Goal: Transaction & Acquisition: Purchase product/service

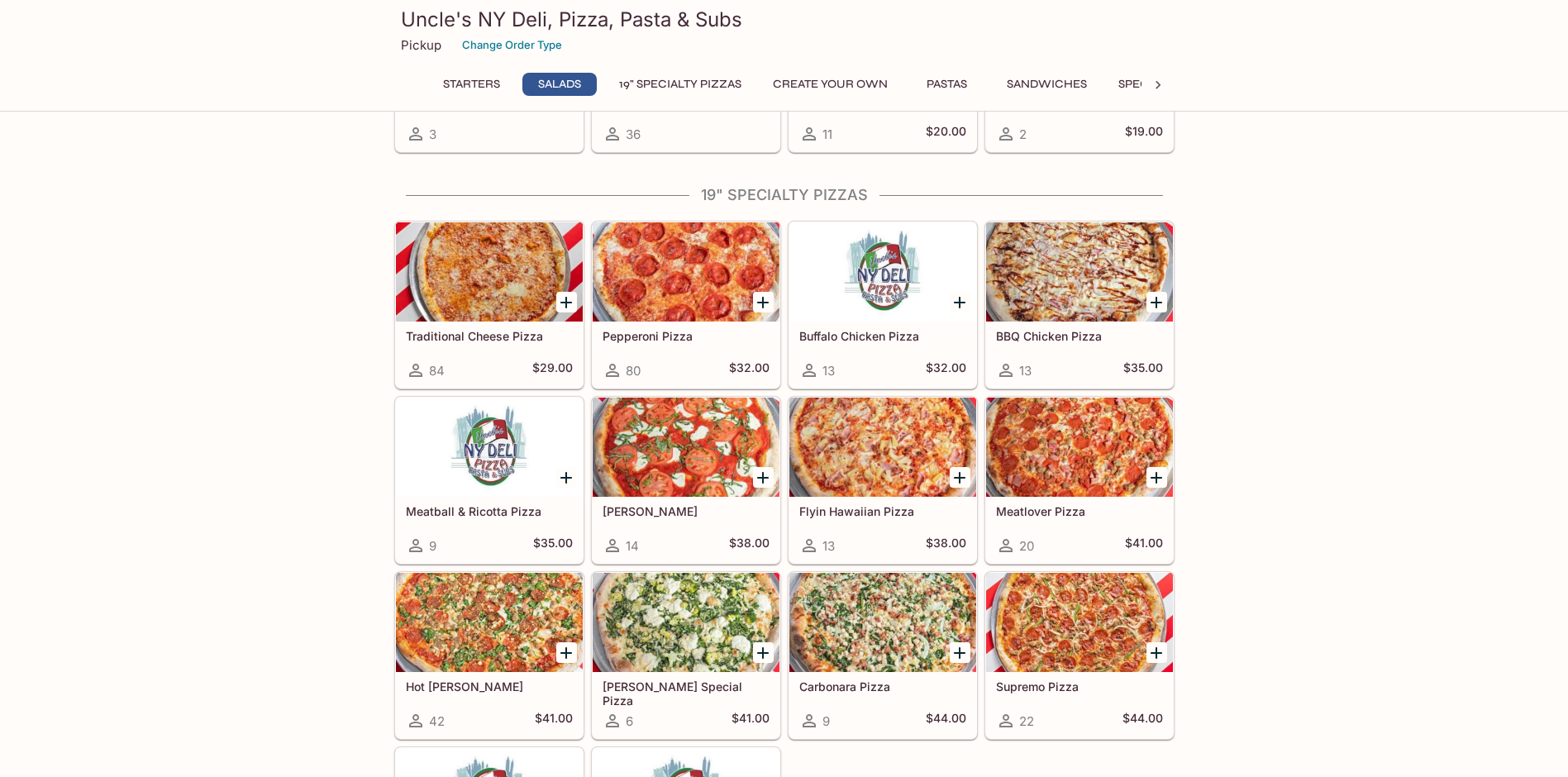
scroll to position [578, 0]
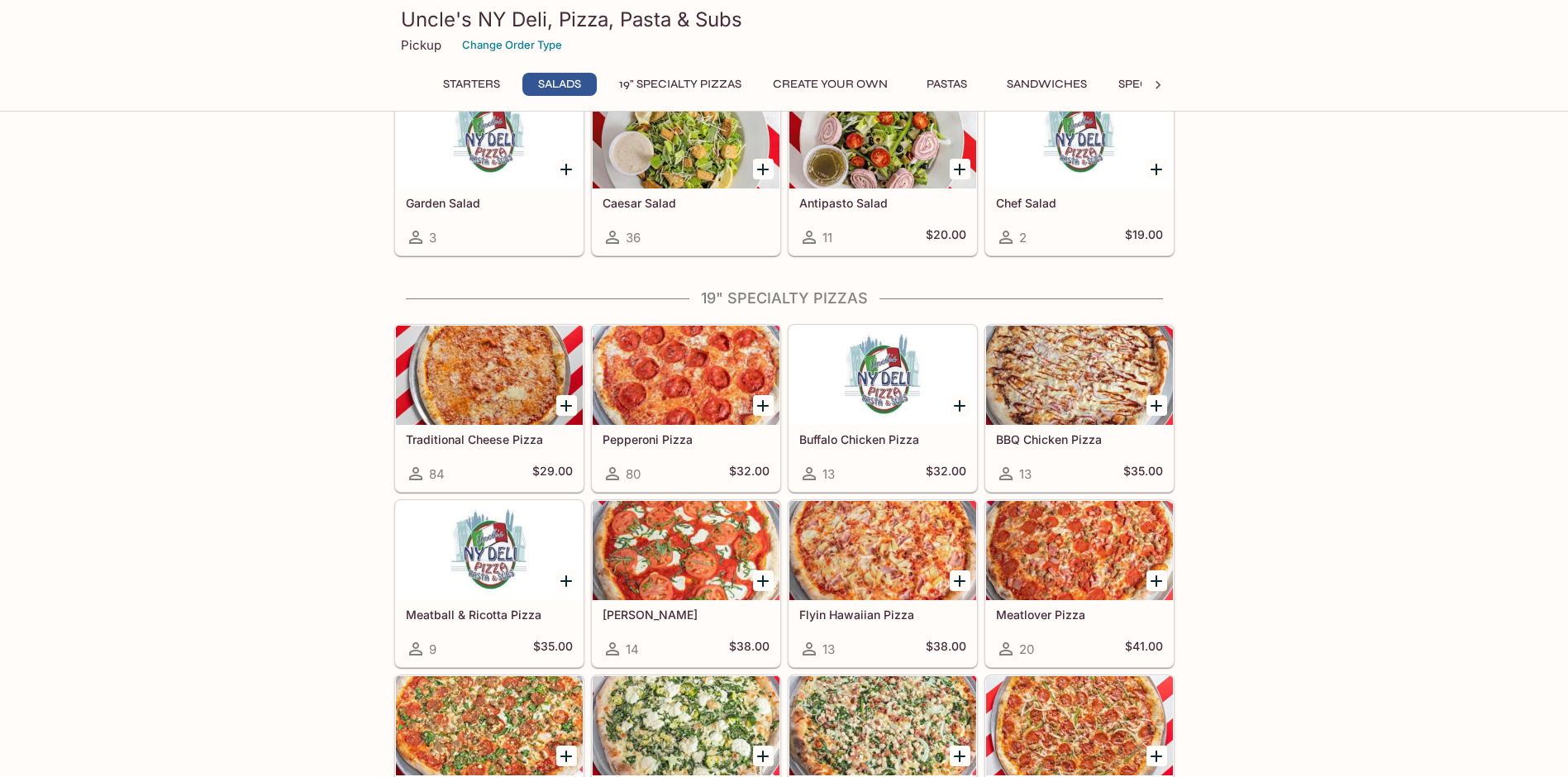
click at [878, 384] on div at bounding box center [882, 375] width 187 height 99
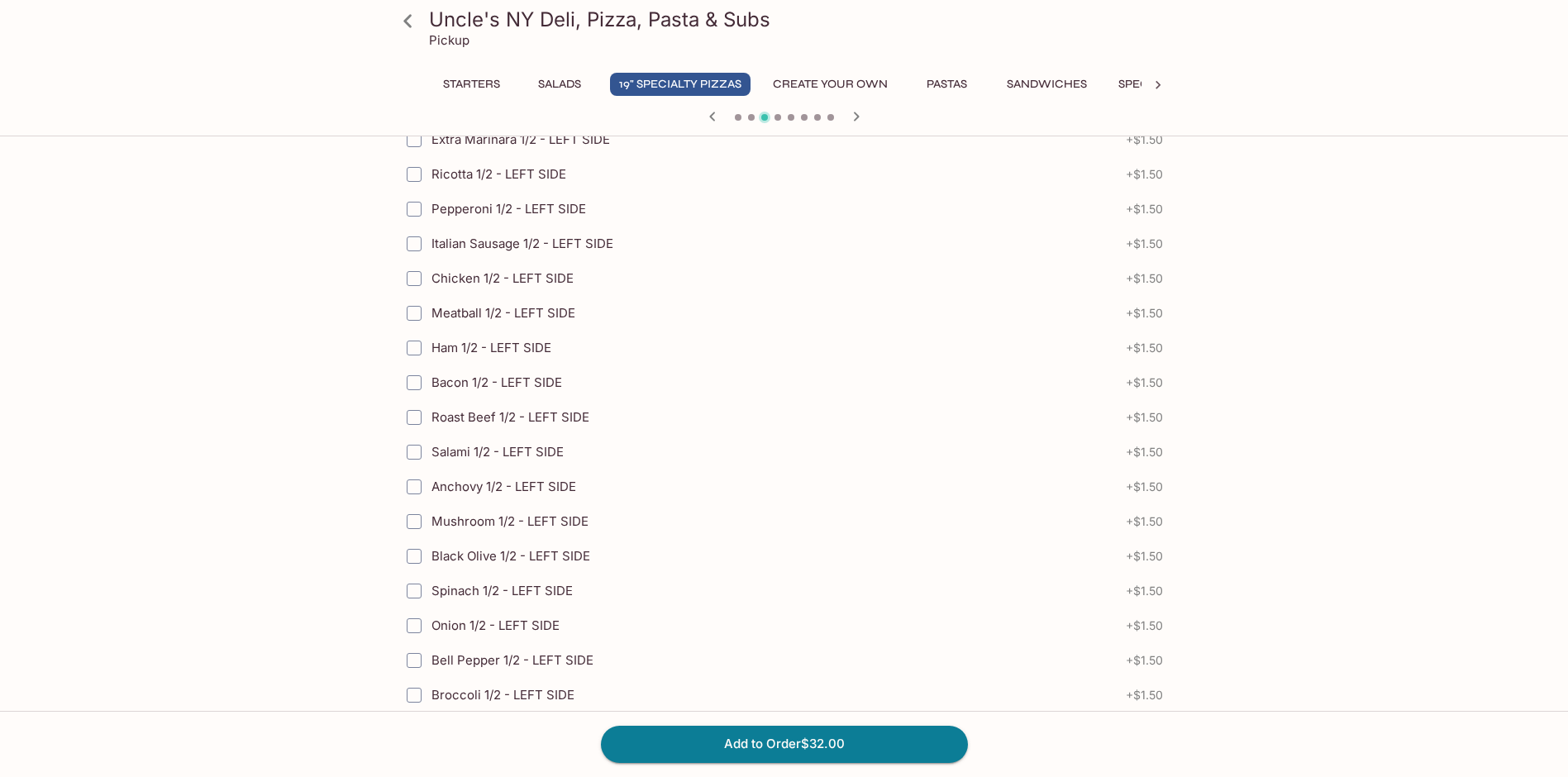
scroll to position [1240, 0]
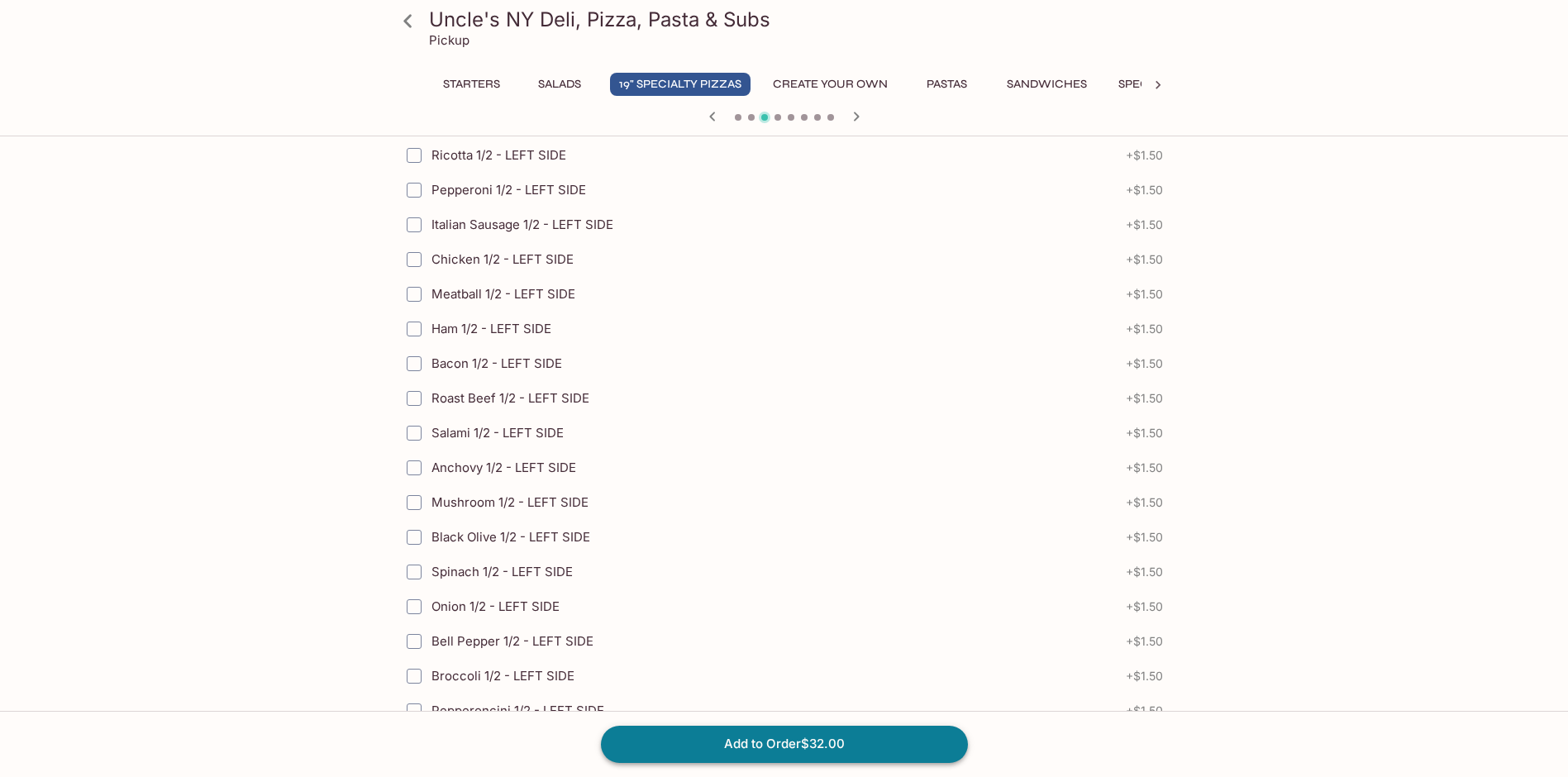
click at [900, 738] on button "Add to Order $32.00" at bounding box center [784, 744] width 367 height 37
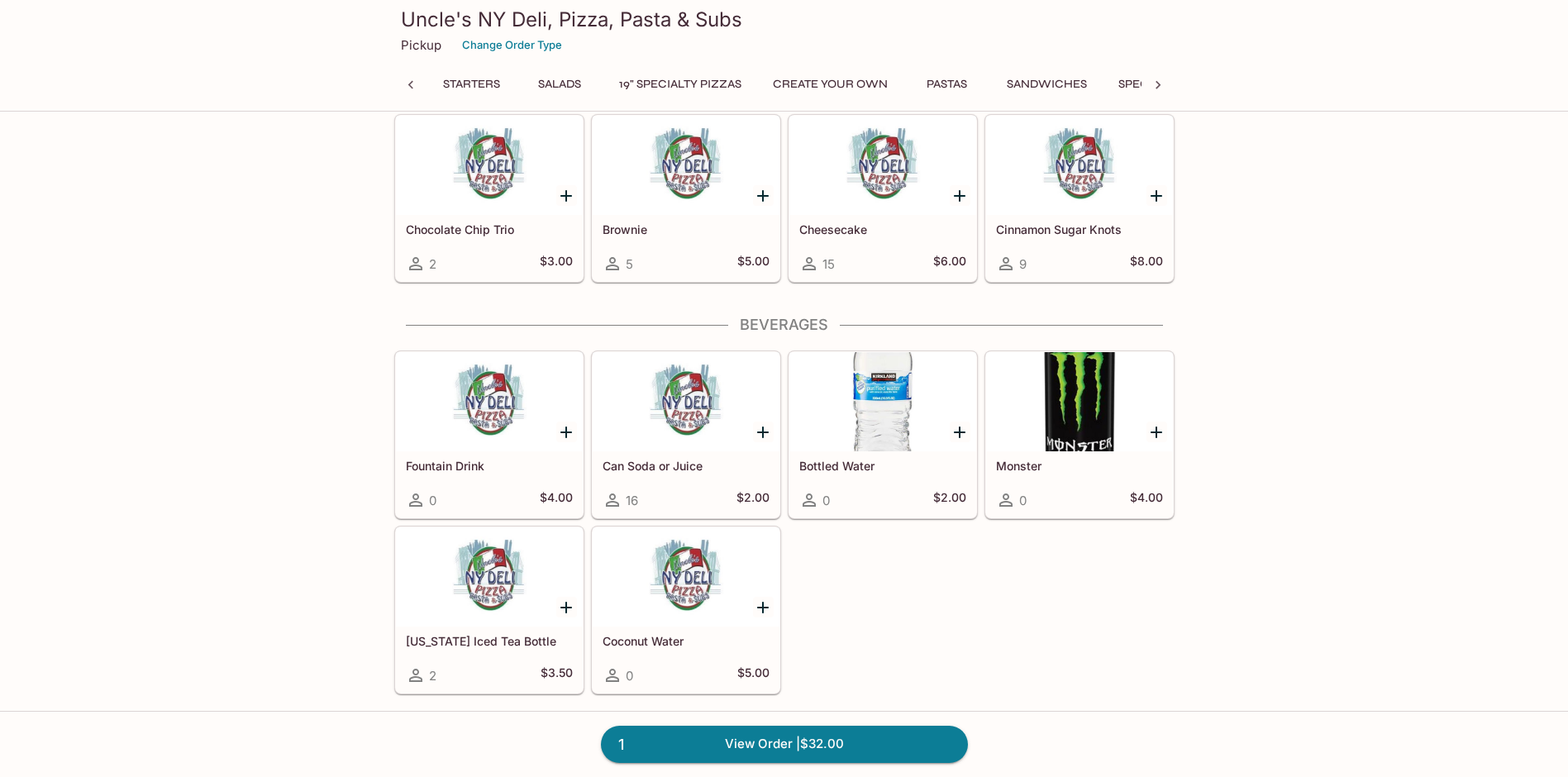
scroll to position [0, 335]
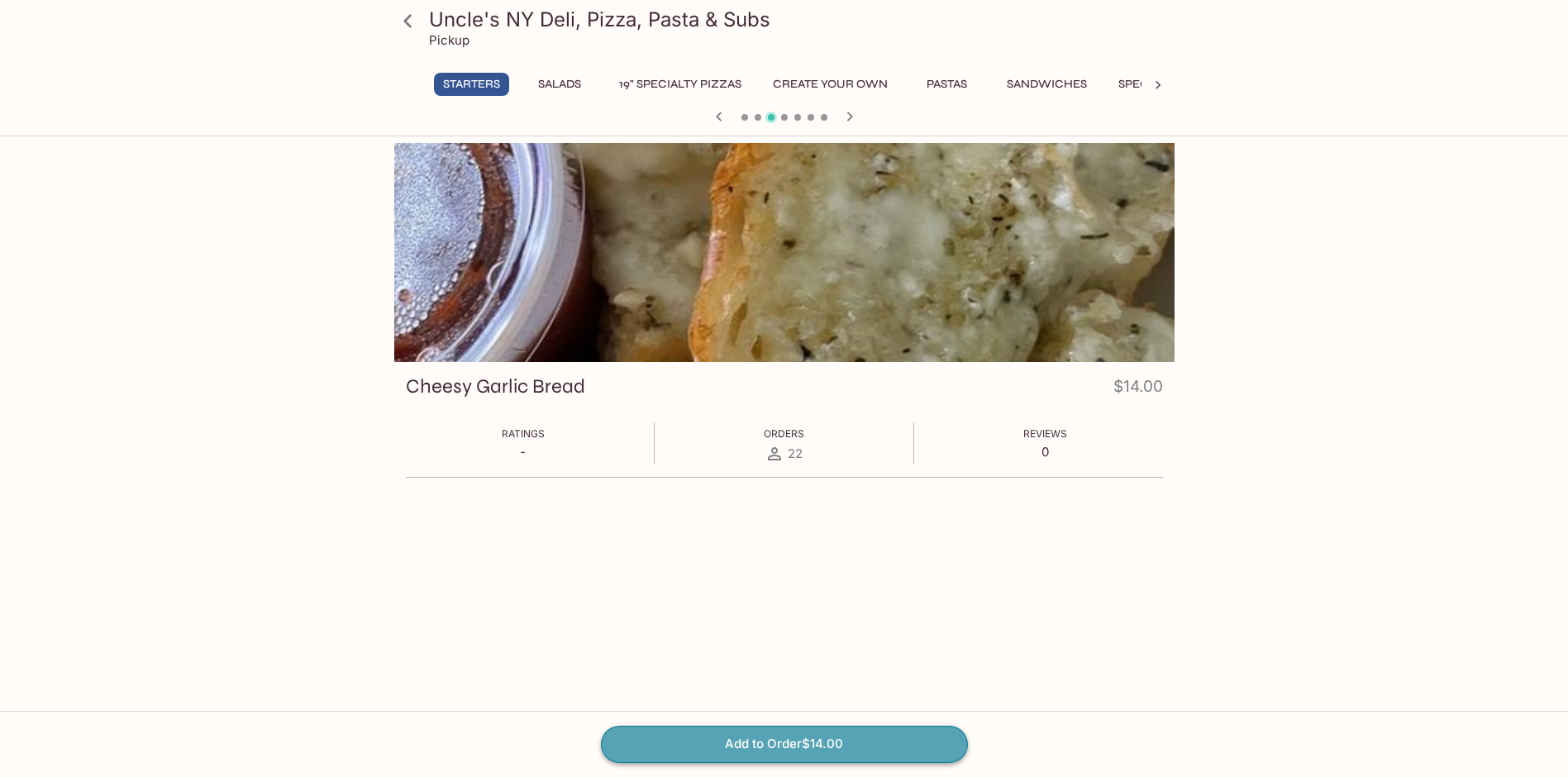
click at [847, 746] on button "Add to Order $14.00" at bounding box center [784, 744] width 367 height 37
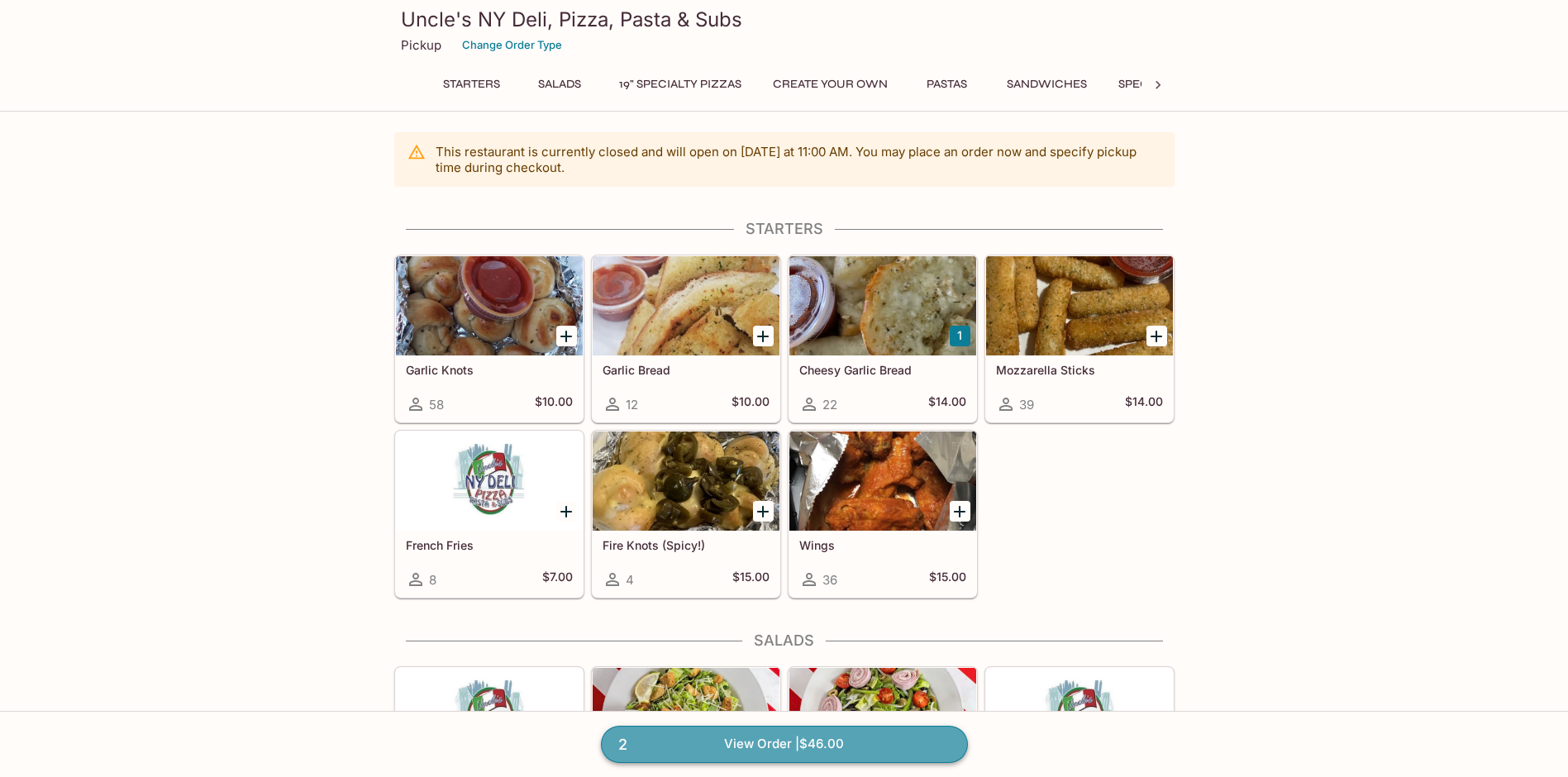
click at [829, 751] on link "2 View Order | $46.00" at bounding box center [784, 744] width 367 height 37
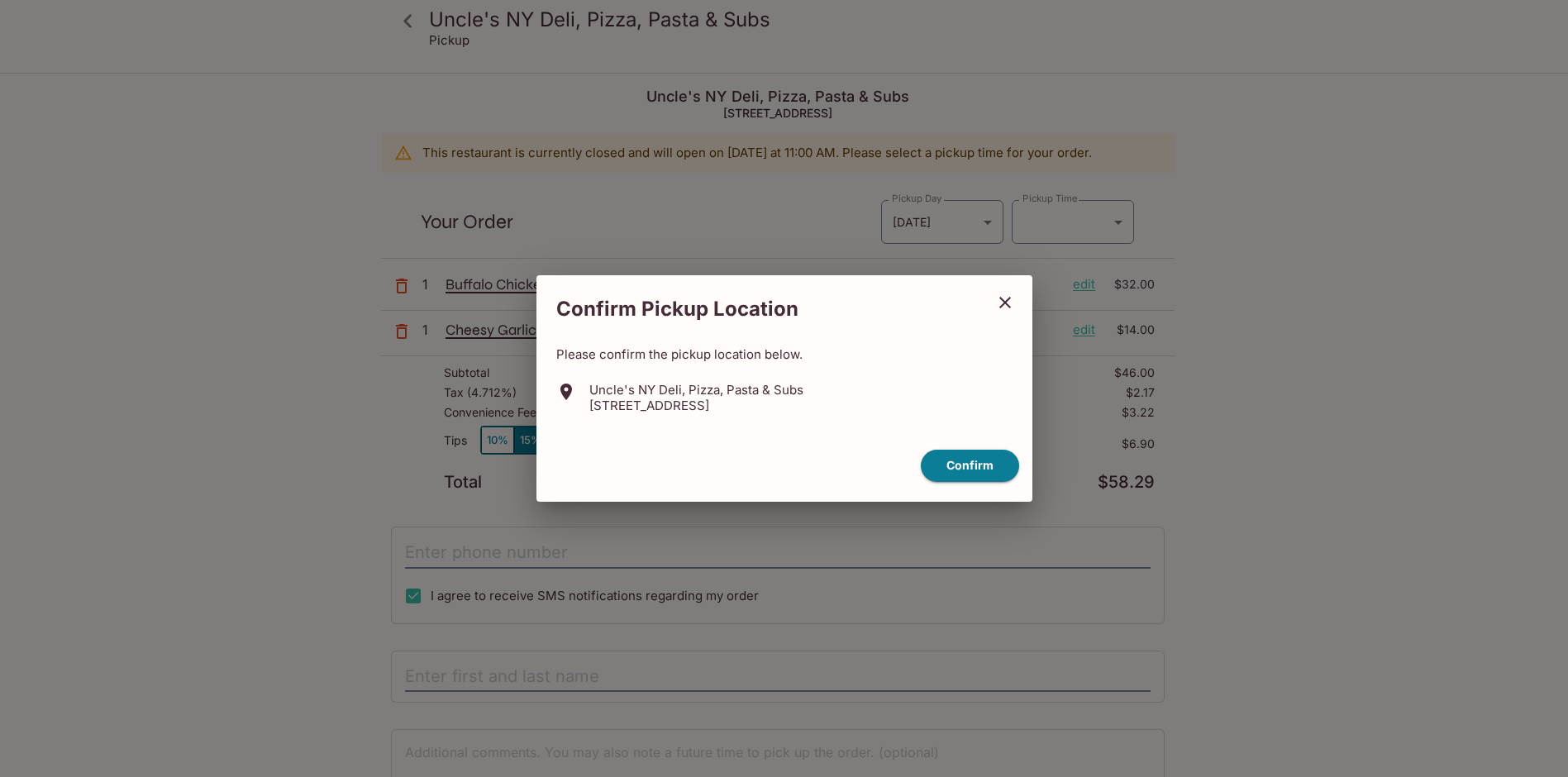
type input "[DATE]T21:30:00.000000Z"
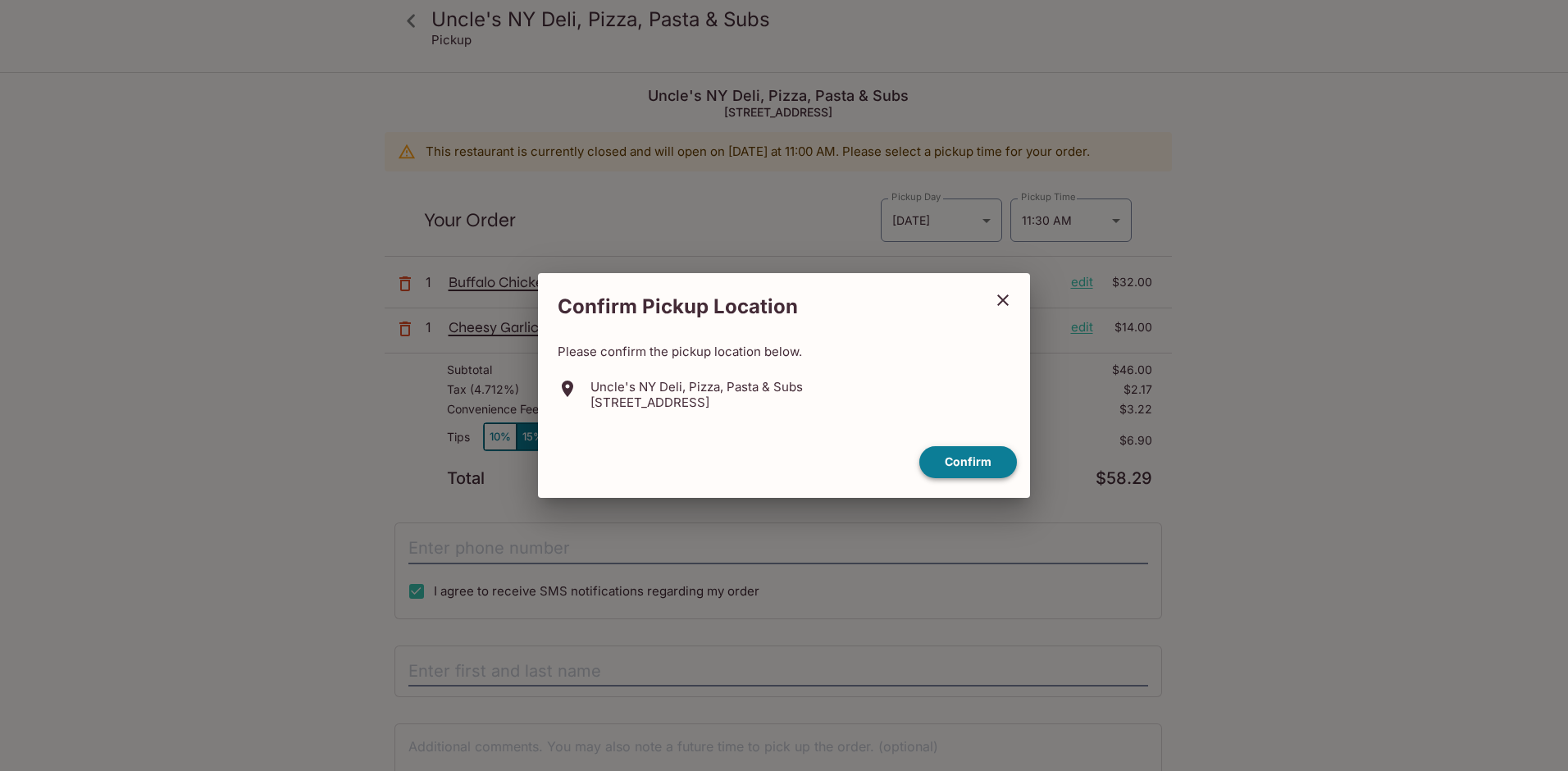
click at [965, 467] on button "Confirm" at bounding box center [967, 462] width 97 height 32
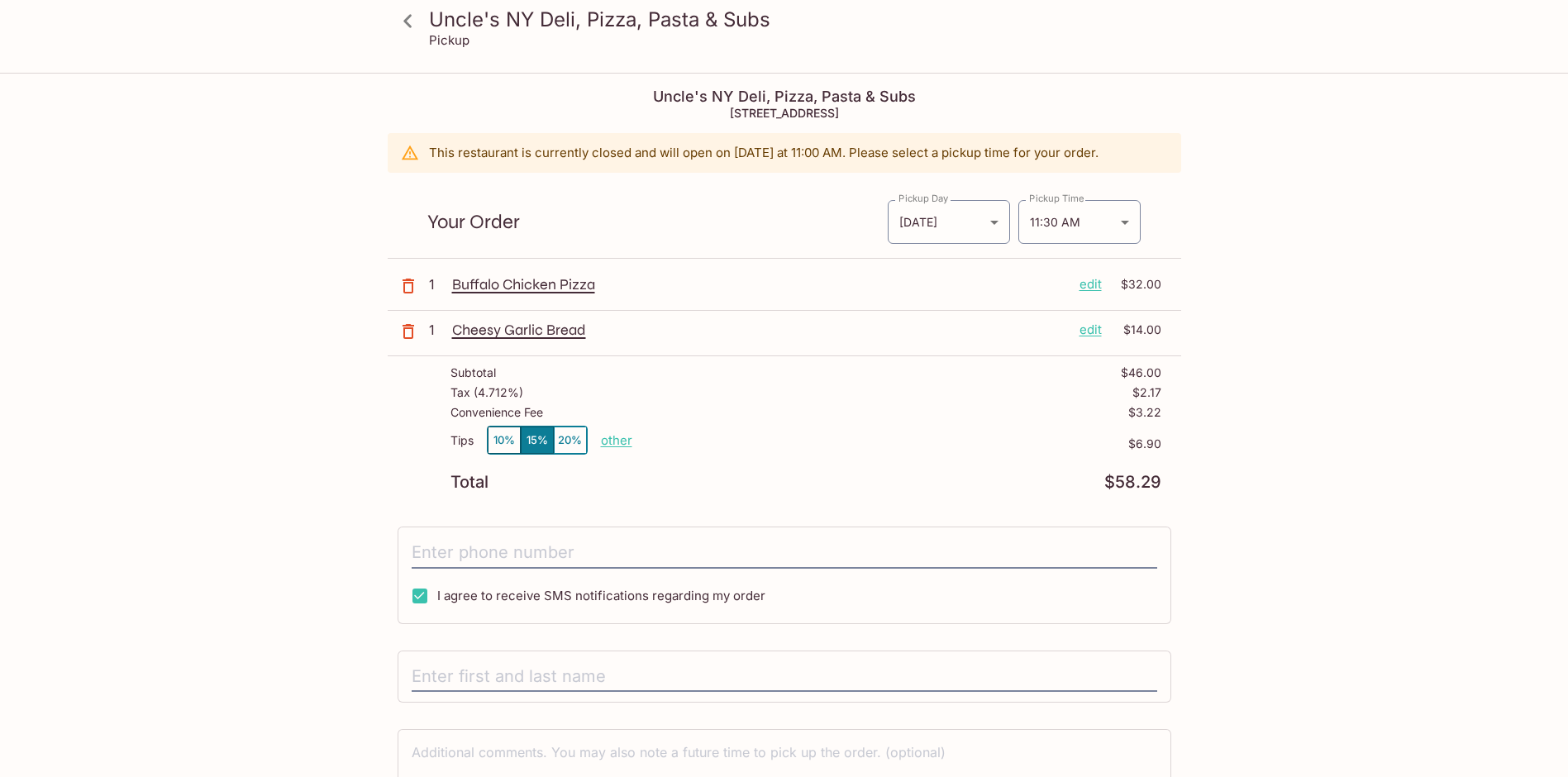
scroll to position [106, 0]
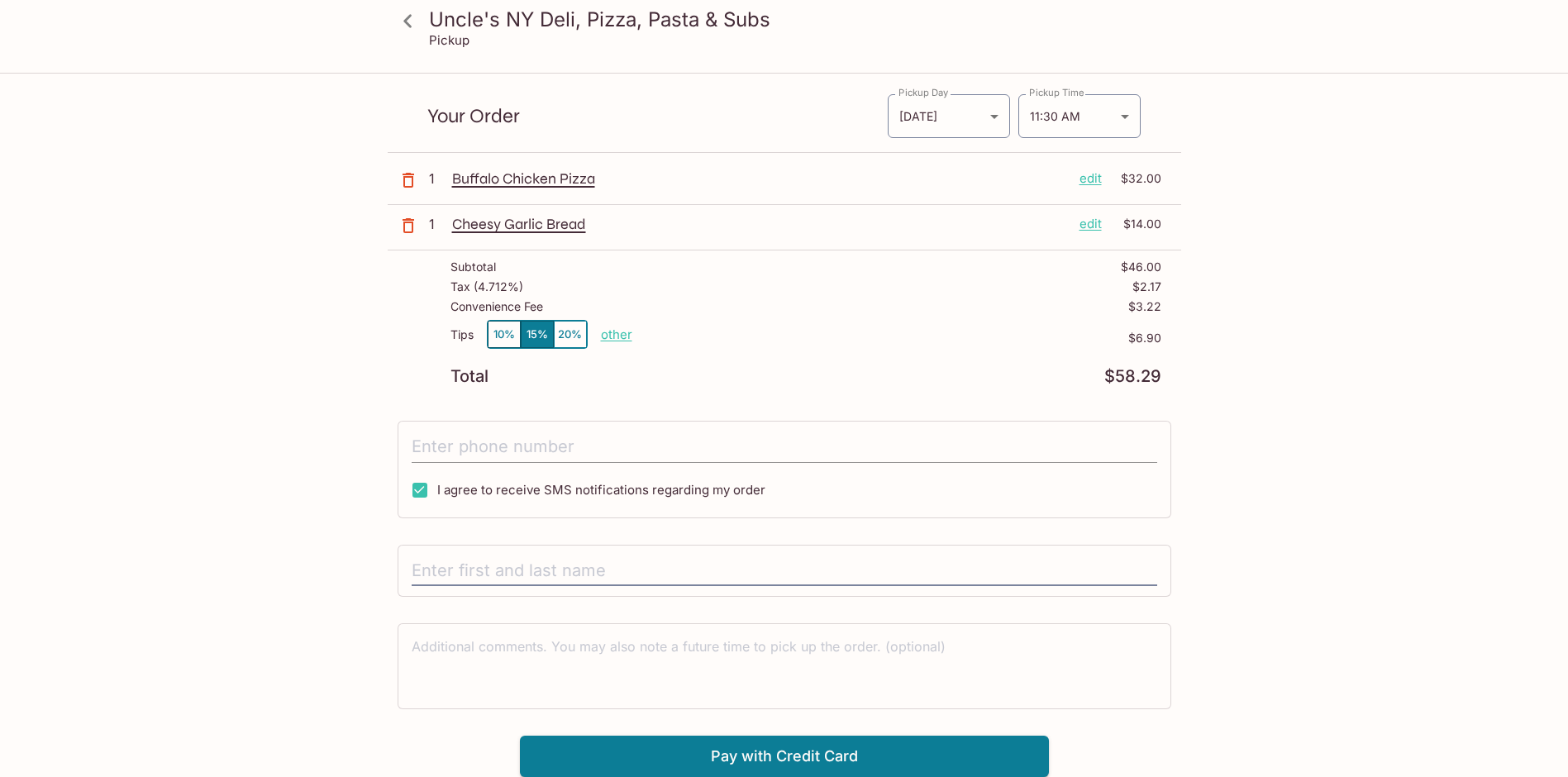
click at [608, 455] on input "tel" at bounding box center [784, 447] width 745 height 32
type input "(903) 748-0795"
drag, startPoint x: 472, startPoint y: 566, endPoint x: 477, endPoint y: 583, distance: 17.7
click at [477, 586] on input "text" at bounding box center [784, 571] width 745 height 32
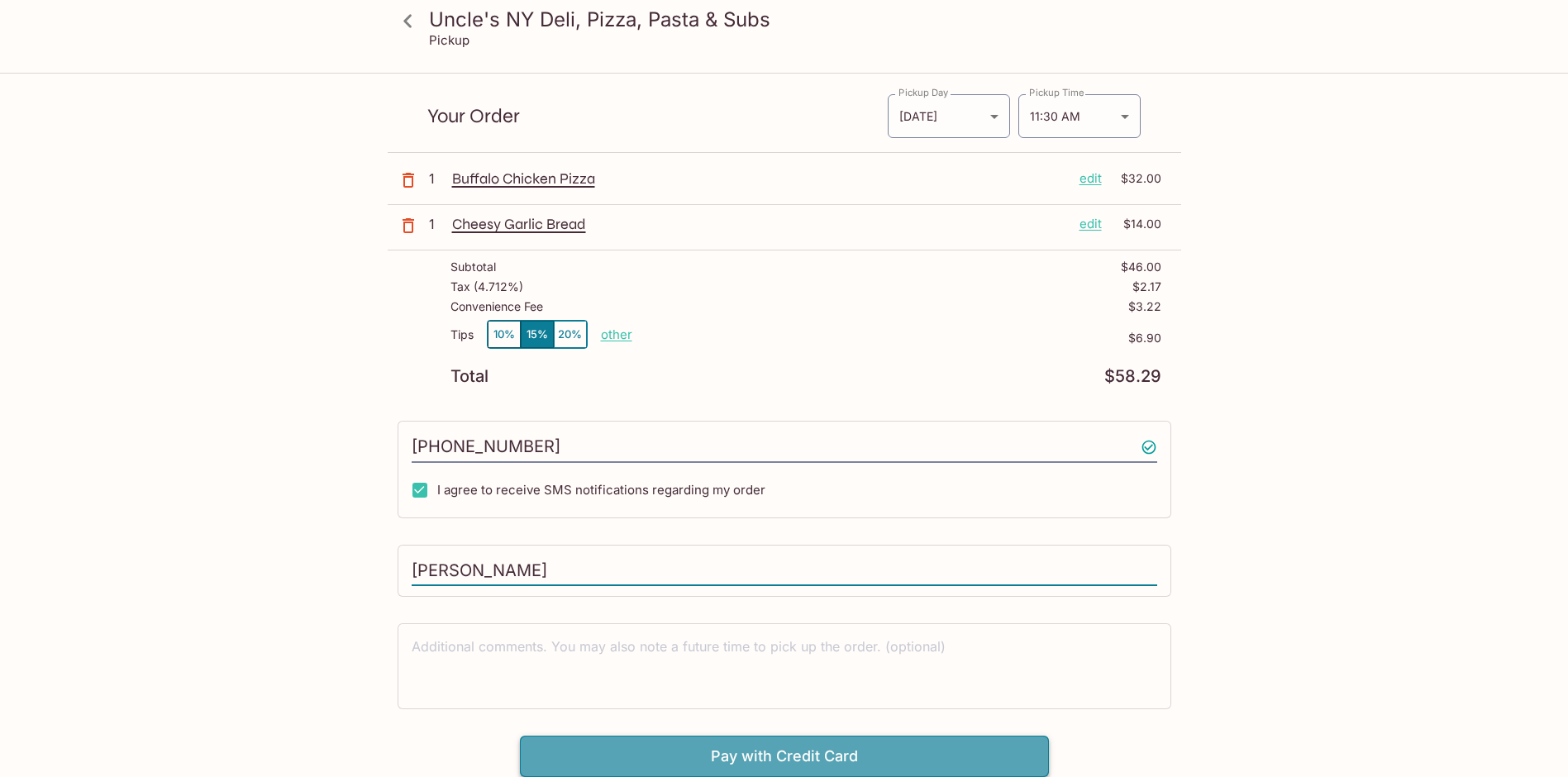
type input "Josiah Hunt"
click at [961, 755] on button "Pay with Credit Card" at bounding box center [784, 757] width 529 height 41
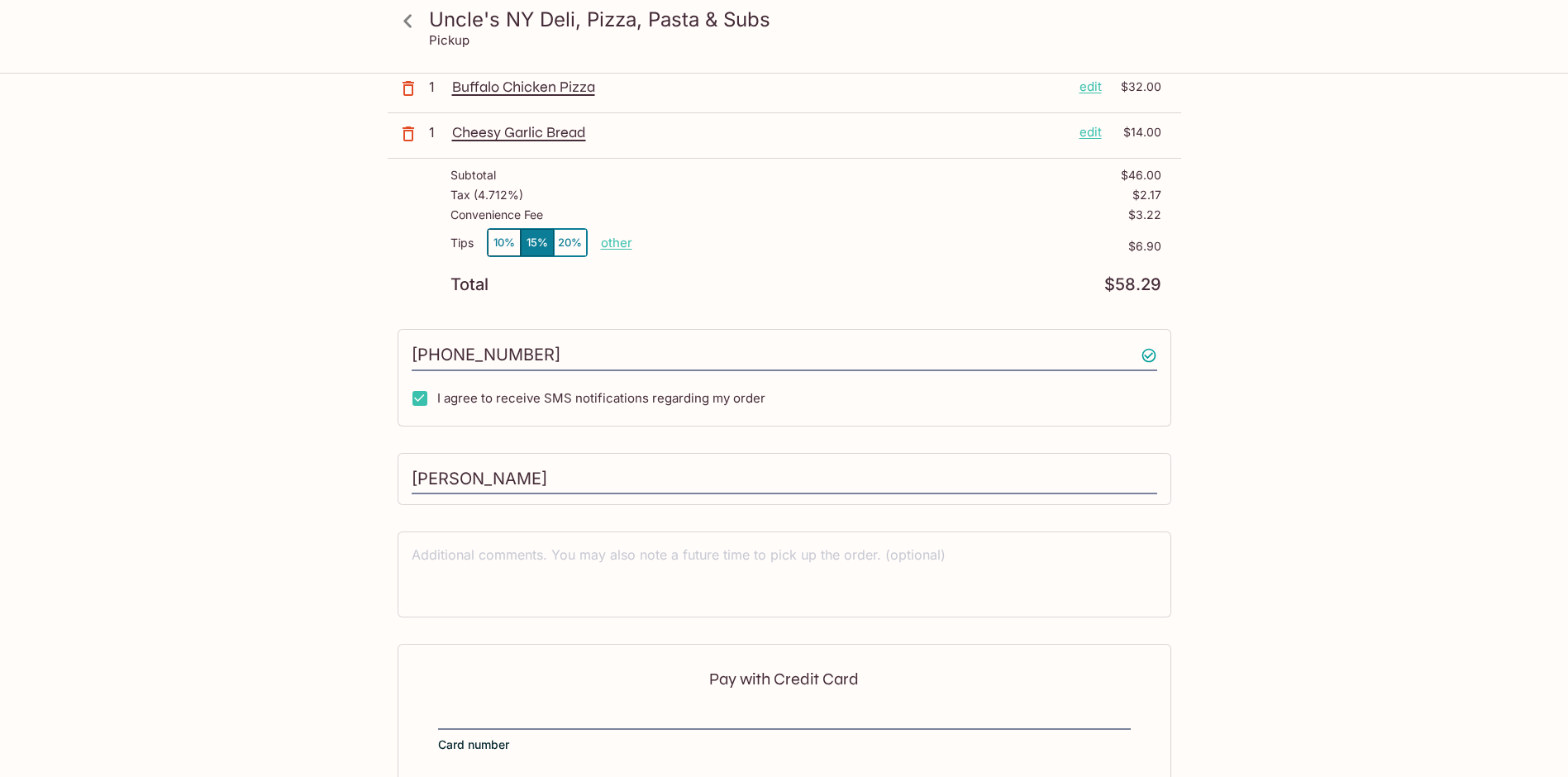
scroll to position [354, 0]
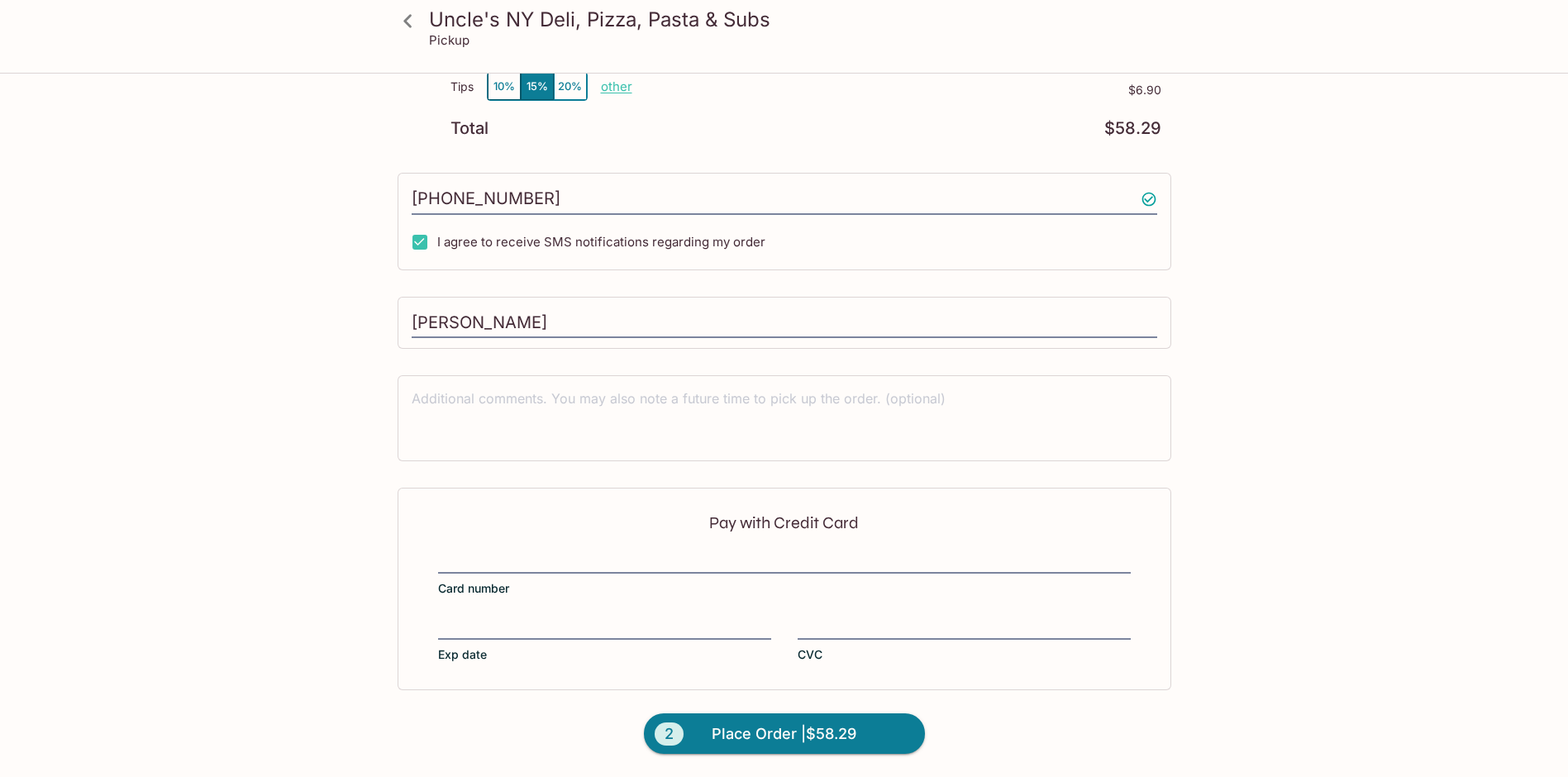
click at [682, 545] on div "Pay with Credit Card Card number Exp date CVC" at bounding box center [784, 589] width 773 height 201
click at [722, 727] on span "Place Order | $58.29" at bounding box center [784, 734] width 145 height 26
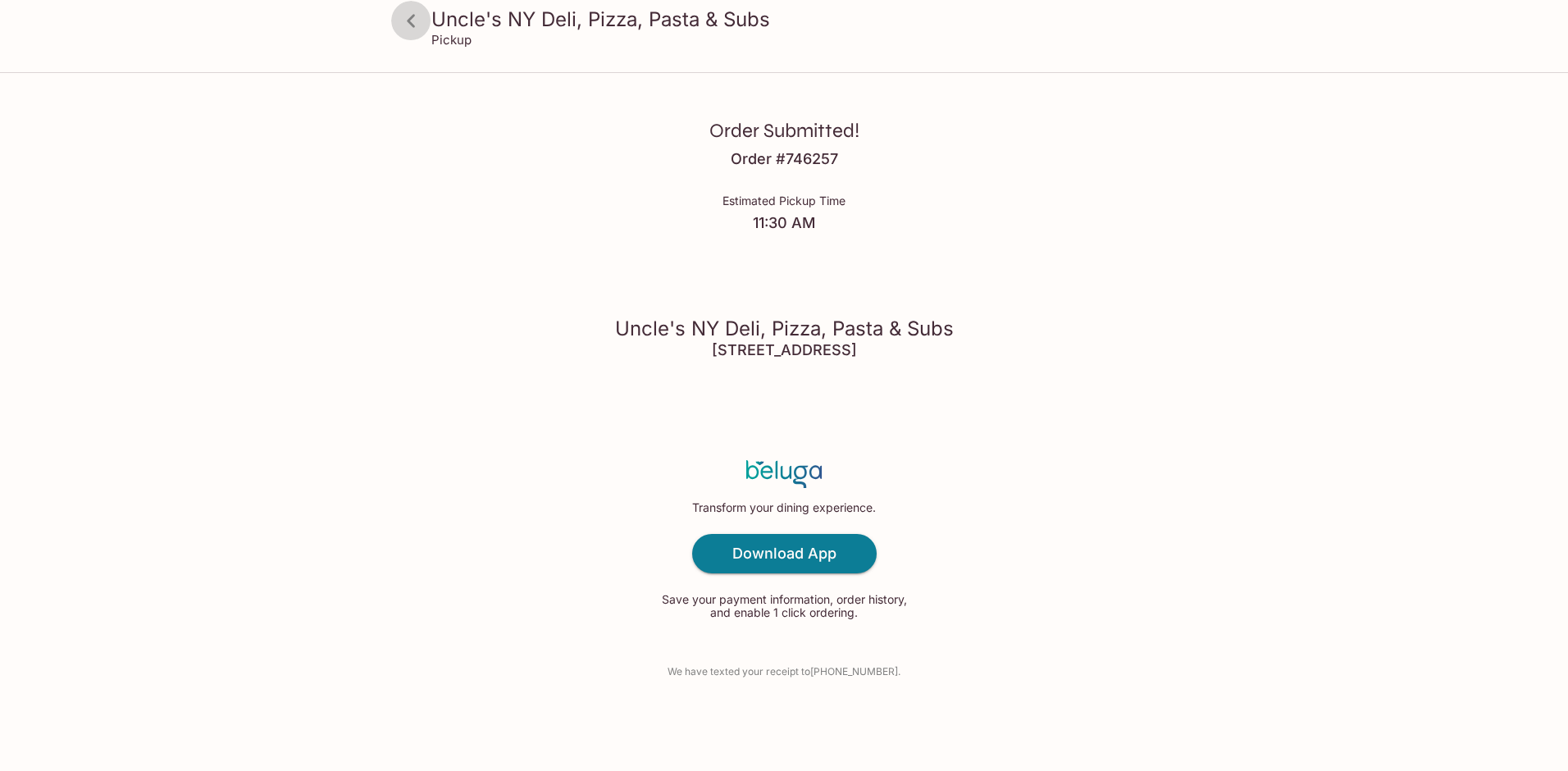
click at [422, 31] on icon at bounding box center [411, 21] width 29 height 29
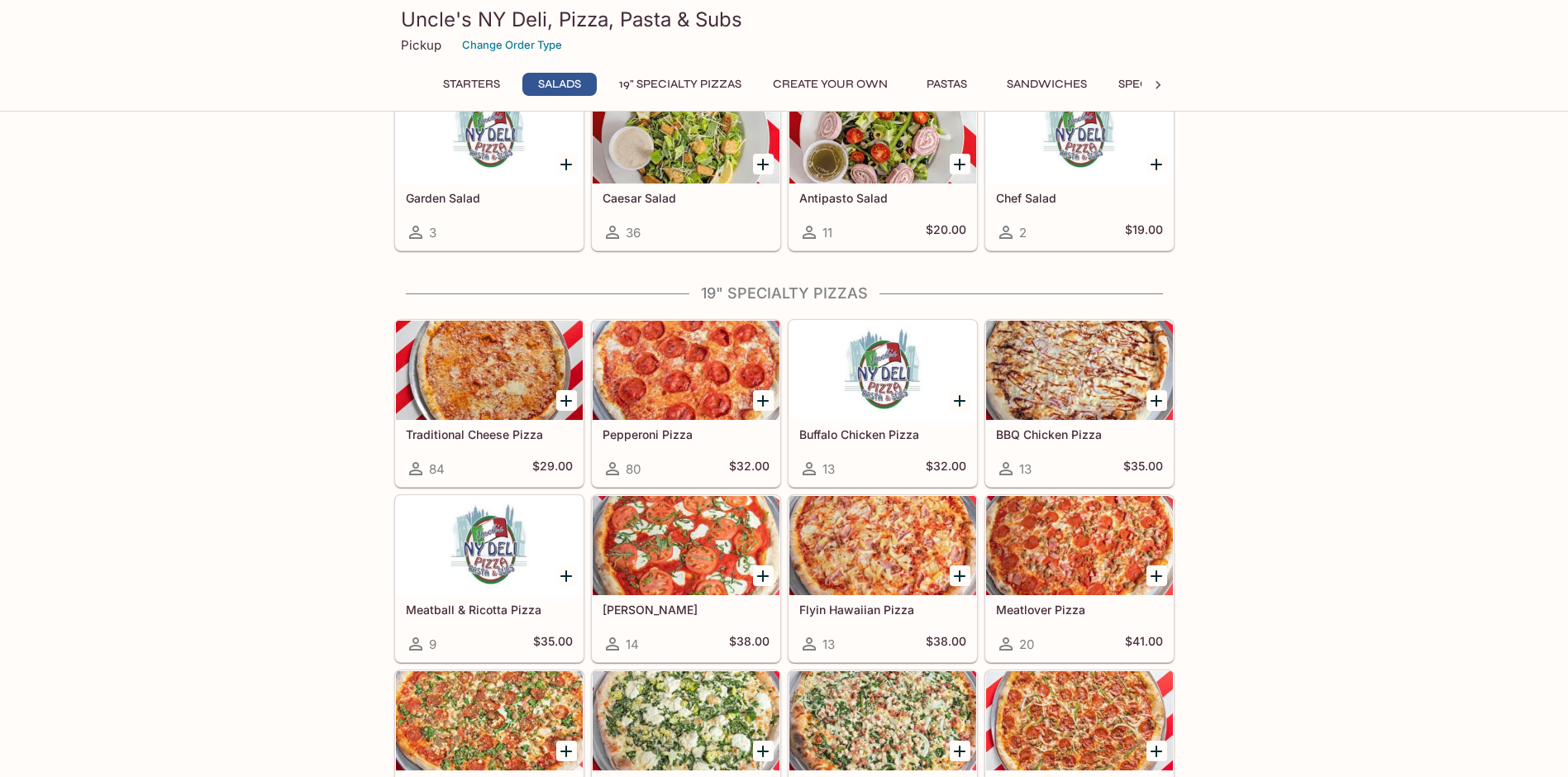
scroll to position [661, 0]
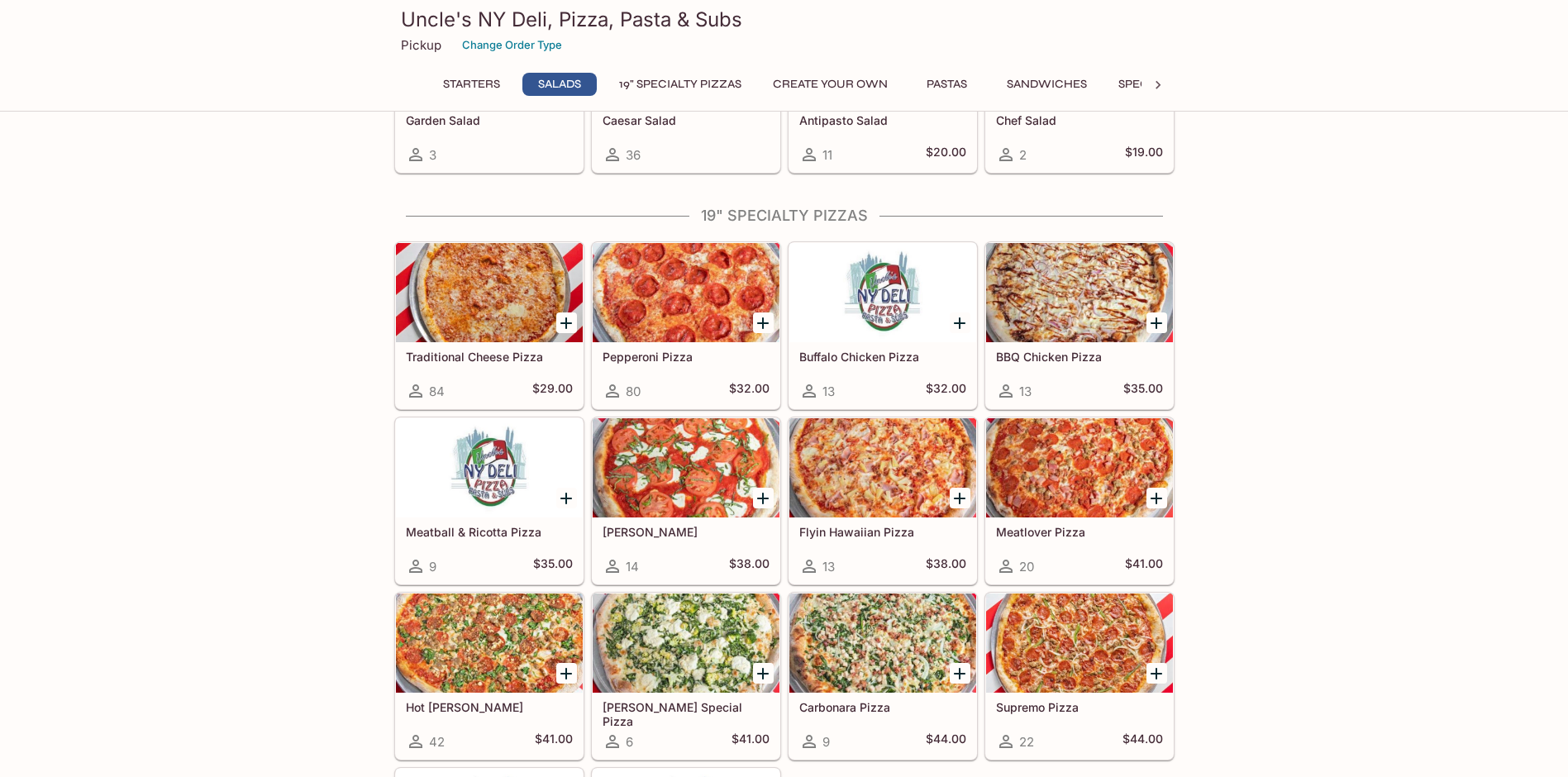
click at [940, 502] on div at bounding box center [882, 467] width 187 height 99
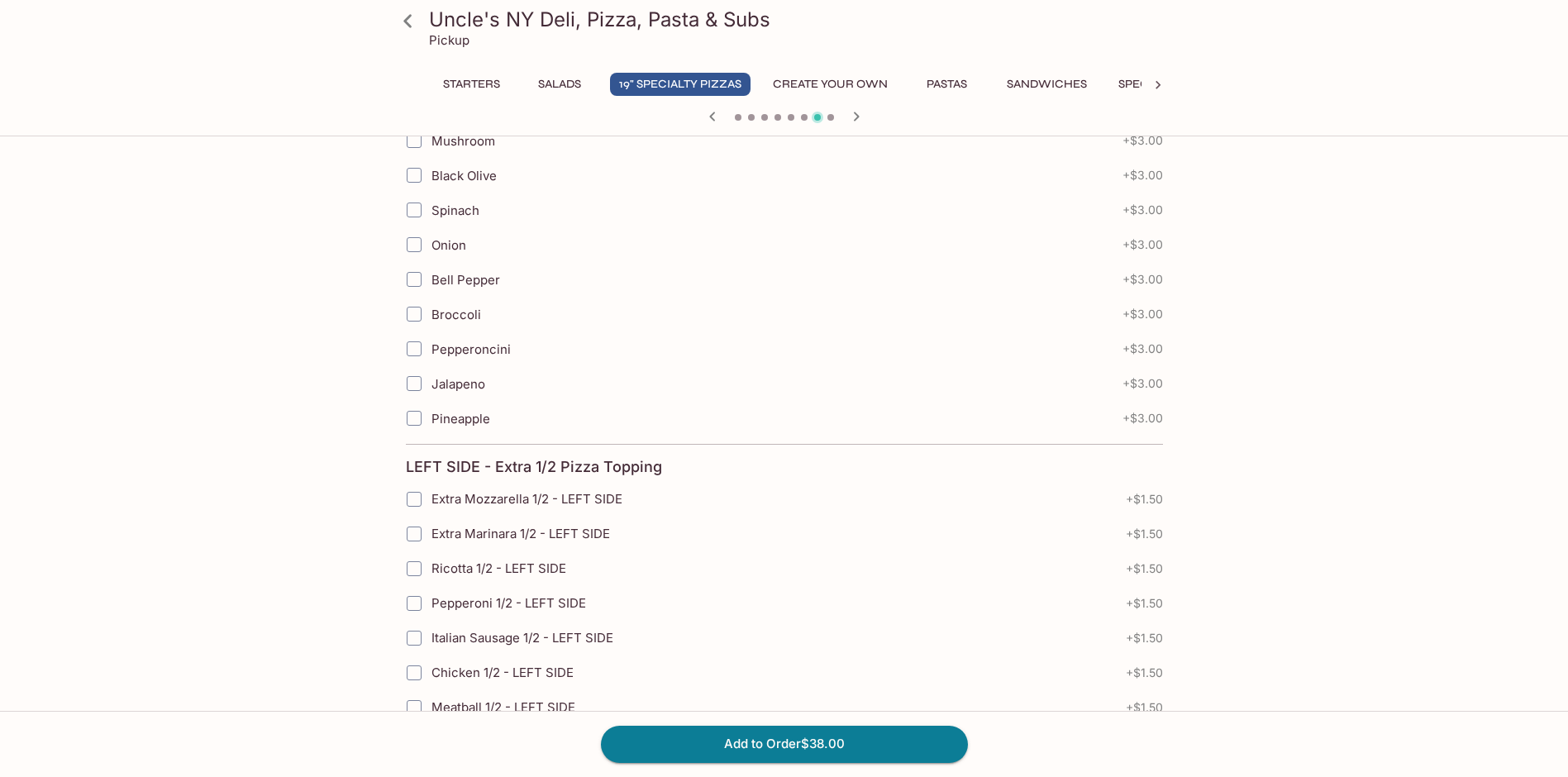
scroll to position [909, 0]
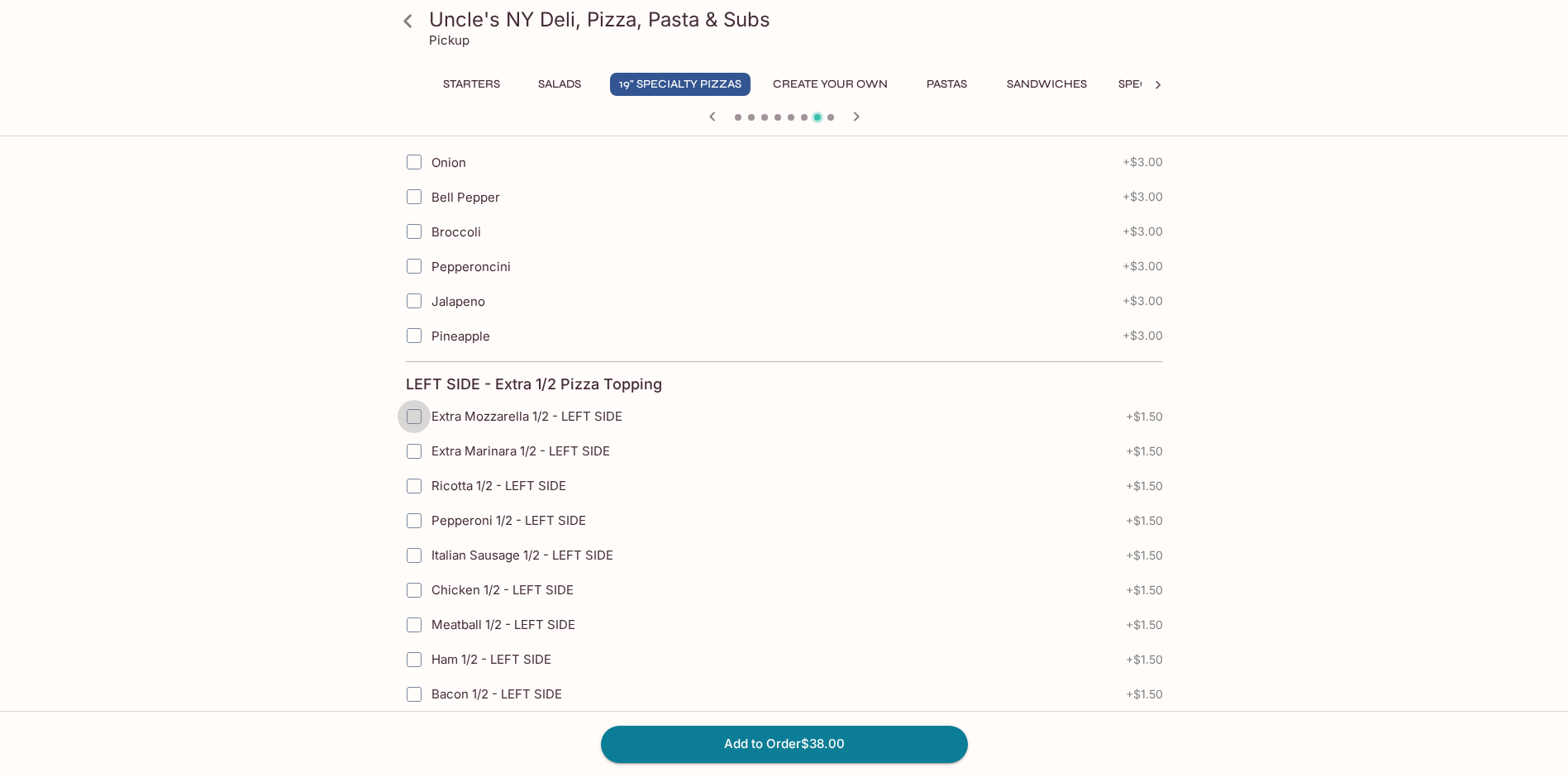
click at [414, 409] on input "Extra Mozzarella 1/2 - LEFT SIDE" at bounding box center [414, 416] width 33 height 33
checkbox input "true"
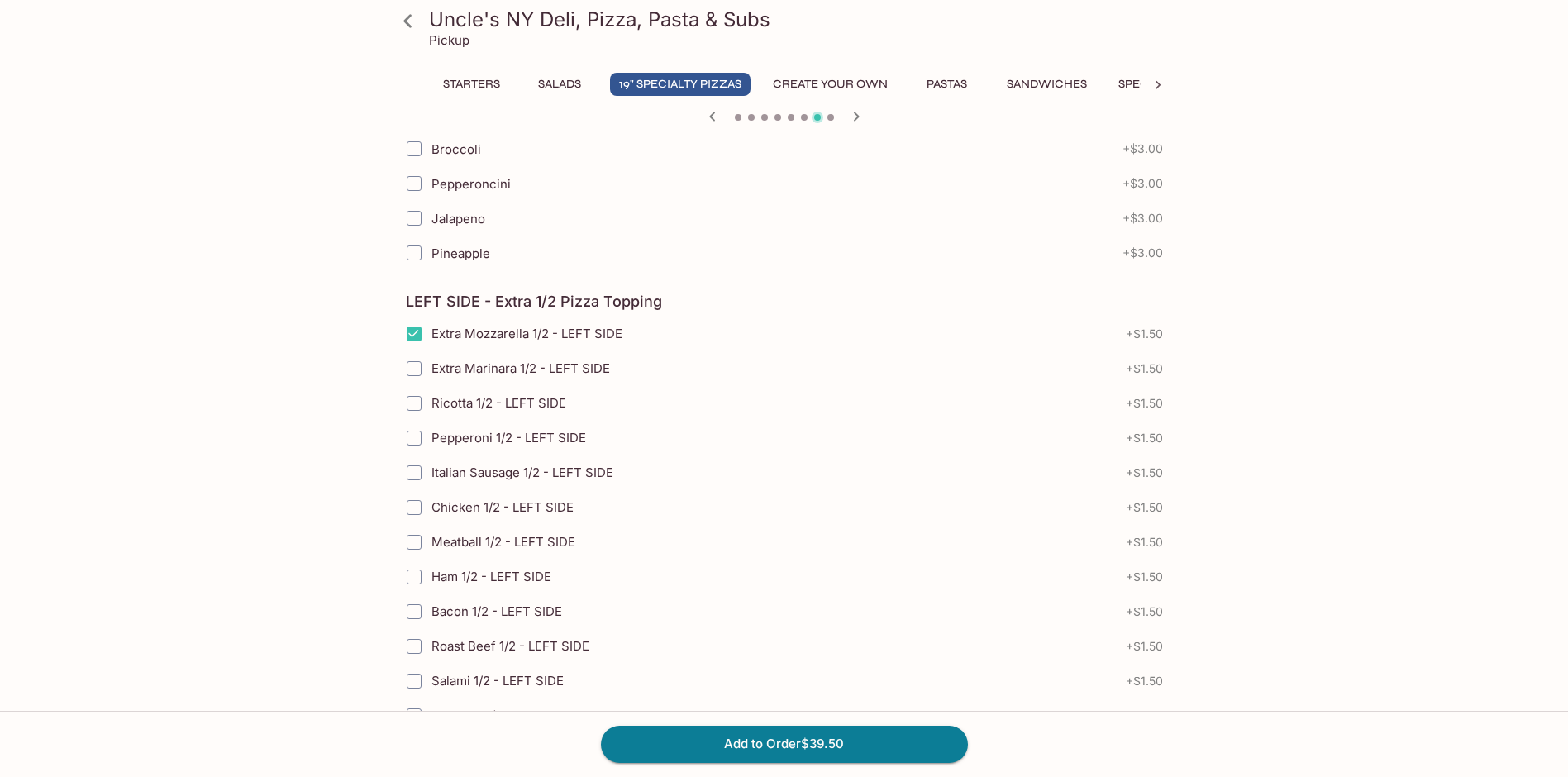
scroll to position [1157, 0]
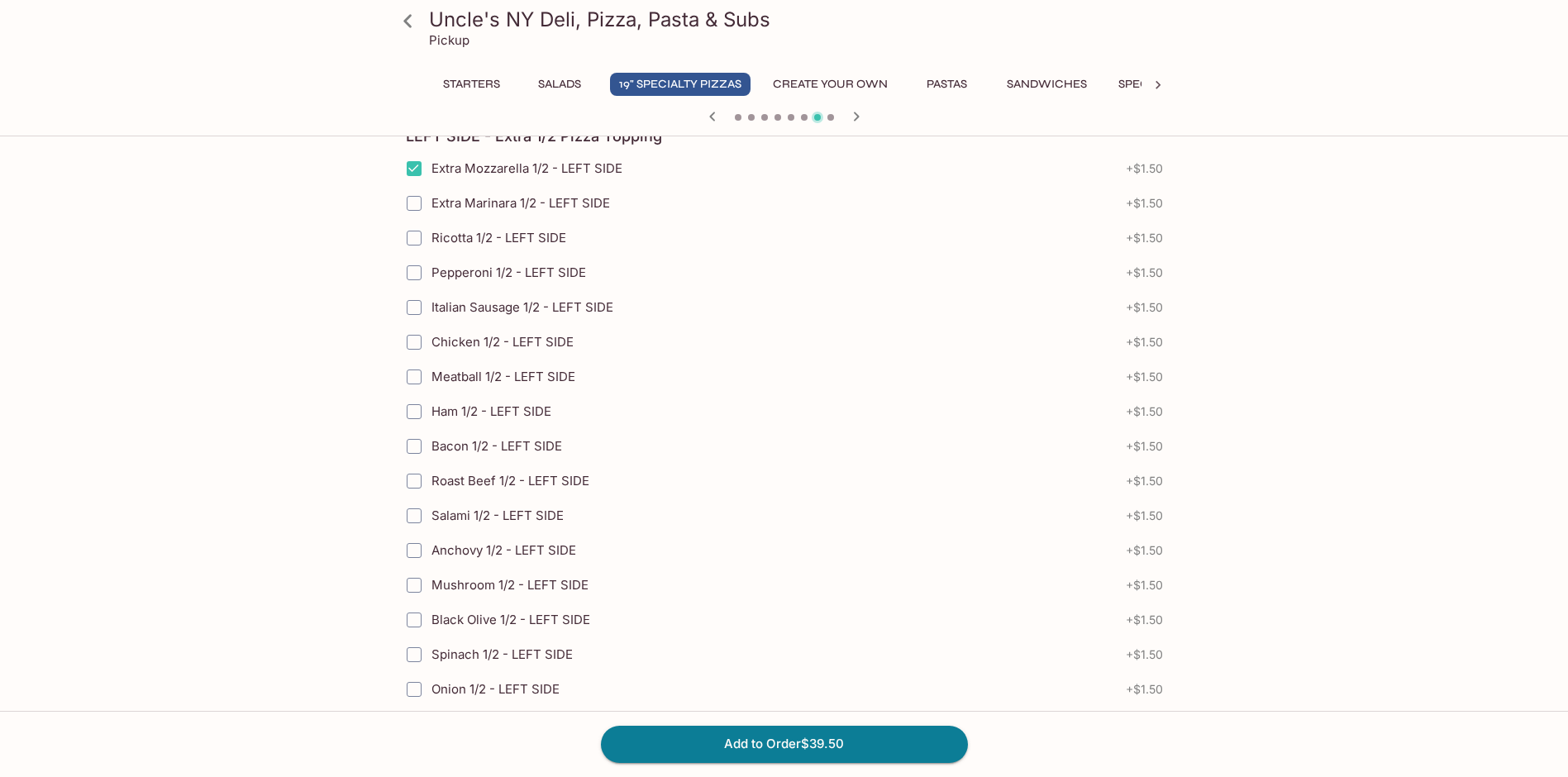
click at [401, 378] on input "Meatball 1/2 - LEFT SIDE" at bounding box center [414, 377] width 33 height 33
checkbox input "true"
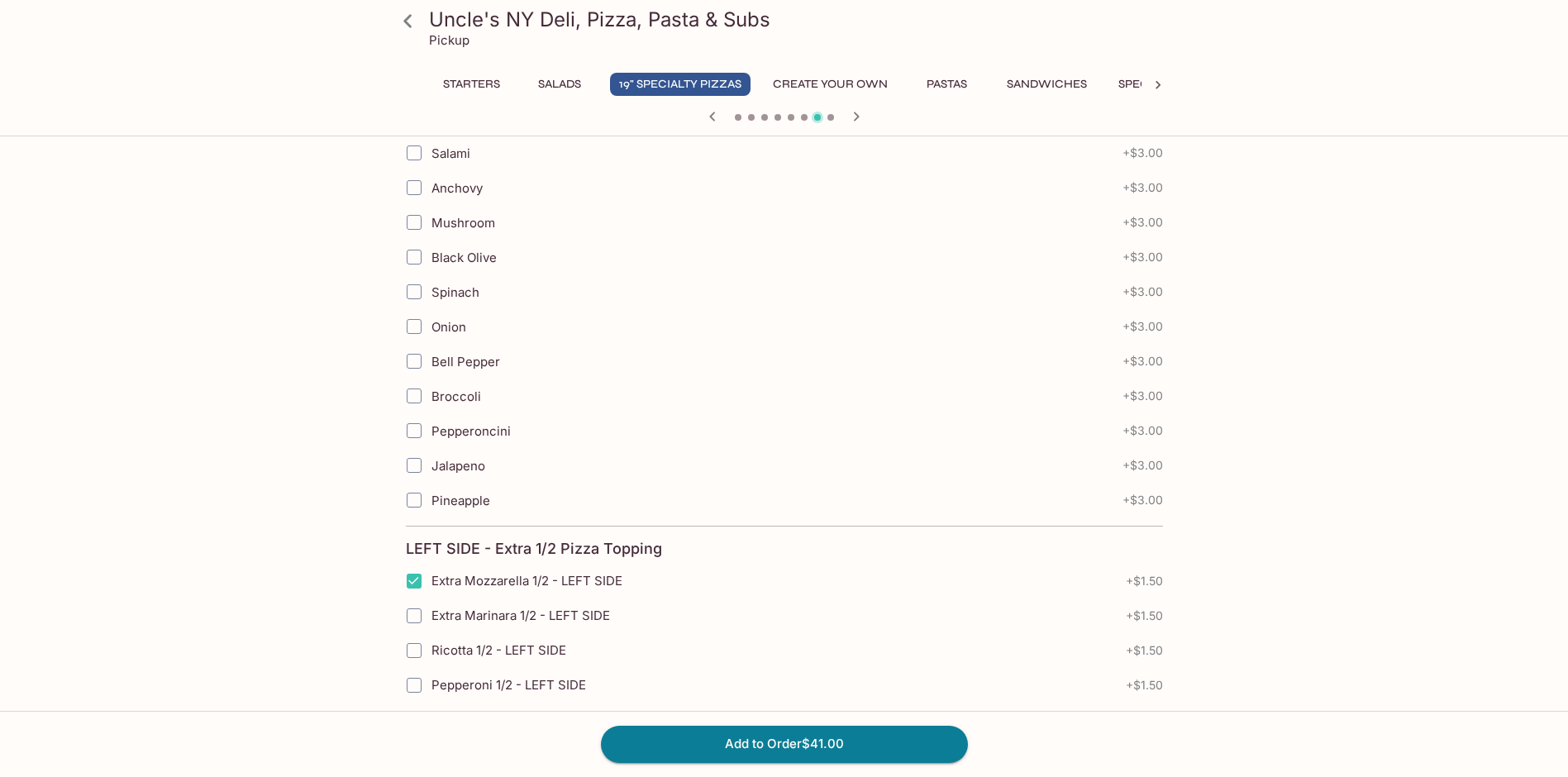
scroll to position [826, 0]
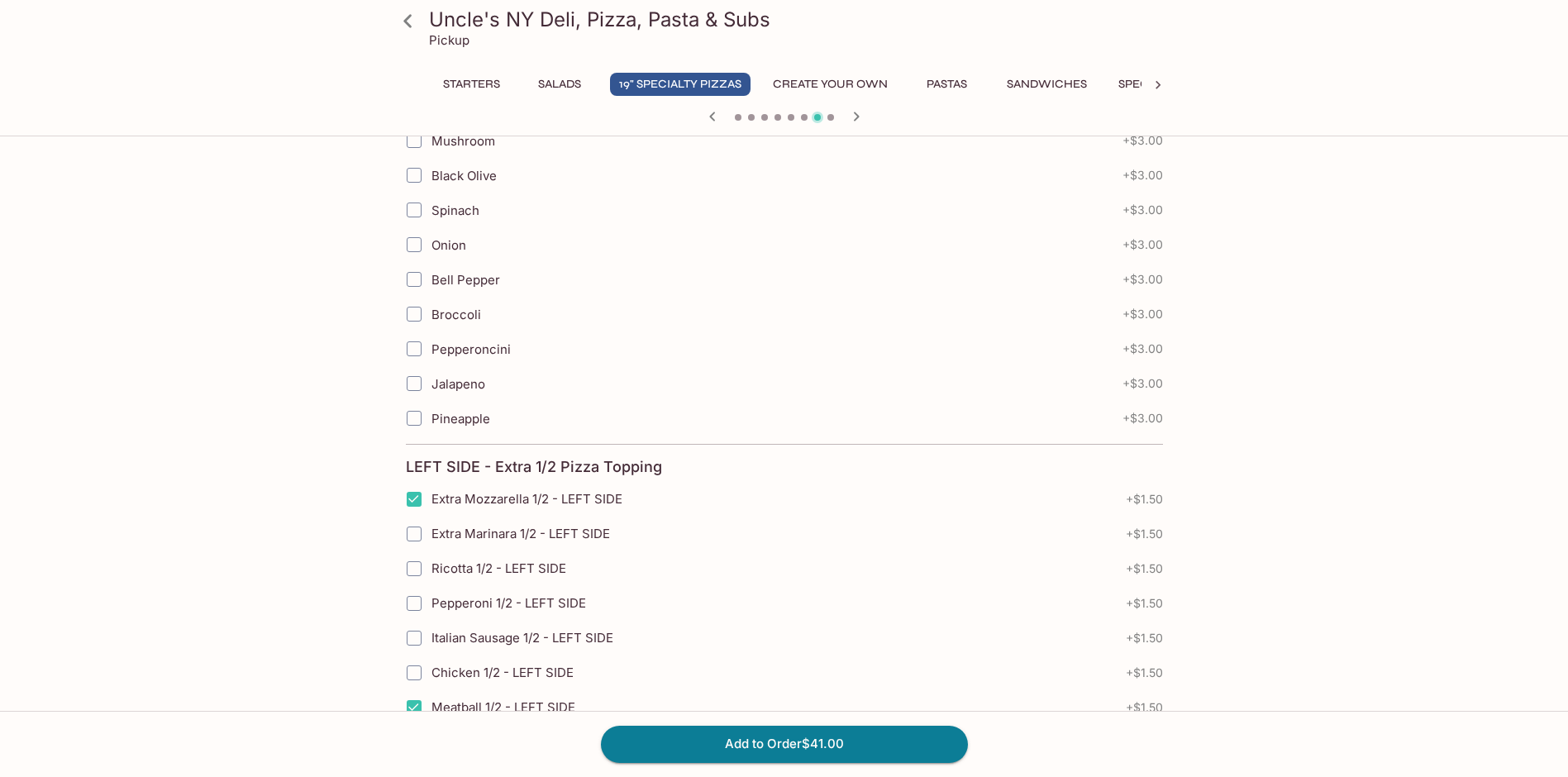
click at [415, 509] on input "Extra Mozzarella 1/2 - LEFT SIDE" at bounding box center [414, 499] width 33 height 33
checkbox input "false"
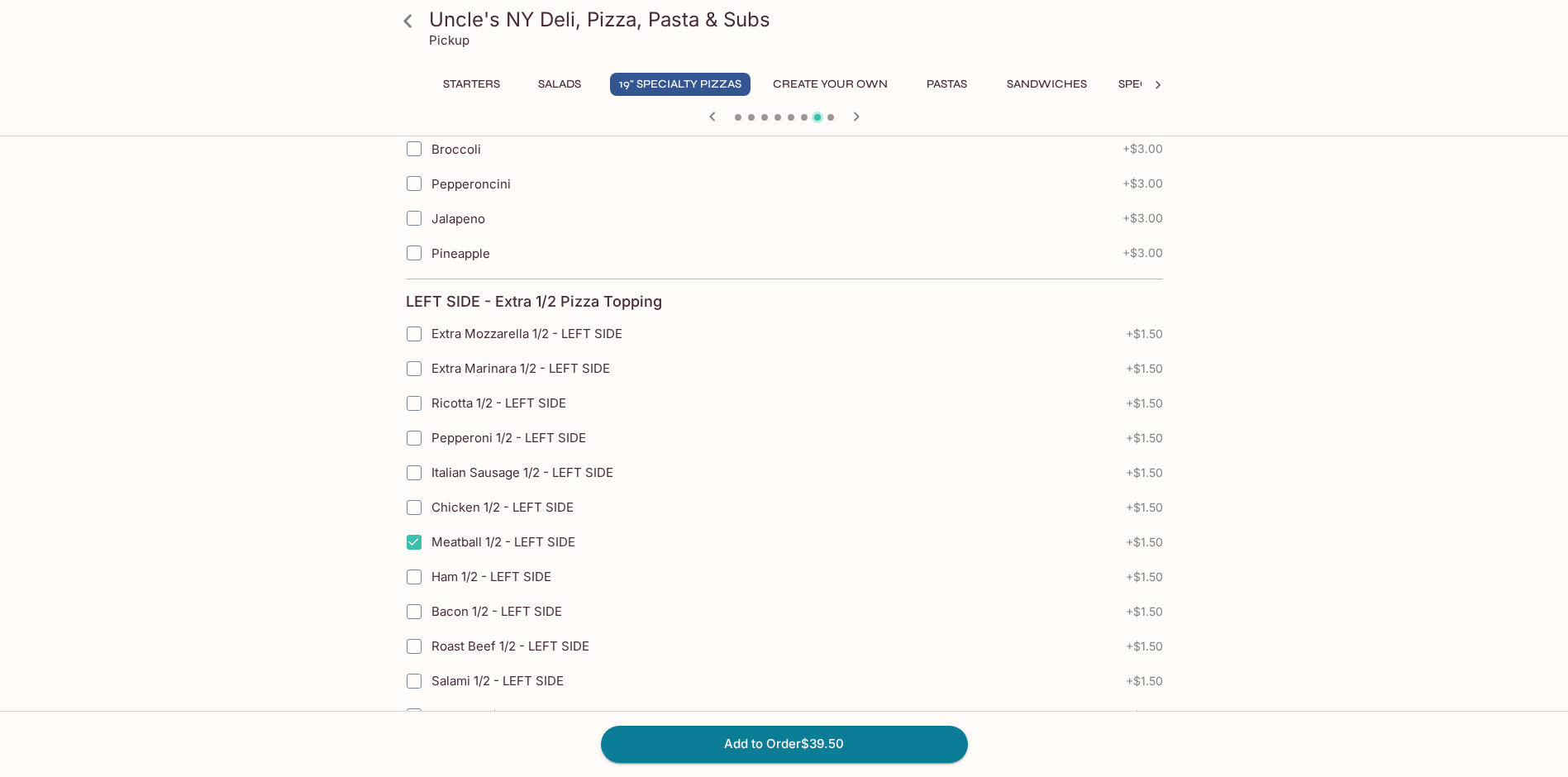
click at [478, 539] on span "Meatball 1/2 - LEFT SIDE" at bounding box center [503, 542] width 144 height 15
click at [431, 539] on input "Meatball 1/2 - LEFT SIDE" at bounding box center [414, 542] width 33 height 33
checkbox input "false"
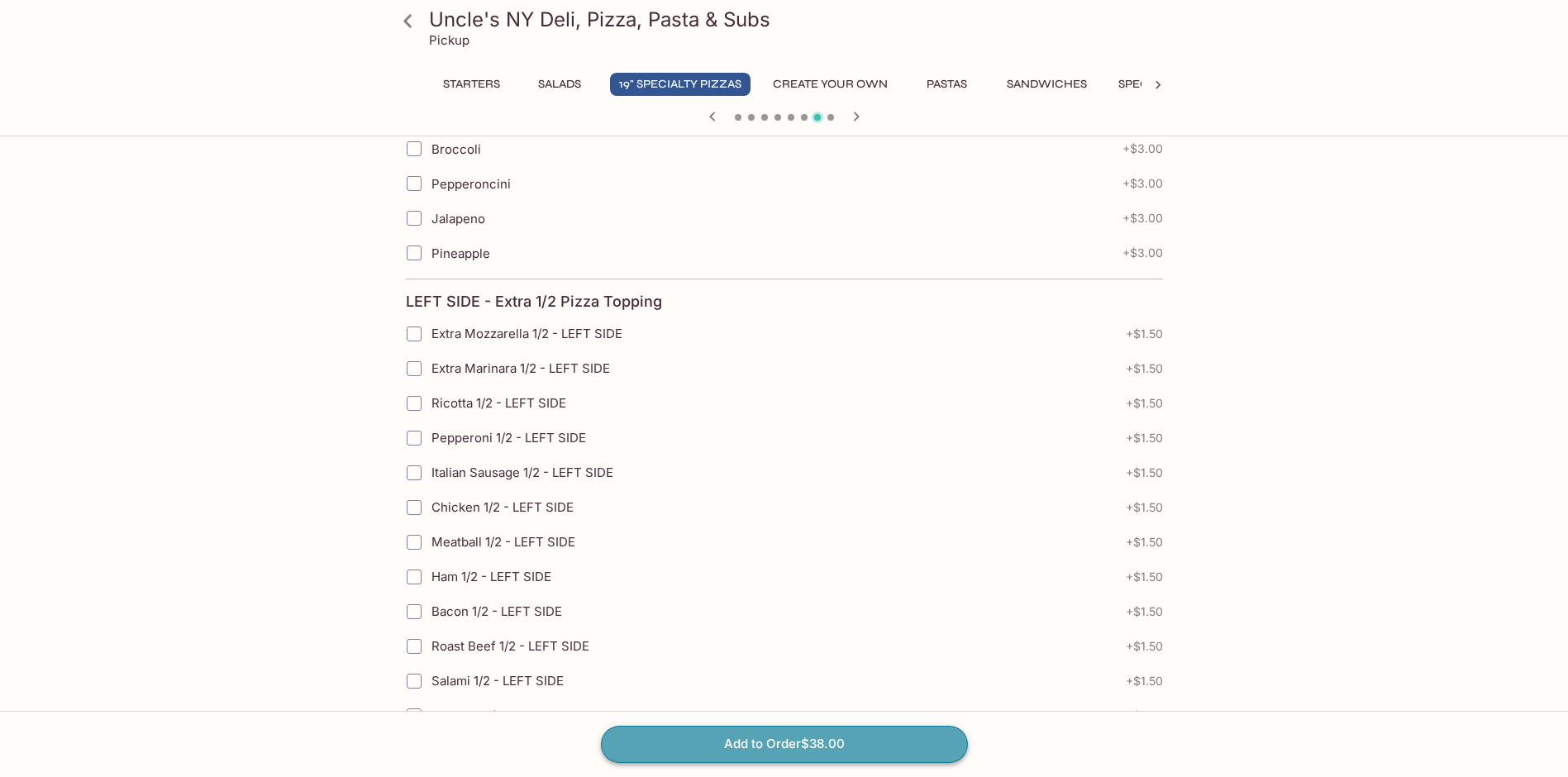
click at [765, 743] on button "Add to Order $38.00" at bounding box center [784, 744] width 367 height 37
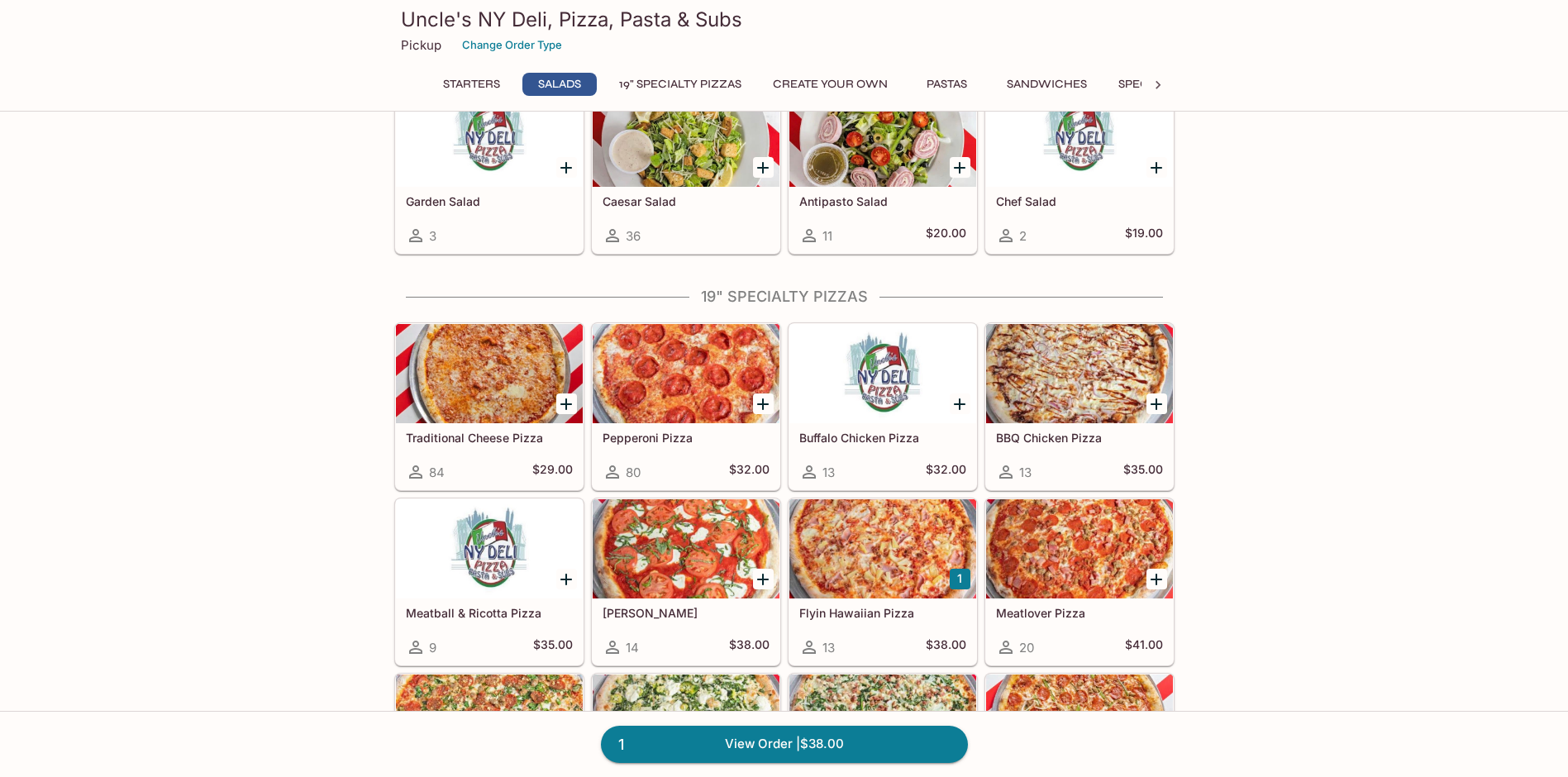
scroll to position [663, 0]
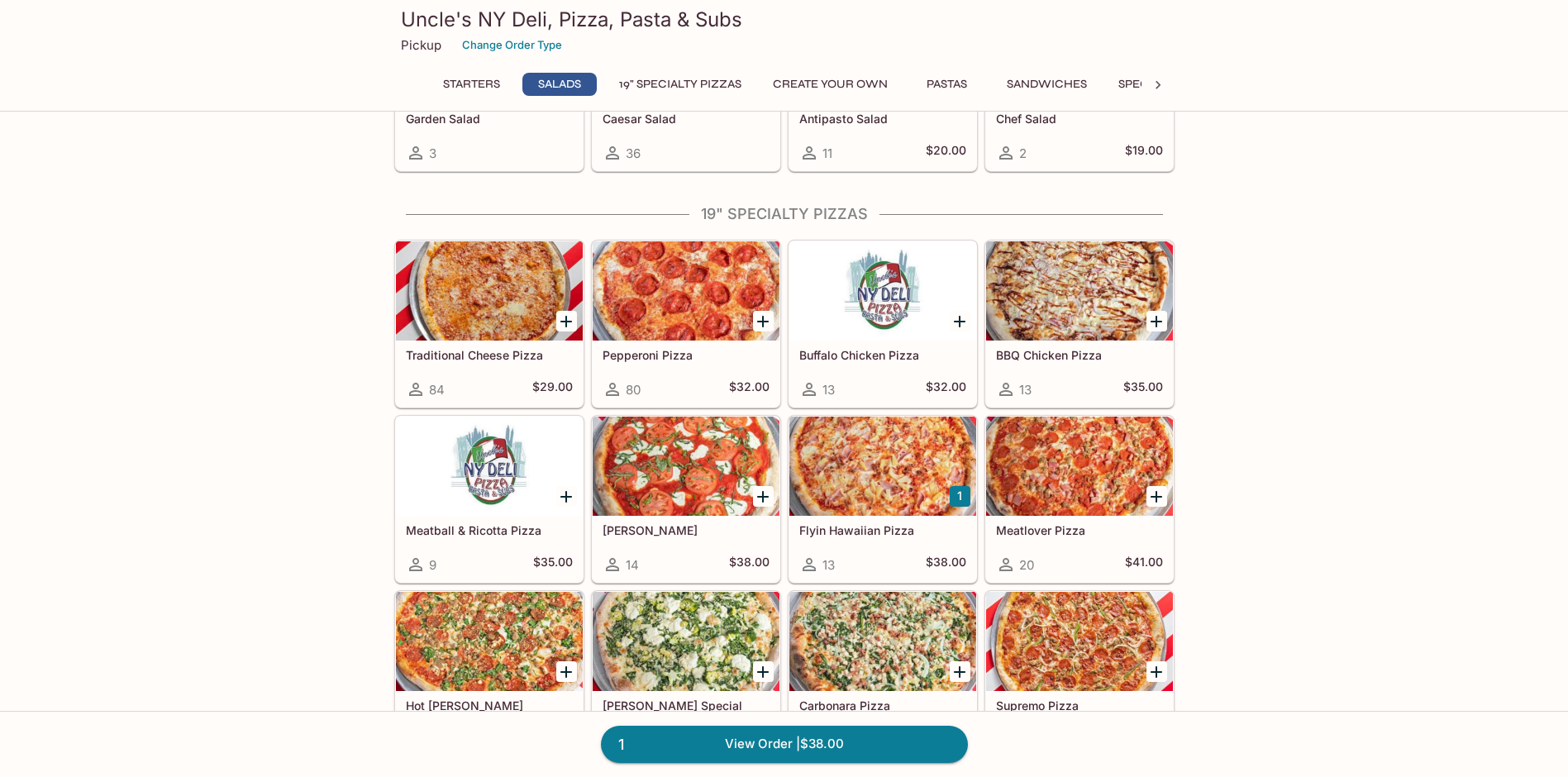
click at [448, 508] on div at bounding box center [489, 466] width 187 height 99
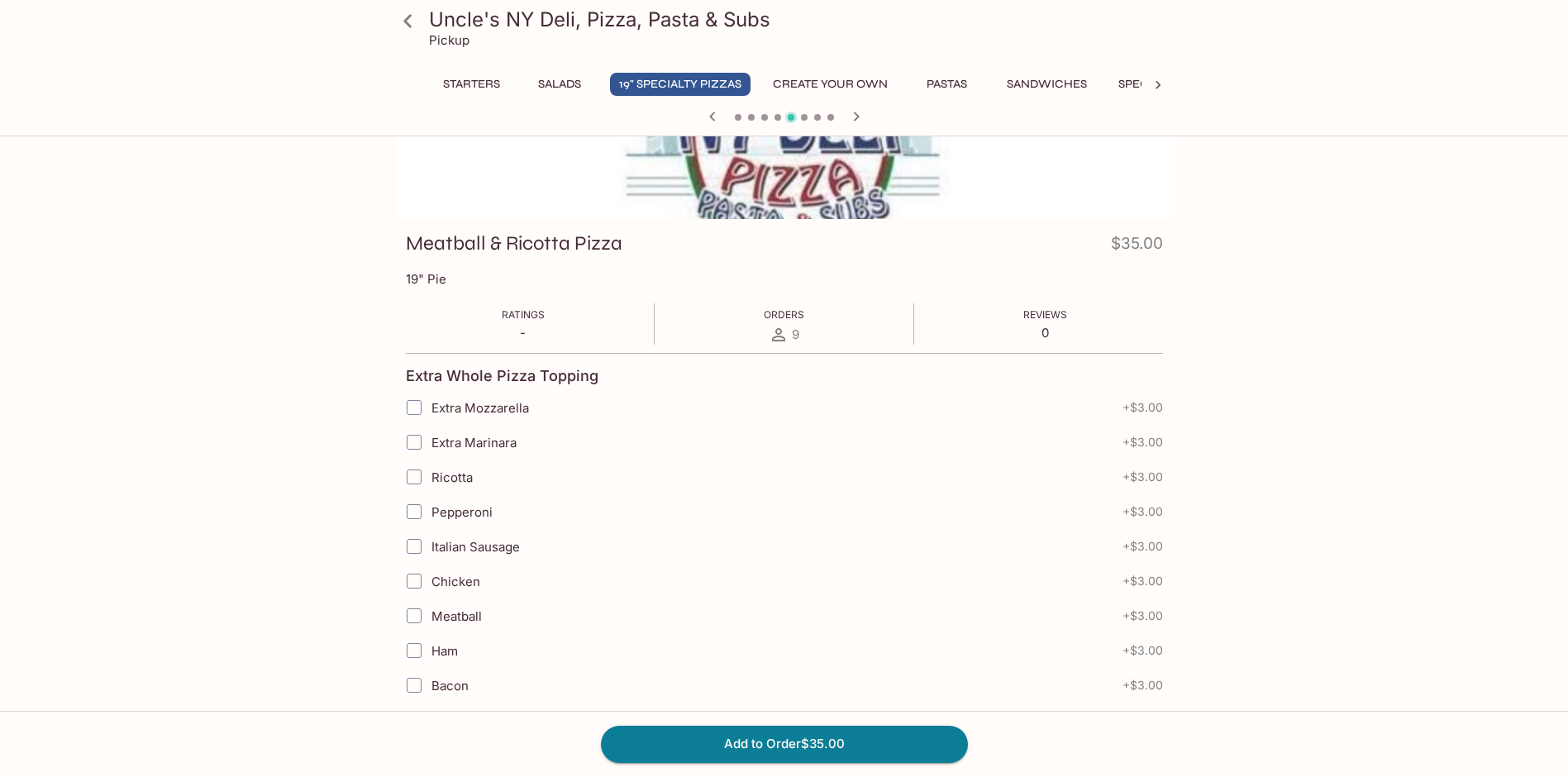
scroll to position [165, 0]
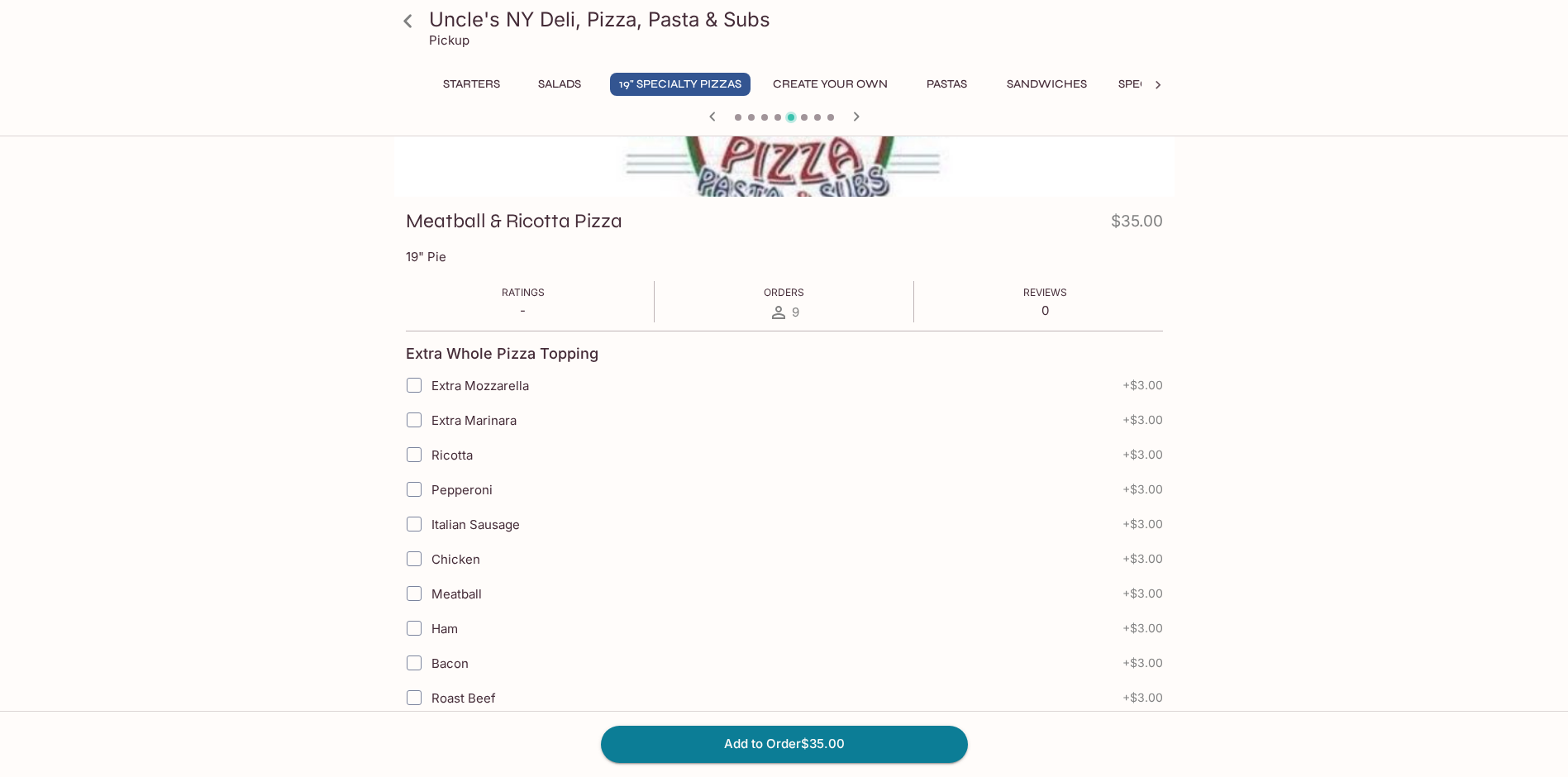
click at [470, 378] on span "Extra Mozzarella" at bounding box center [480, 386] width 97 height 15
click at [431, 378] on input "Extra Mozzarella" at bounding box center [414, 385] width 33 height 33
checkbox input "true"
click at [755, 738] on button "Add to Order $38.00" at bounding box center [784, 744] width 367 height 37
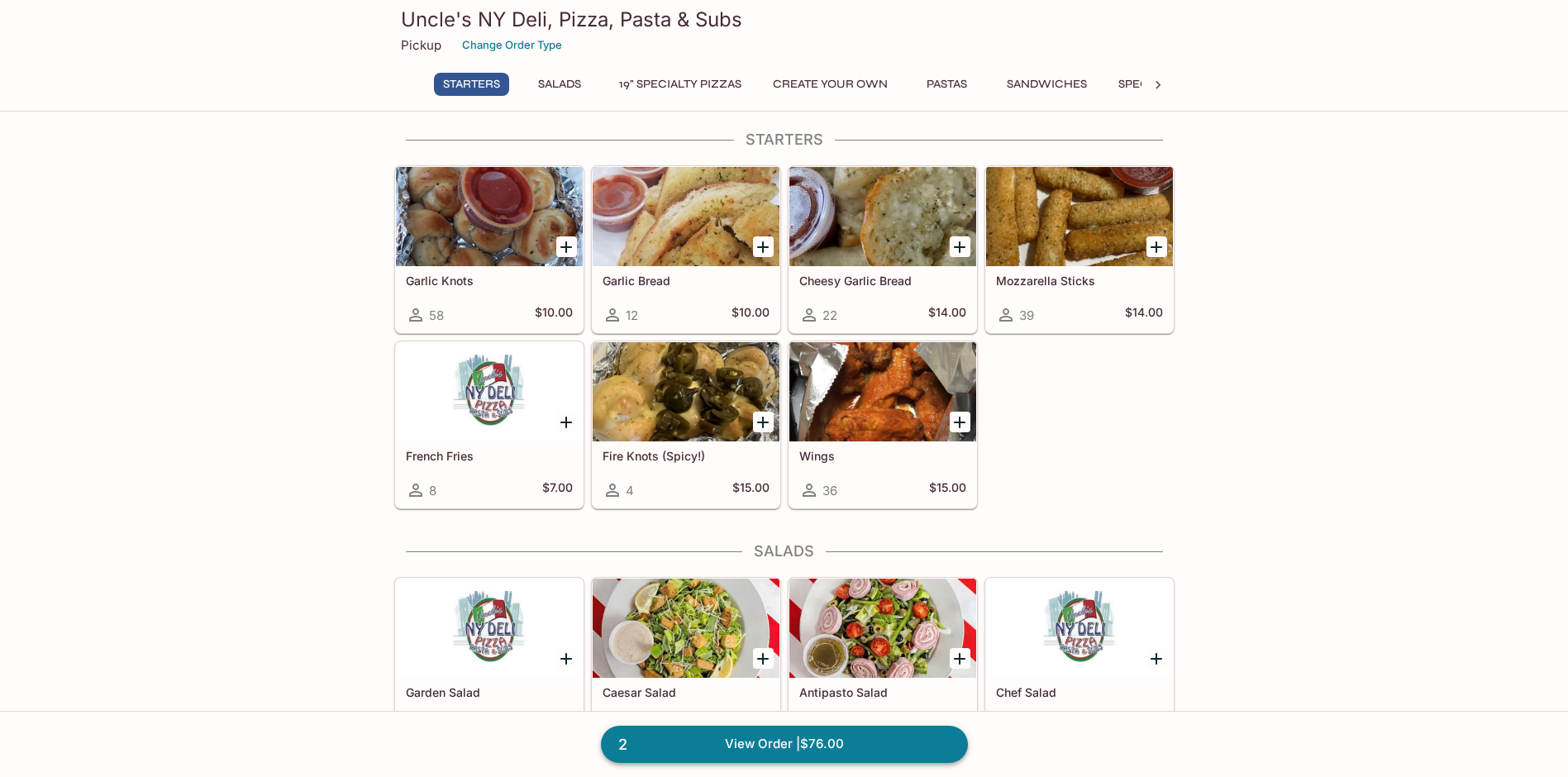
scroll to position [165, 0]
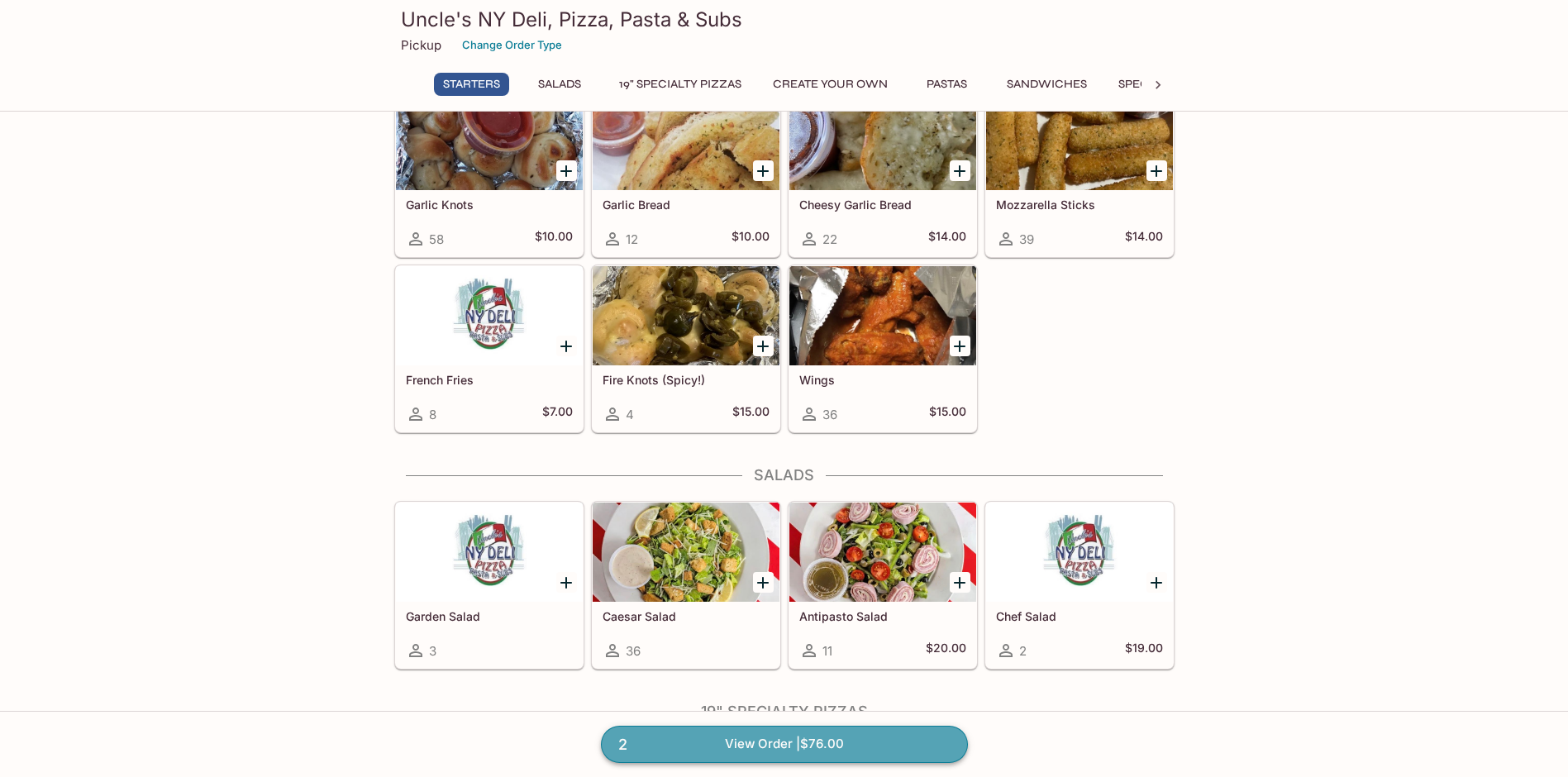
click at [834, 739] on link "2 View Order | $76.00" at bounding box center [784, 744] width 367 height 37
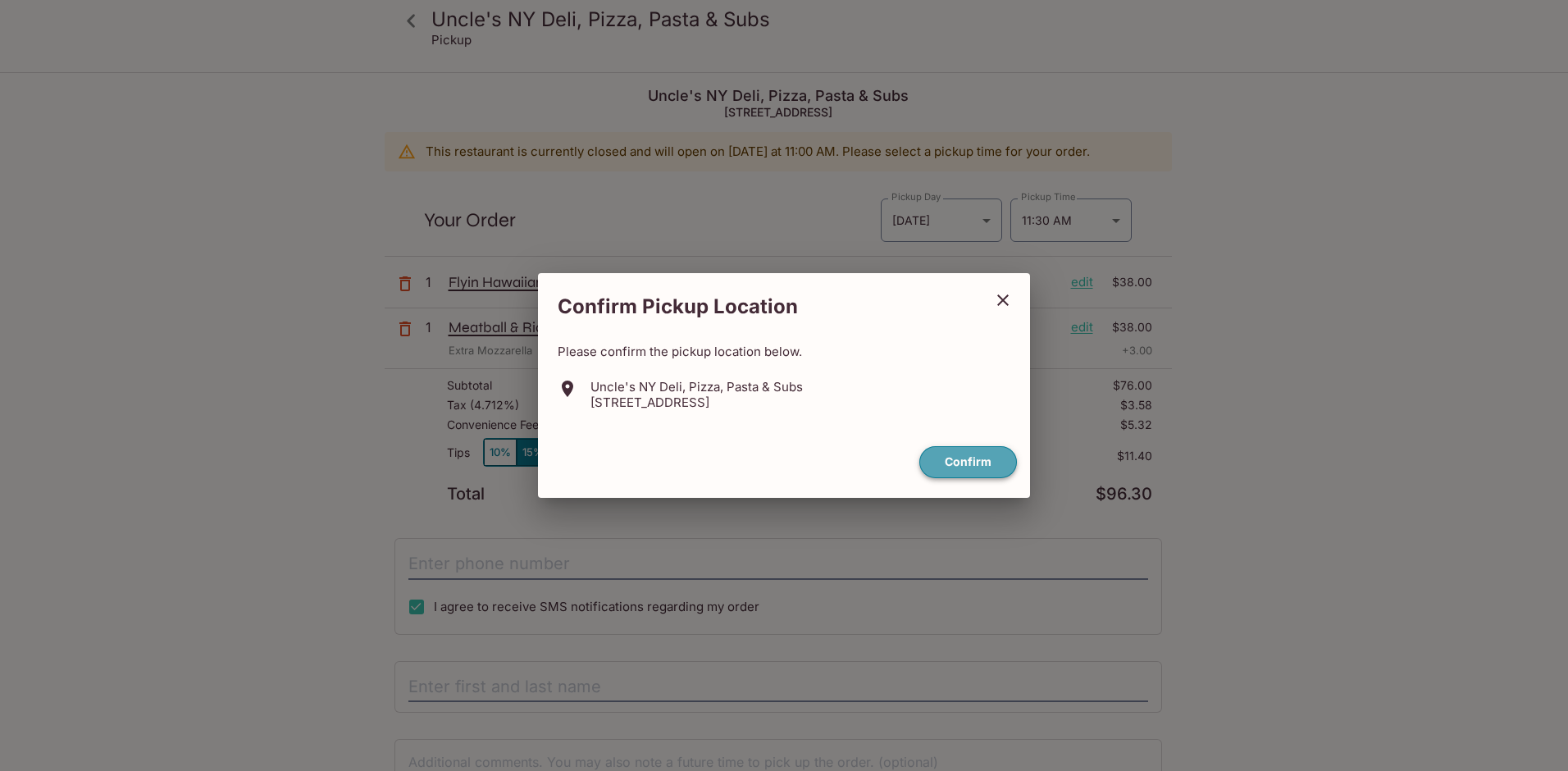
click at [990, 465] on button "Confirm" at bounding box center [967, 462] width 97 height 32
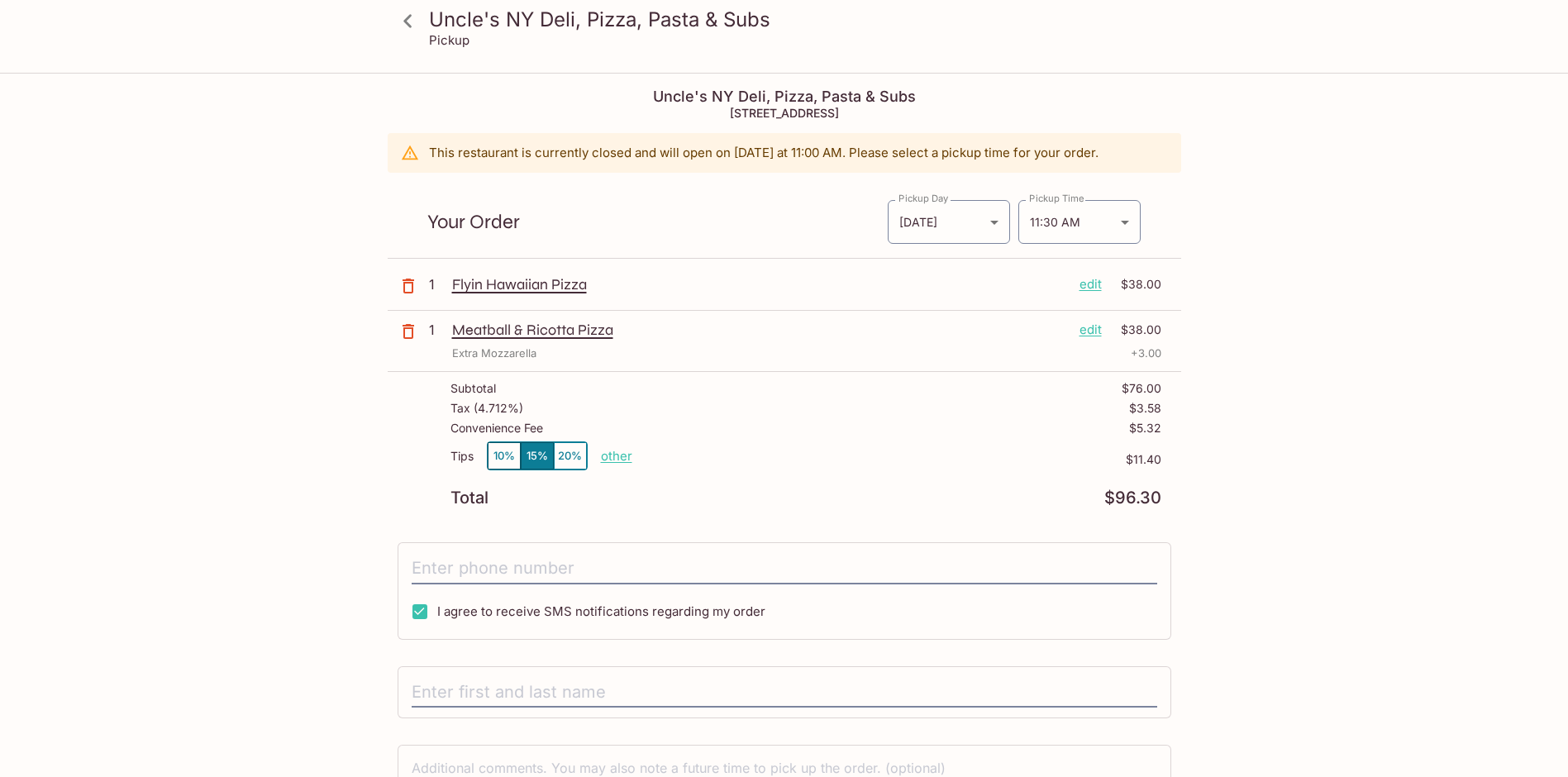
click at [1089, 285] on p "edit" at bounding box center [1091, 284] width 22 height 18
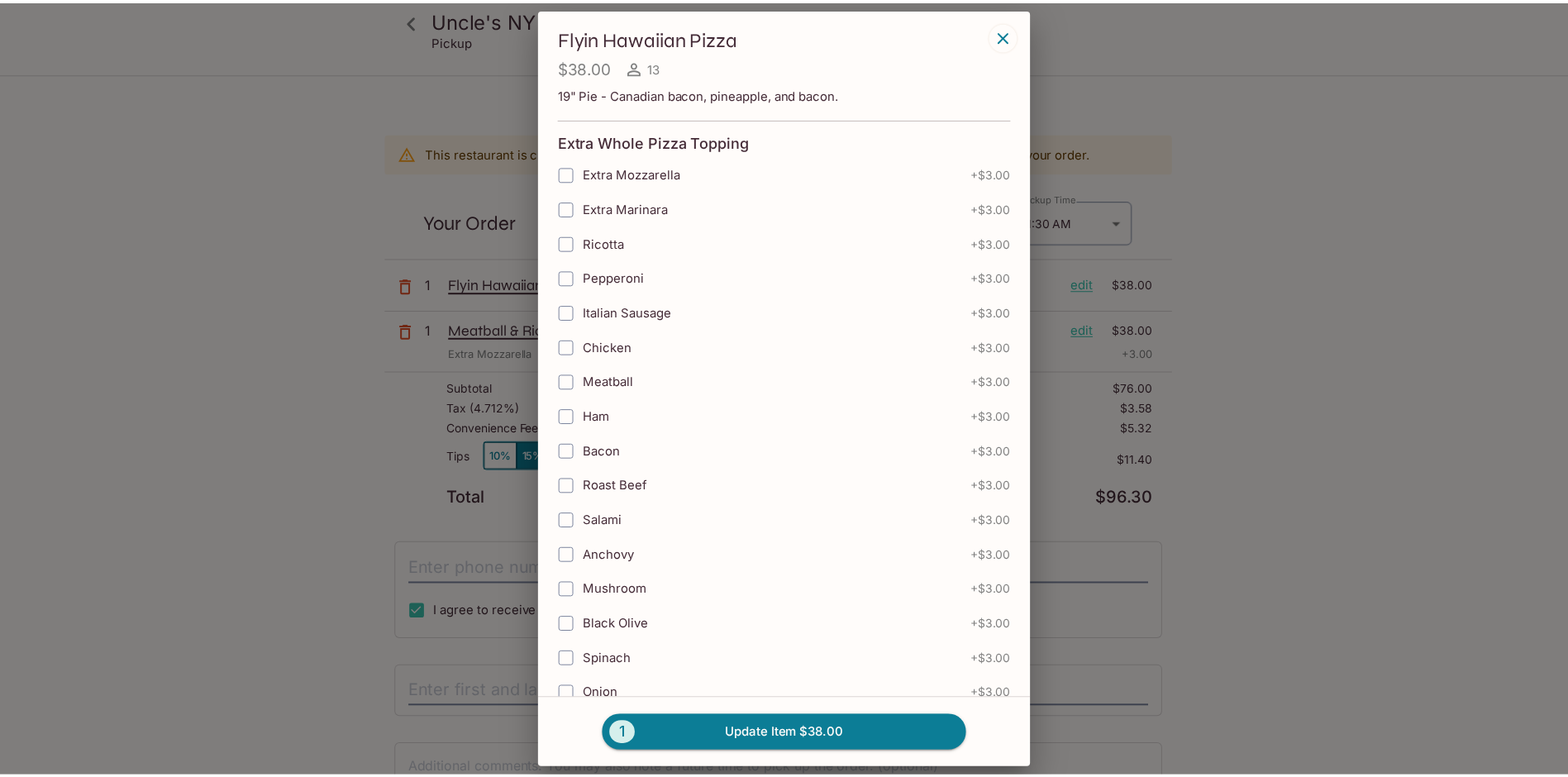
scroll to position [248, 0]
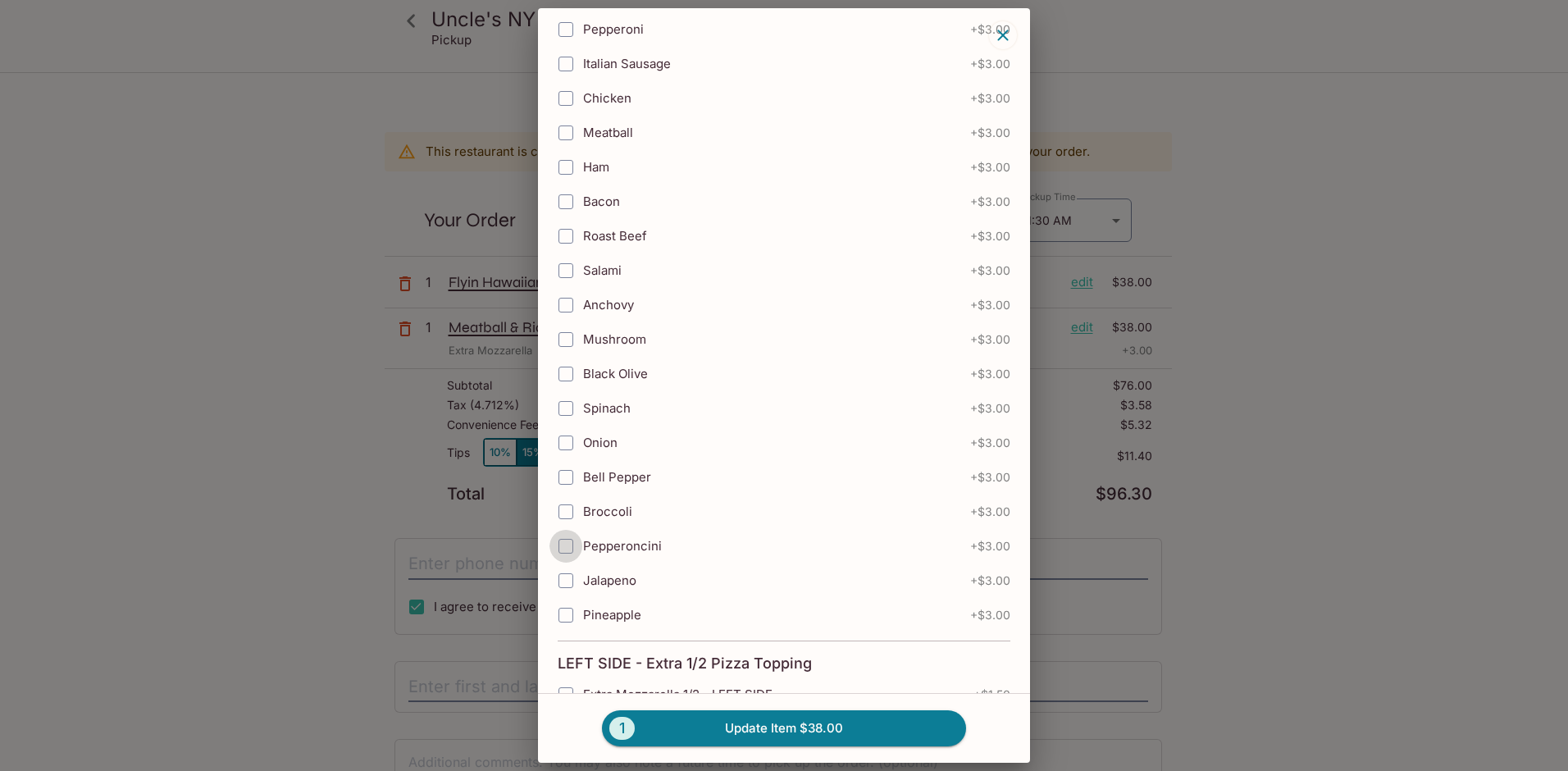
click at [565, 548] on input "Pepperoncini" at bounding box center [565, 546] width 33 height 33
click at [568, 546] on input "Pepperoncini" at bounding box center [565, 546] width 33 height 33
click at [572, 548] on input "Pepperoncini" at bounding box center [565, 546] width 33 height 33
checkbox input "true"
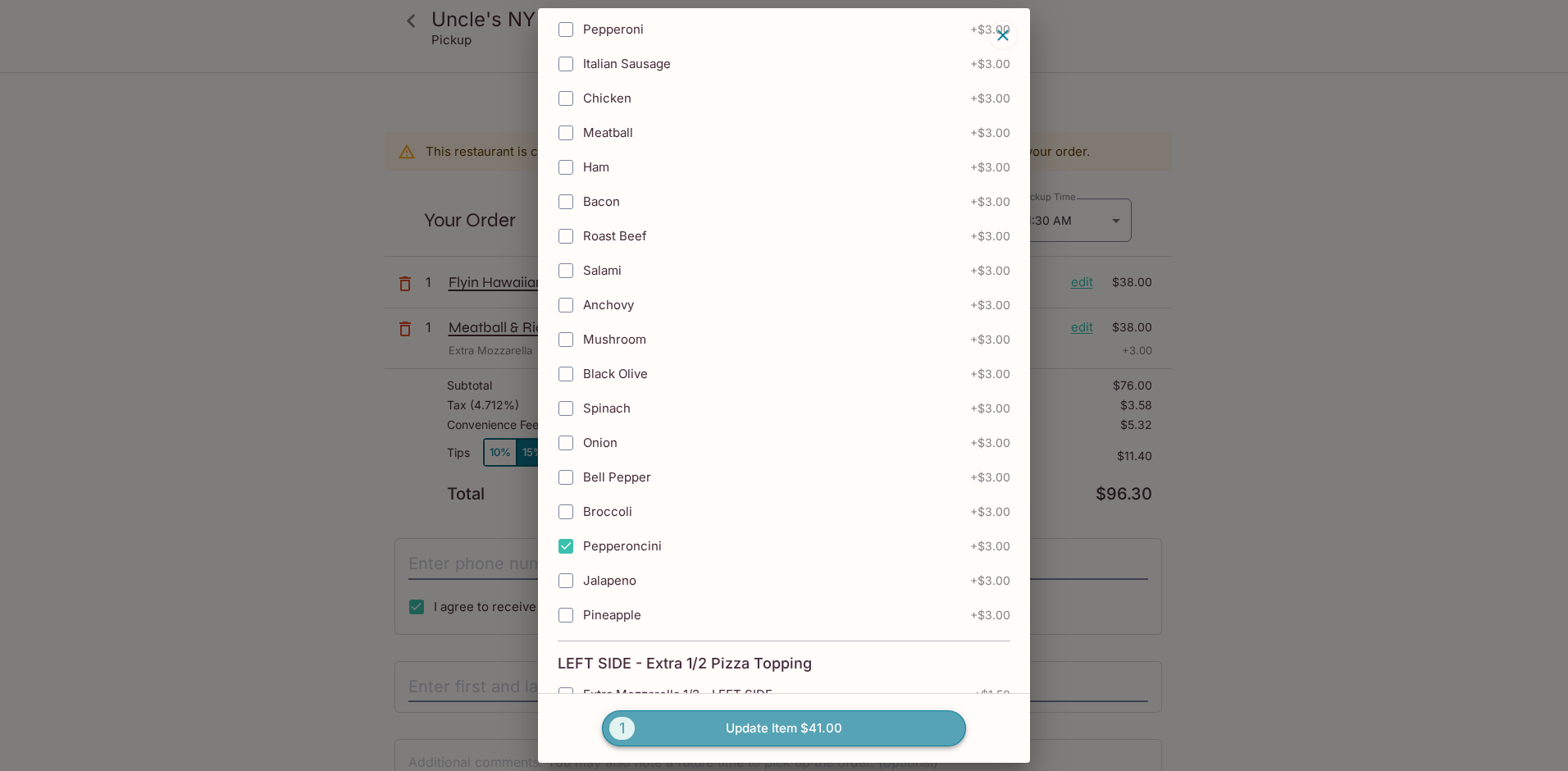
click at [746, 725] on button "1 Update Item $41.00" at bounding box center [784, 728] width 364 height 36
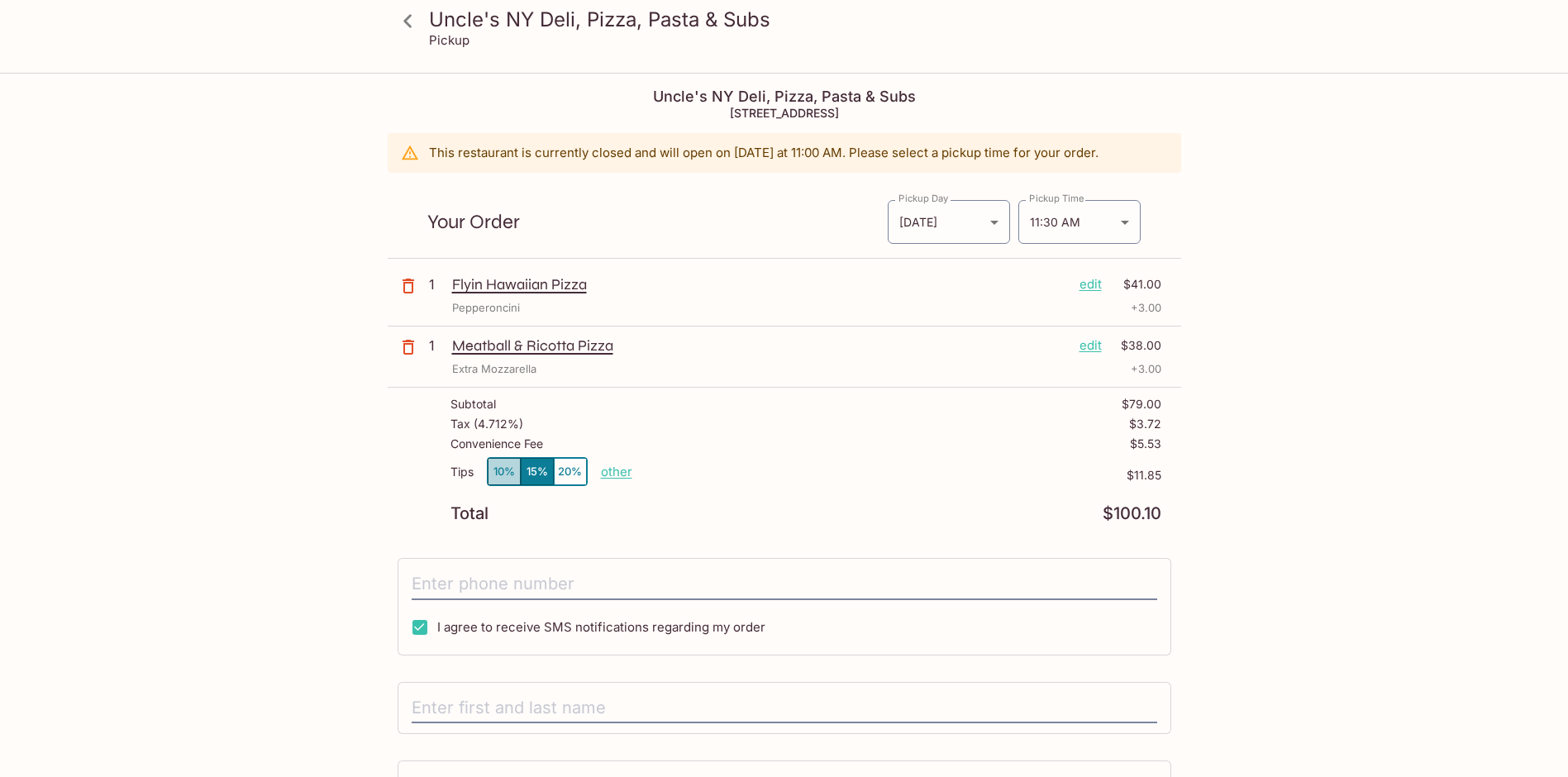
click at [504, 478] on button "10%" at bounding box center [504, 472] width 33 height 27
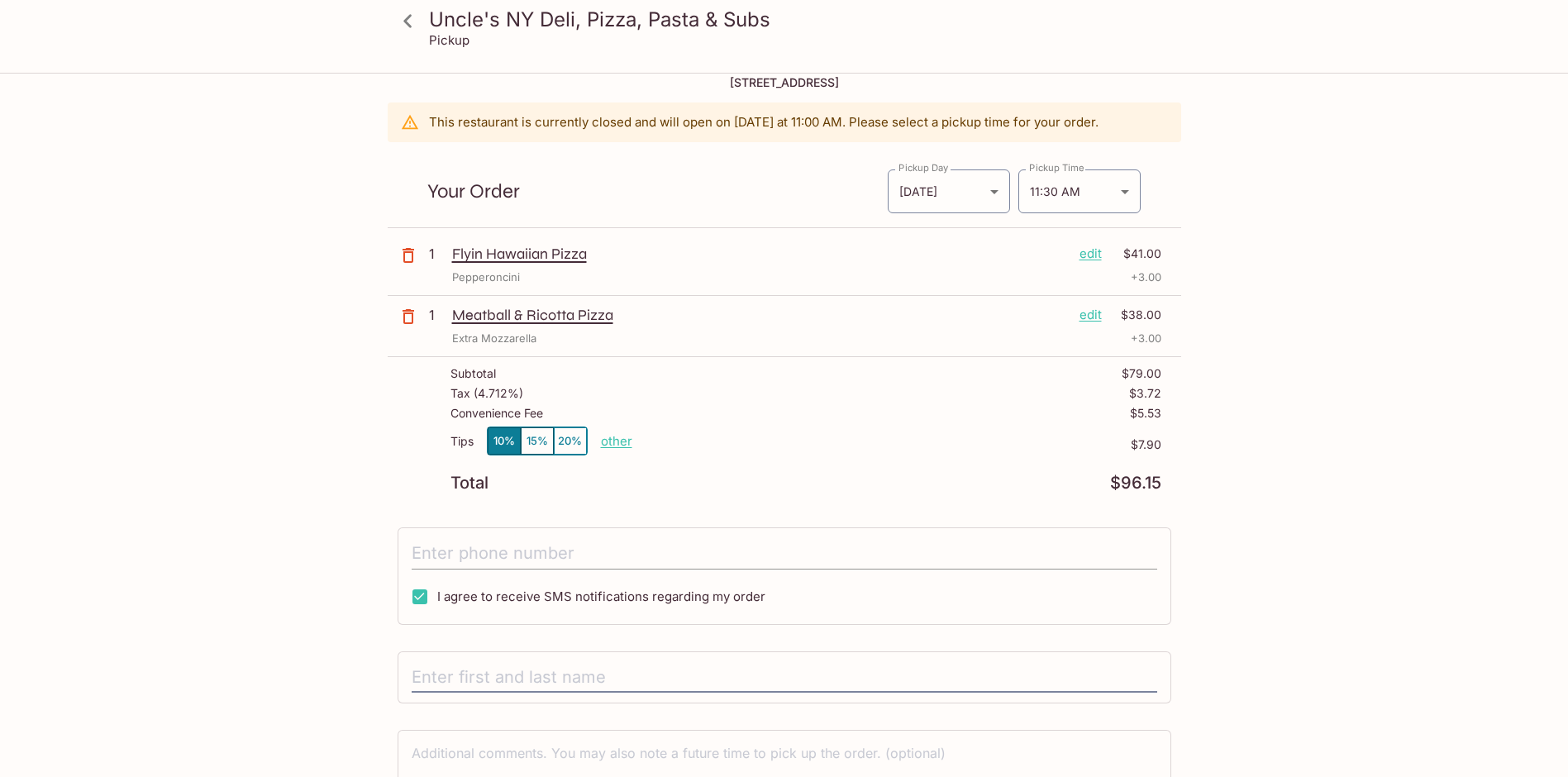
scroll to position [83, 0]
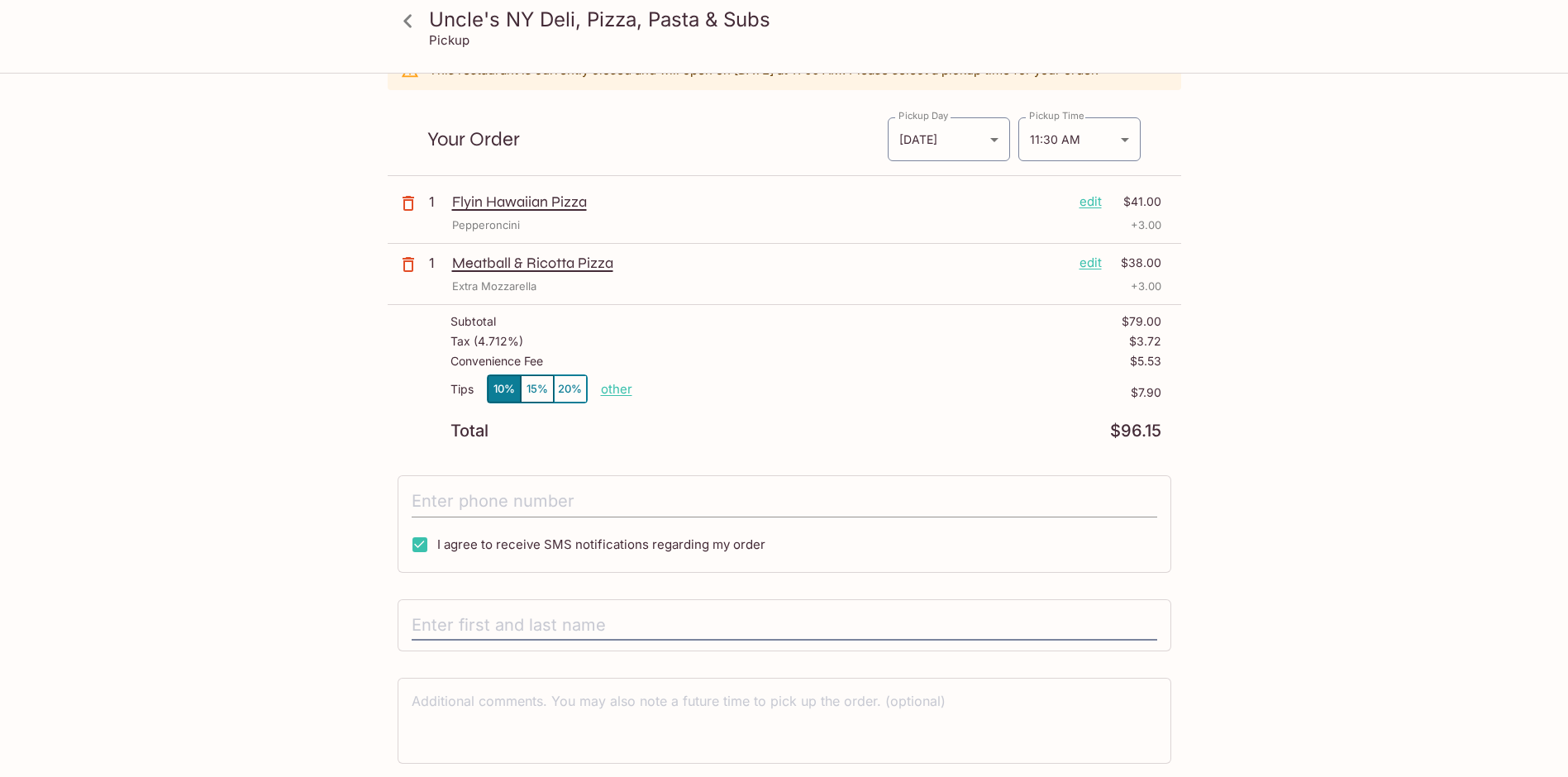
click at [688, 493] on input "tel" at bounding box center [784, 502] width 745 height 32
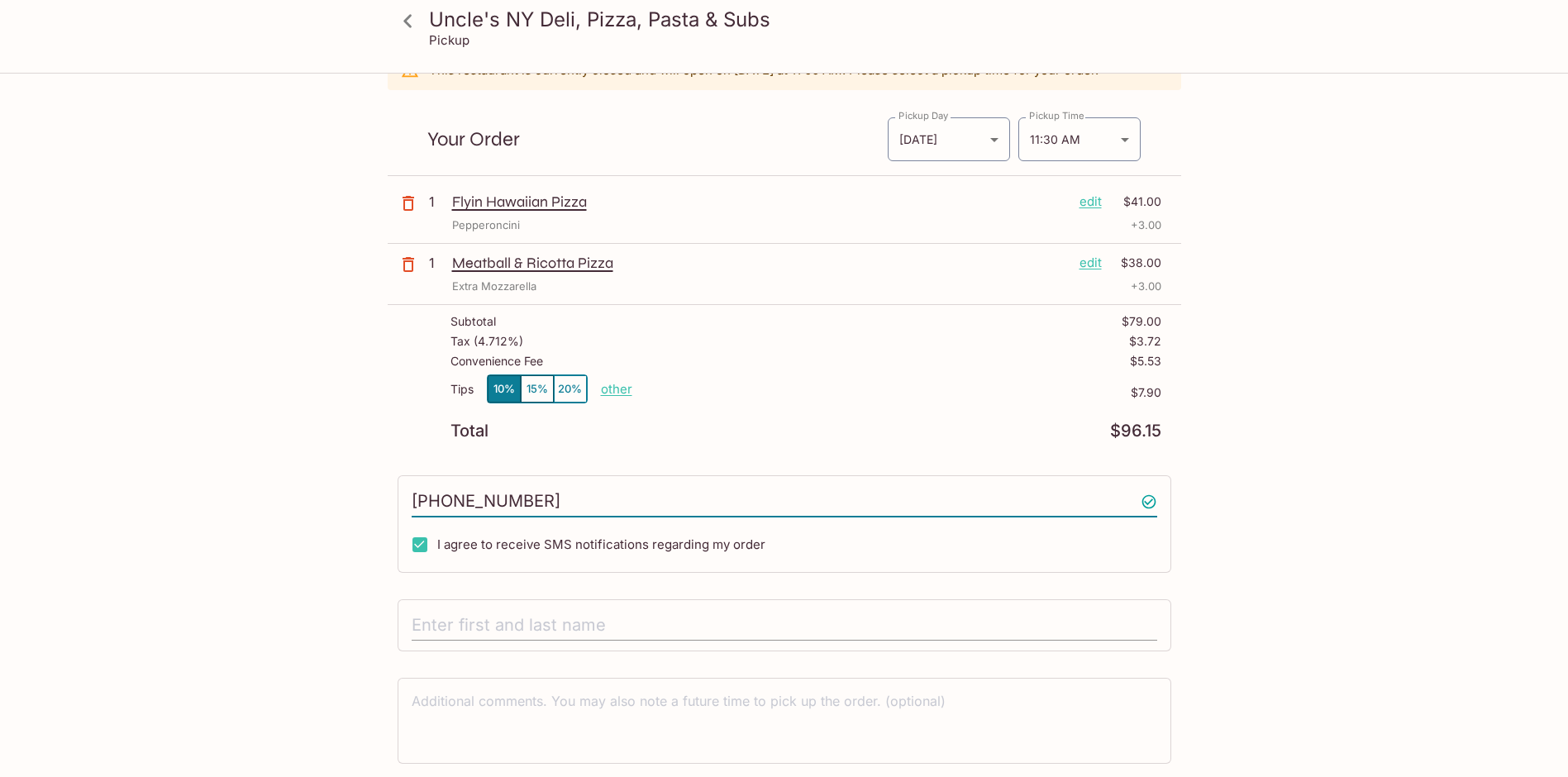
type input "(912) 256-2632"
click at [714, 627] on input "text" at bounding box center [784, 625] width 745 height 32
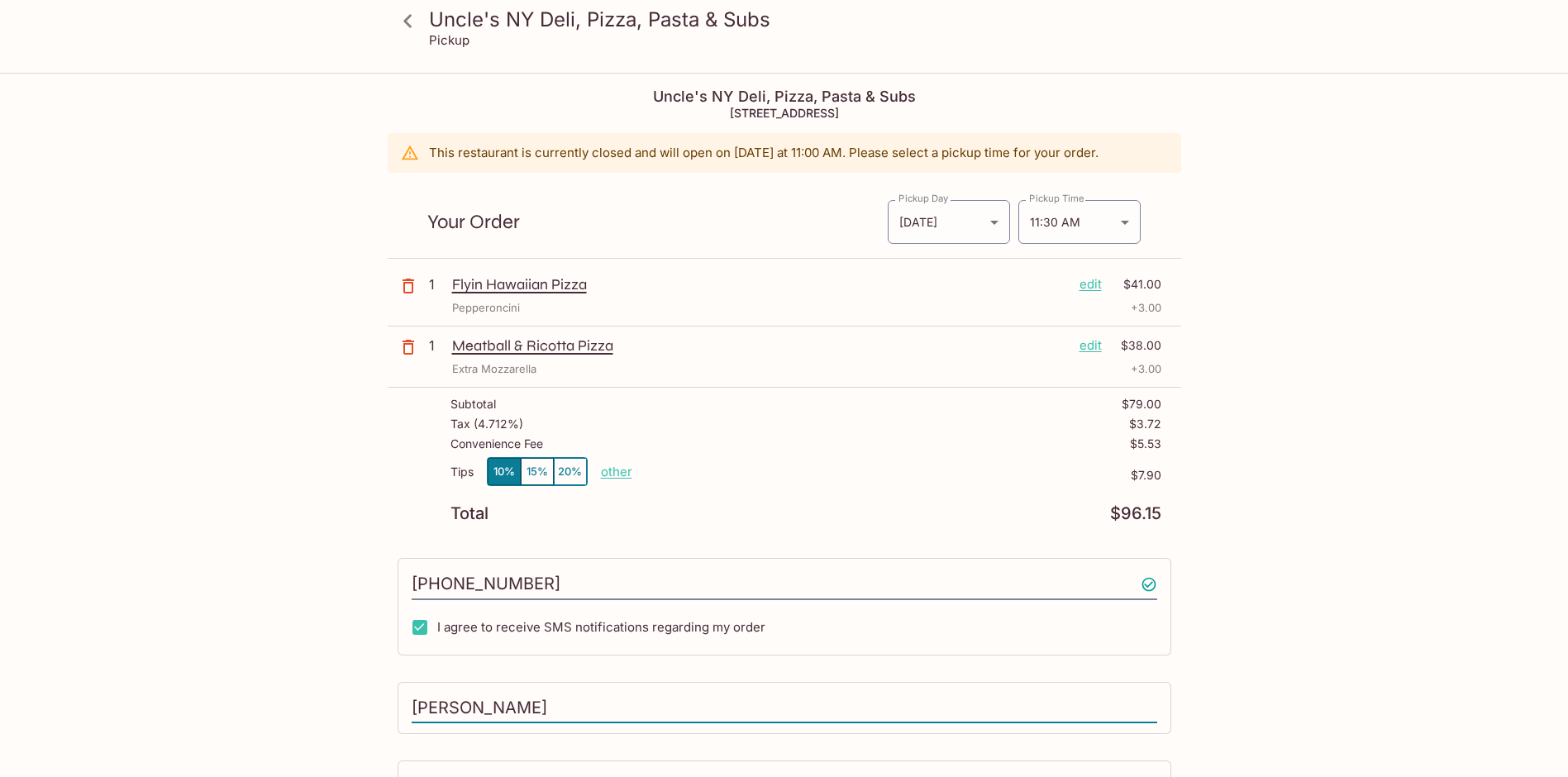
scroll to position [137, 0]
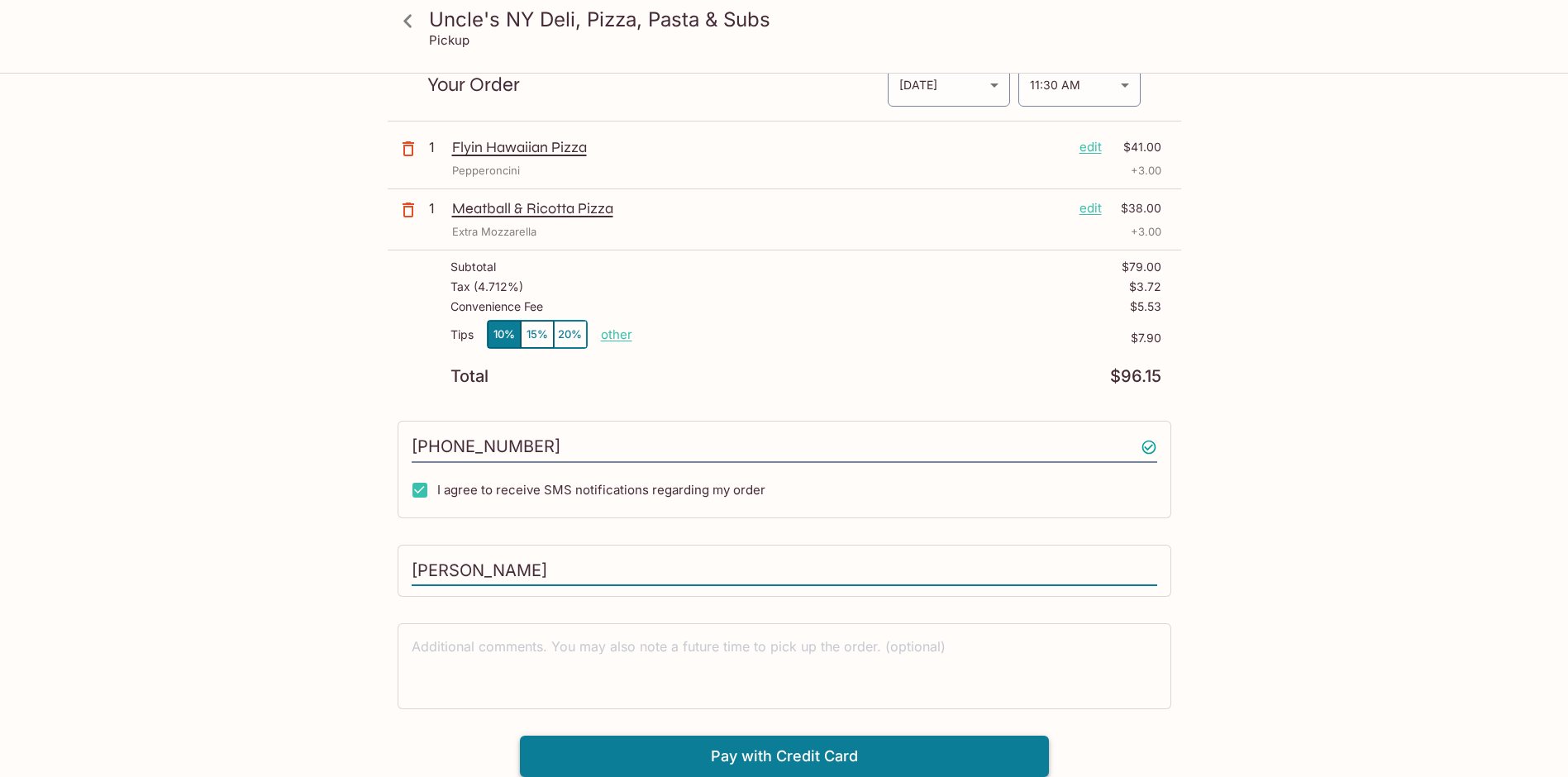
type input "jackson norman"
click at [956, 769] on button "Pay with Credit Card" at bounding box center [784, 757] width 529 height 41
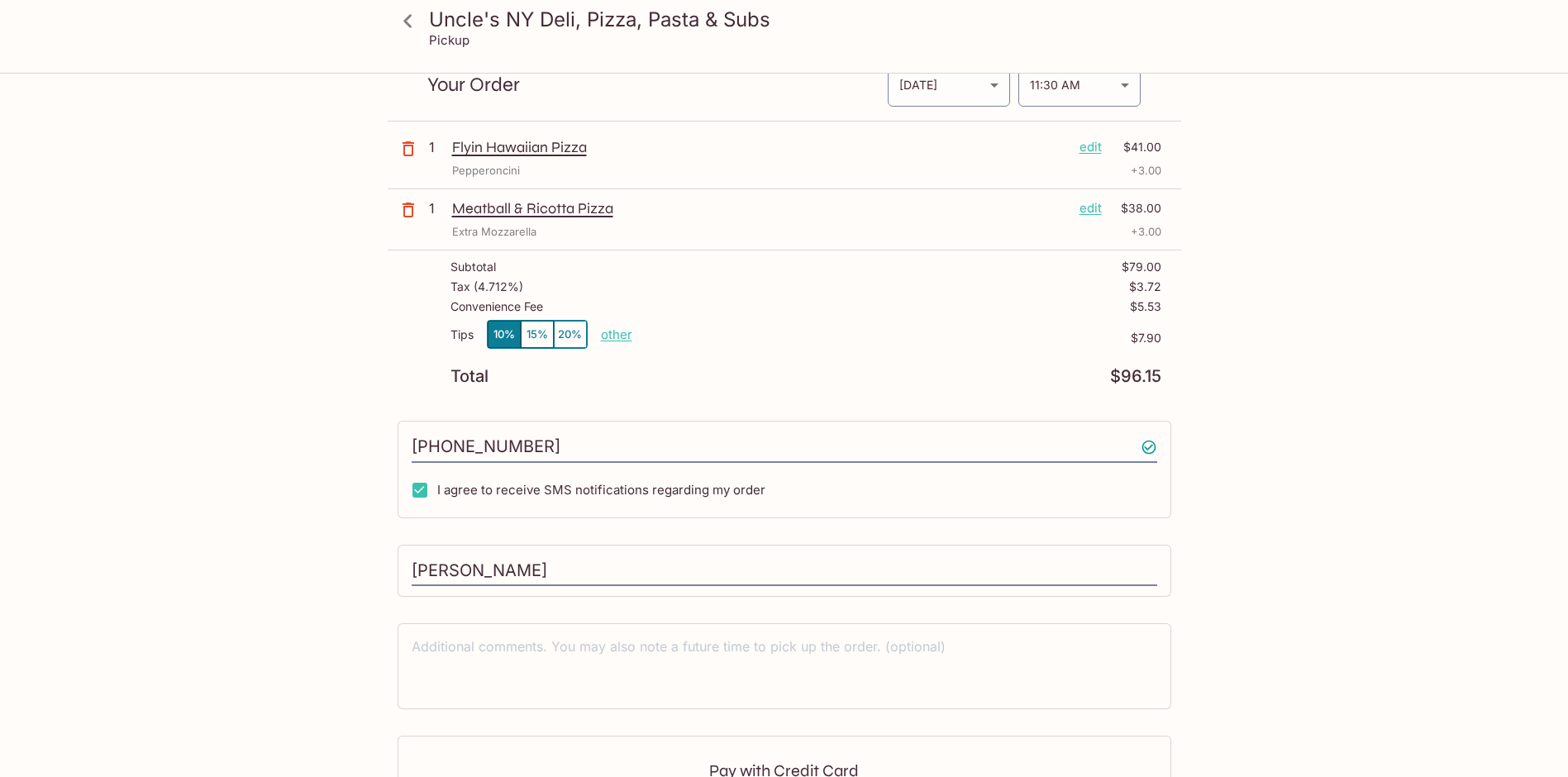
scroll to position [386, 0]
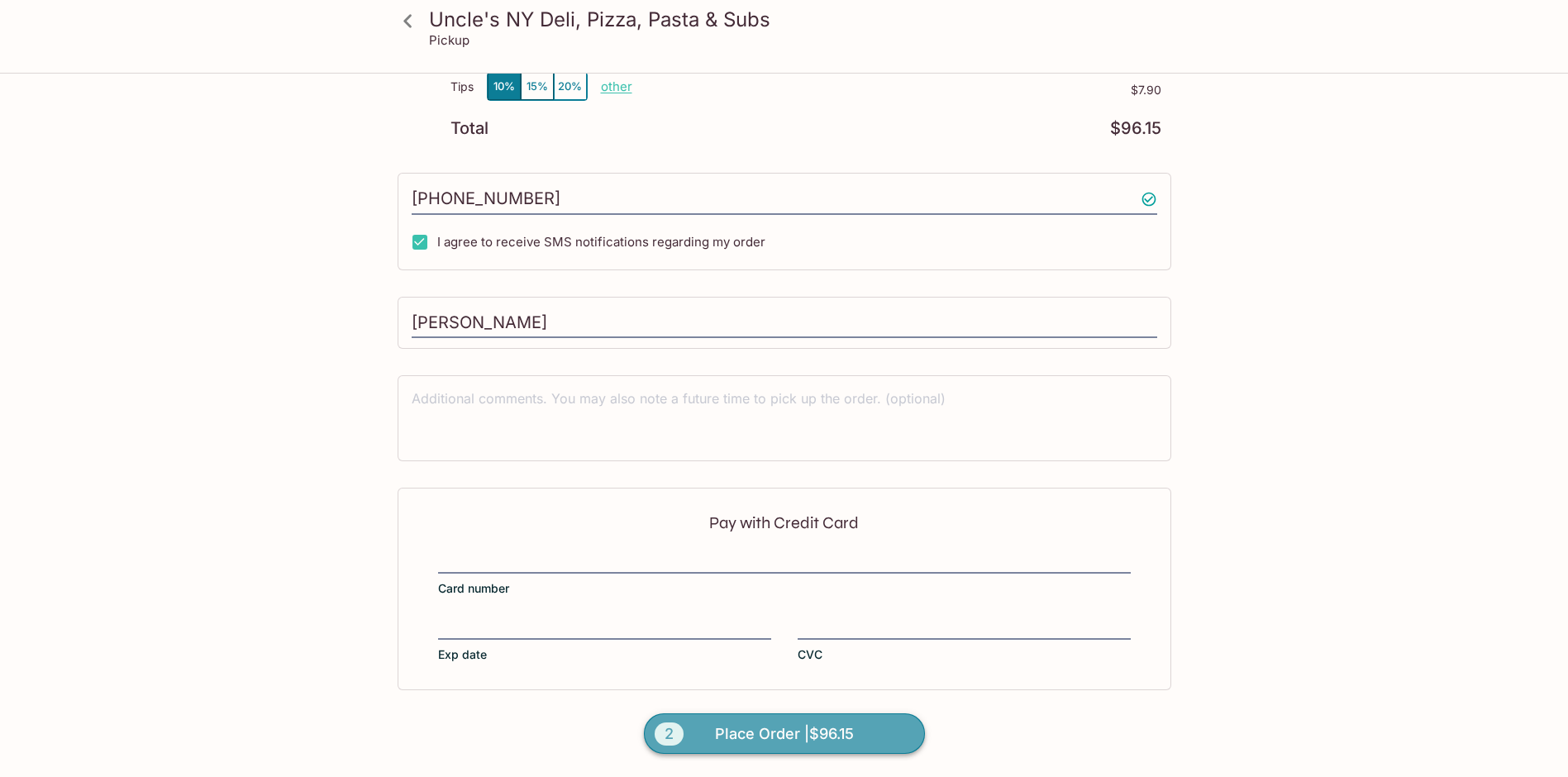
click at [817, 729] on span "Place Order | $96.15" at bounding box center [784, 734] width 139 height 26
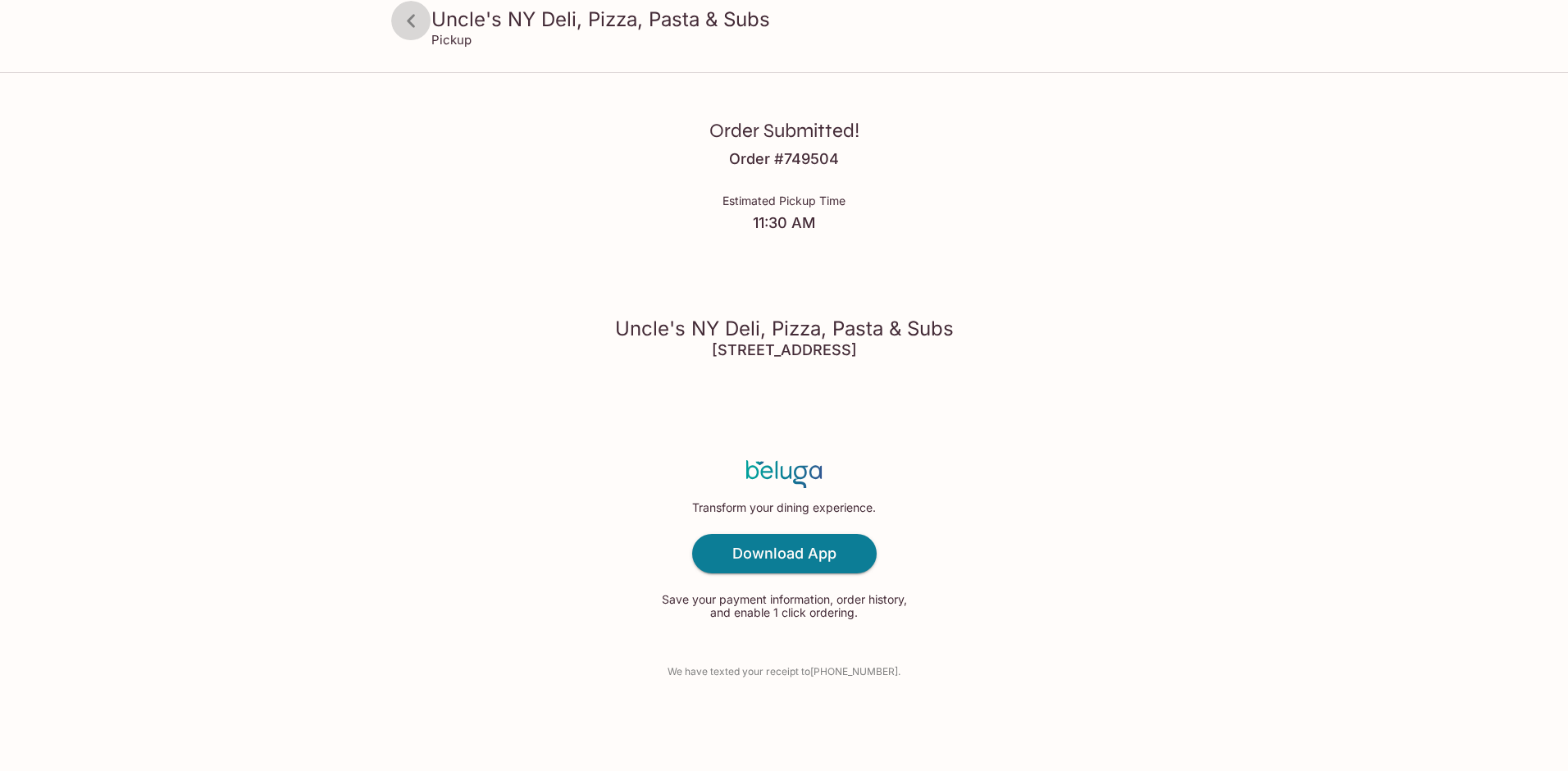
click at [418, 25] on icon at bounding box center [411, 21] width 29 height 29
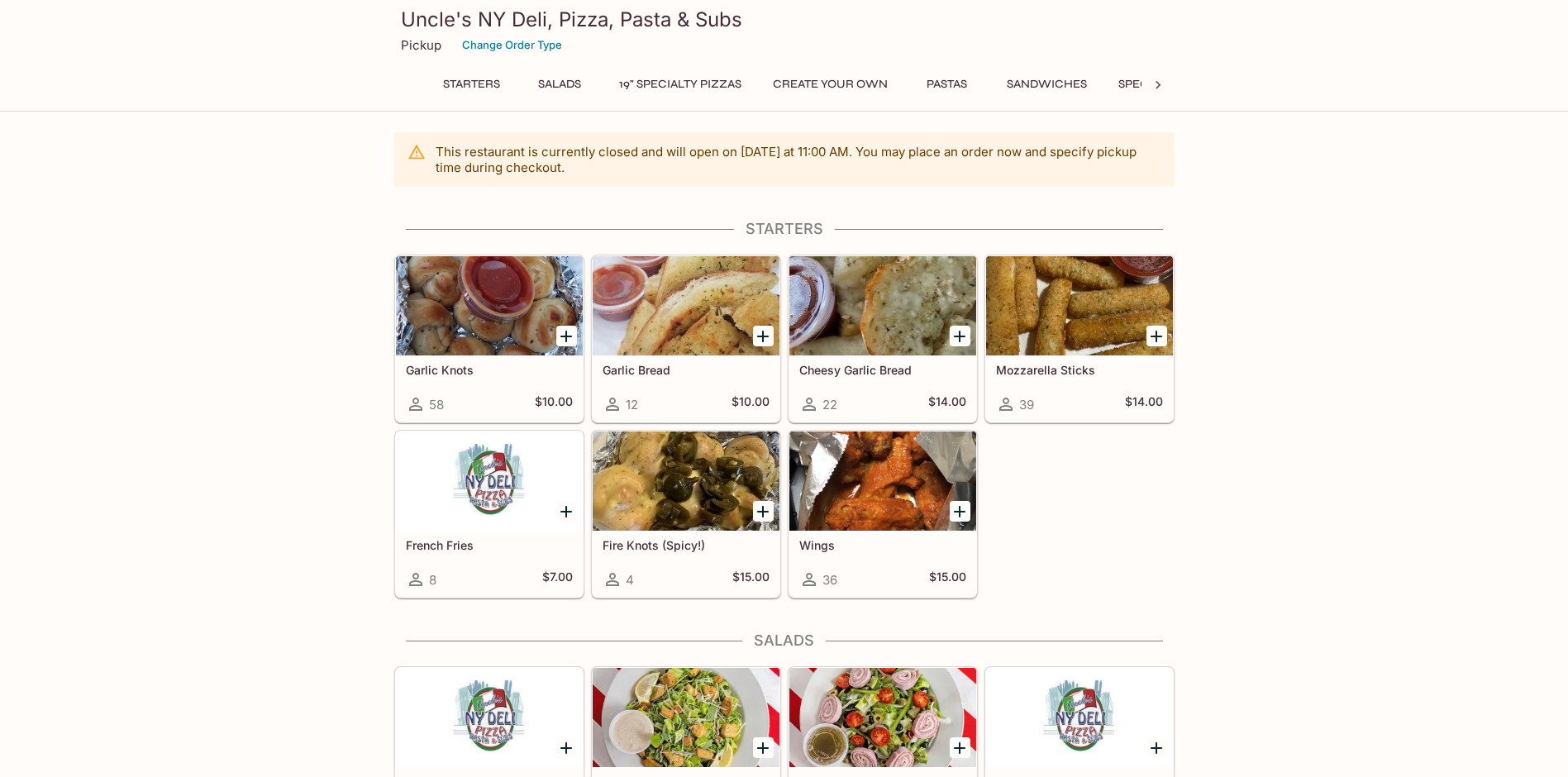
click at [1158, 336] on icon "Add Mozzarella Sticks" at bounding box center [1156, 337] width 12 height 12
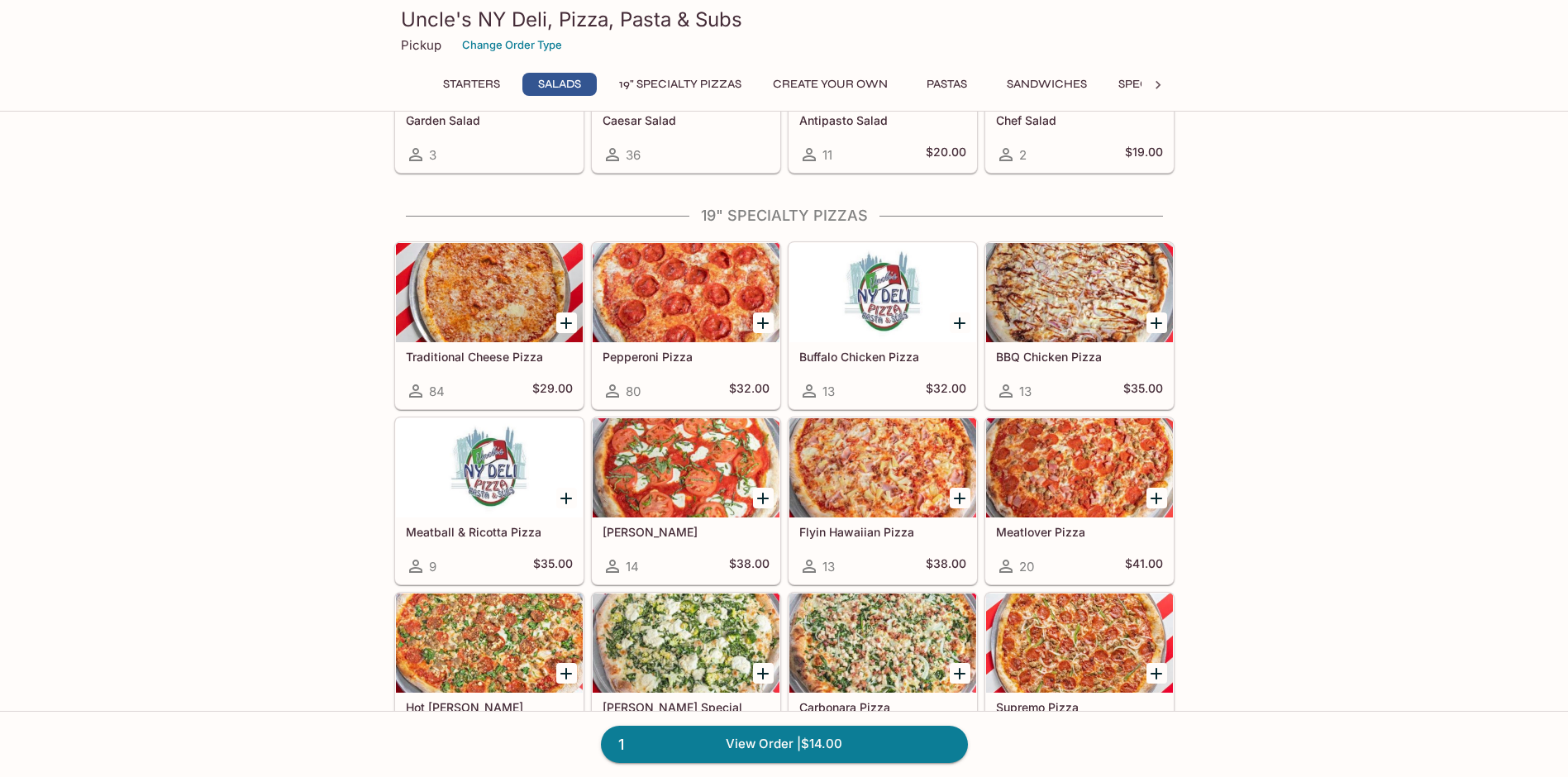
scroll to position [744, 0]
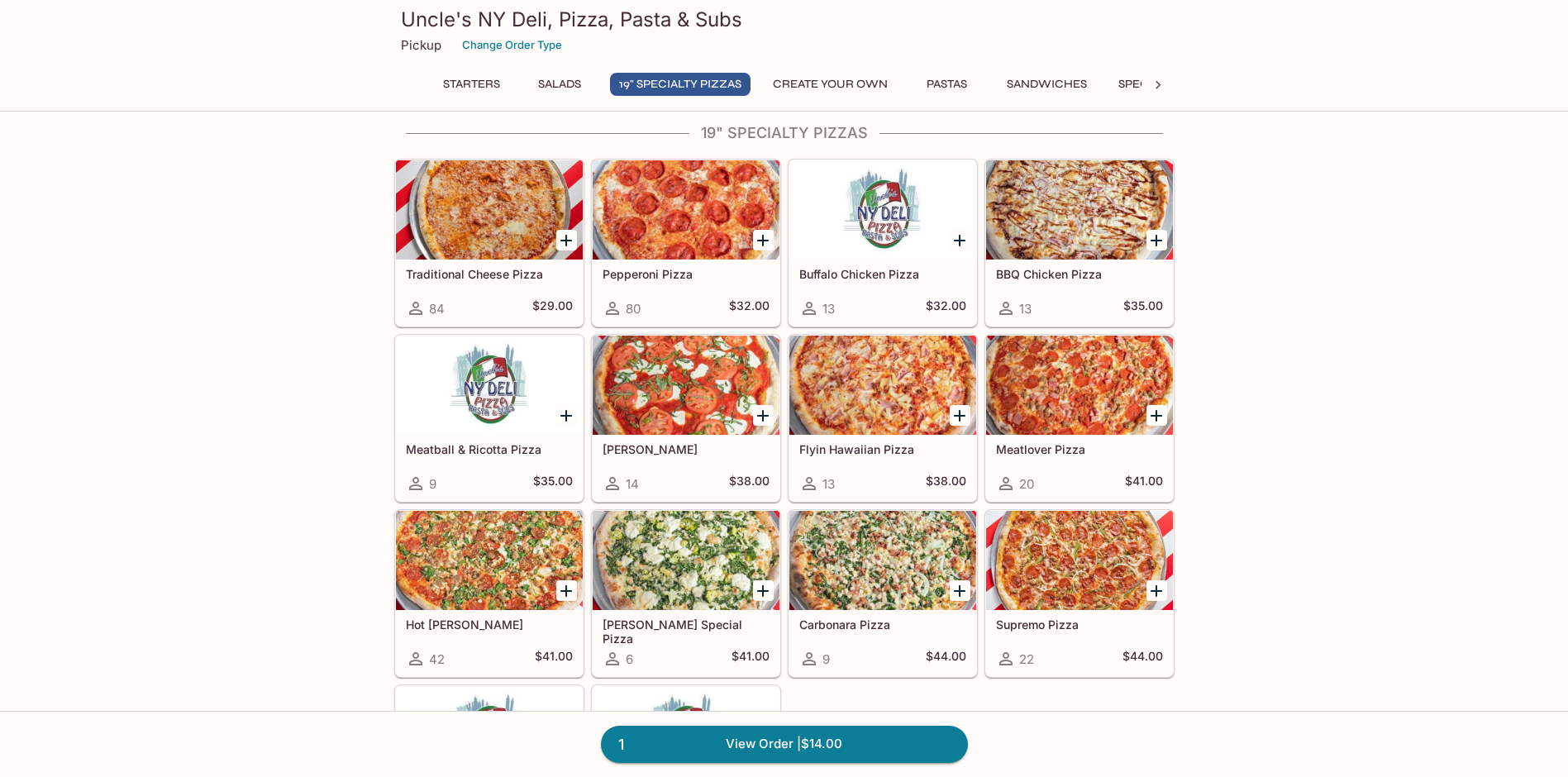
click at [963, 415] on icon "Add Flyin Hawaiian Pizza" at bounding box center [959, 416] width 12 height 12
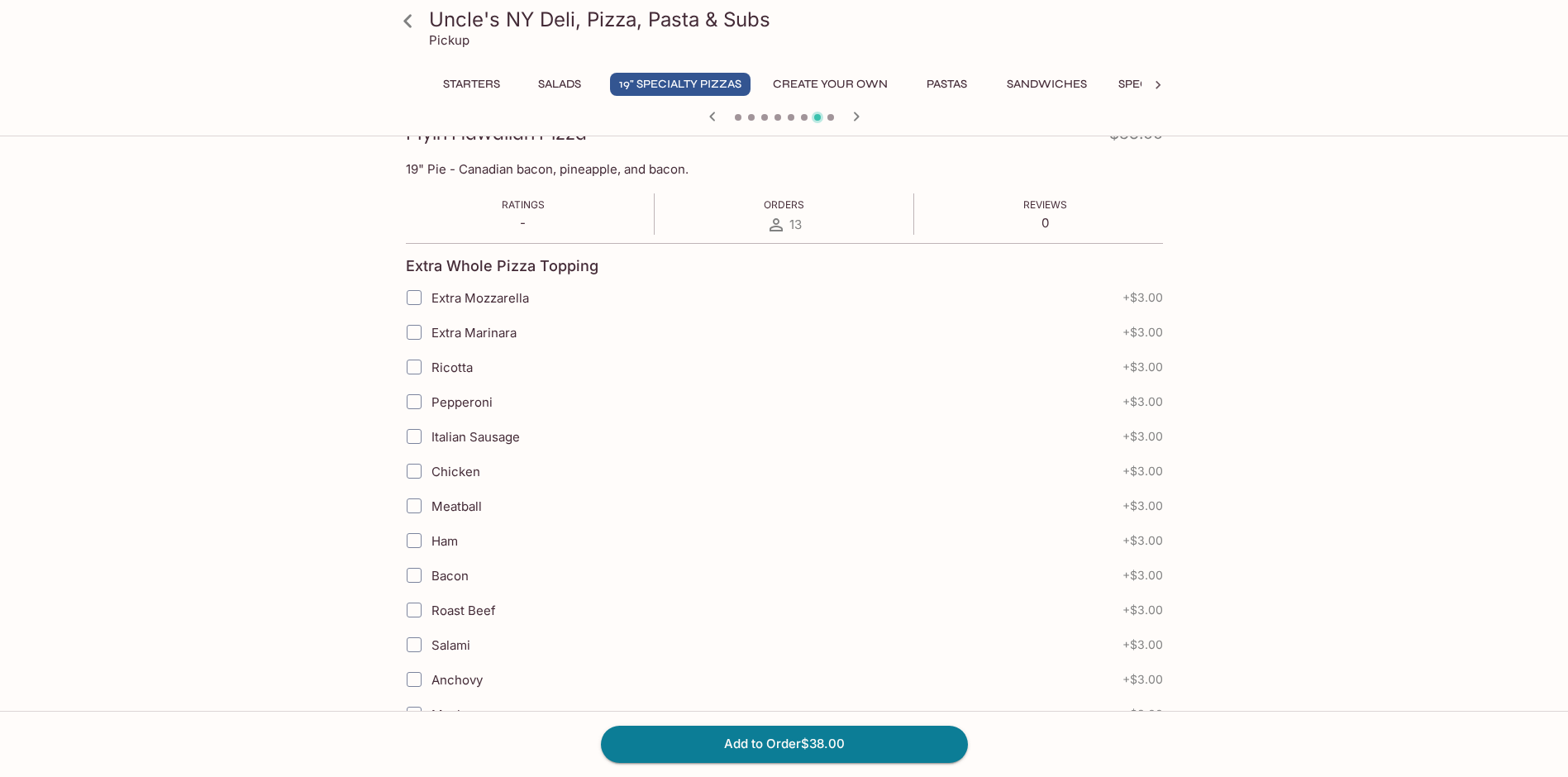
scroll to position [331, 0]
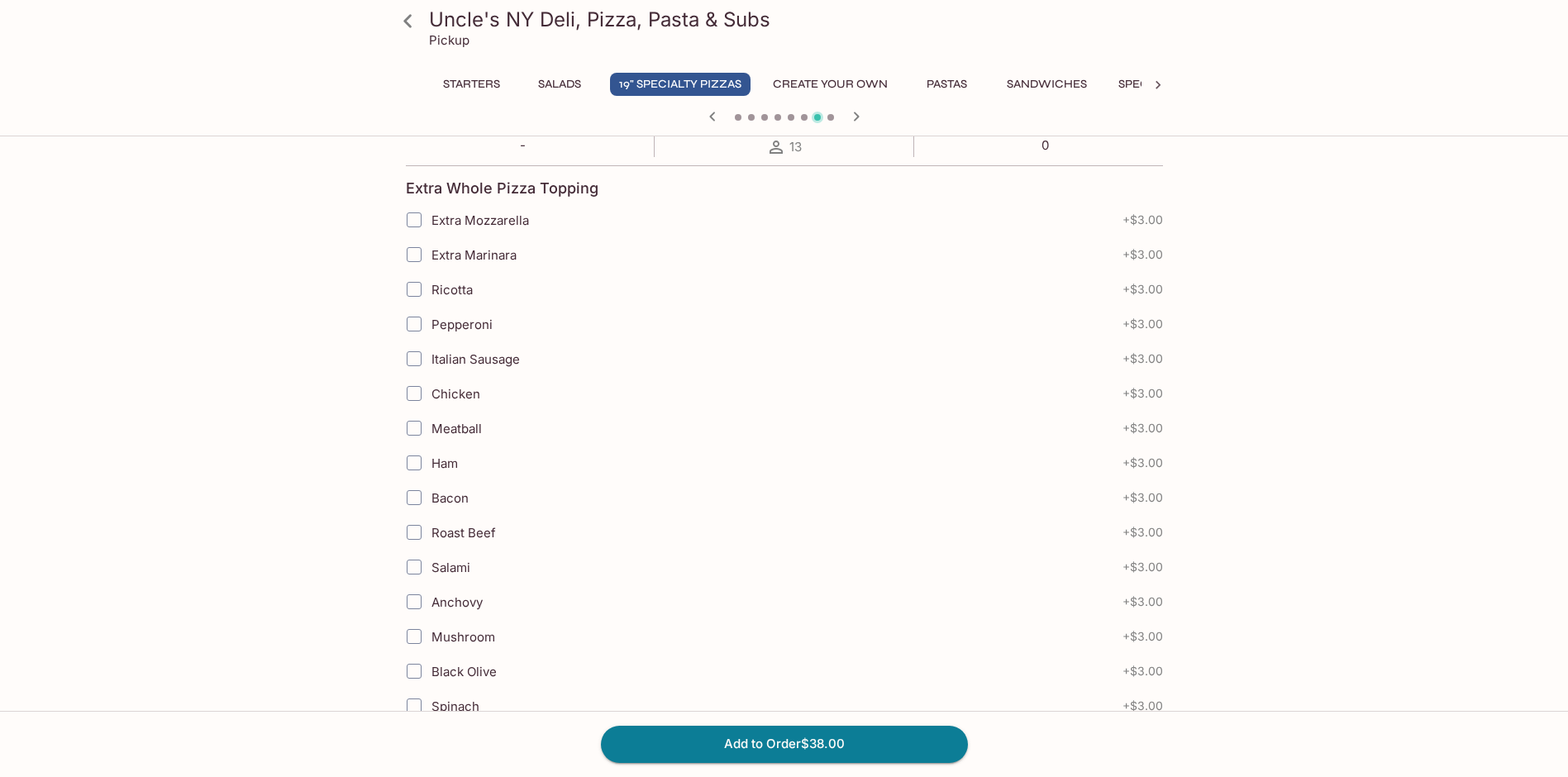
click at [473, 500] on label "Bacon" at bounding box center [680, 497] width 567 height 35
click at [431, 500] on input "Bacon" at bounding box center [414, 497] width 33 height 33
checkbox input "true"
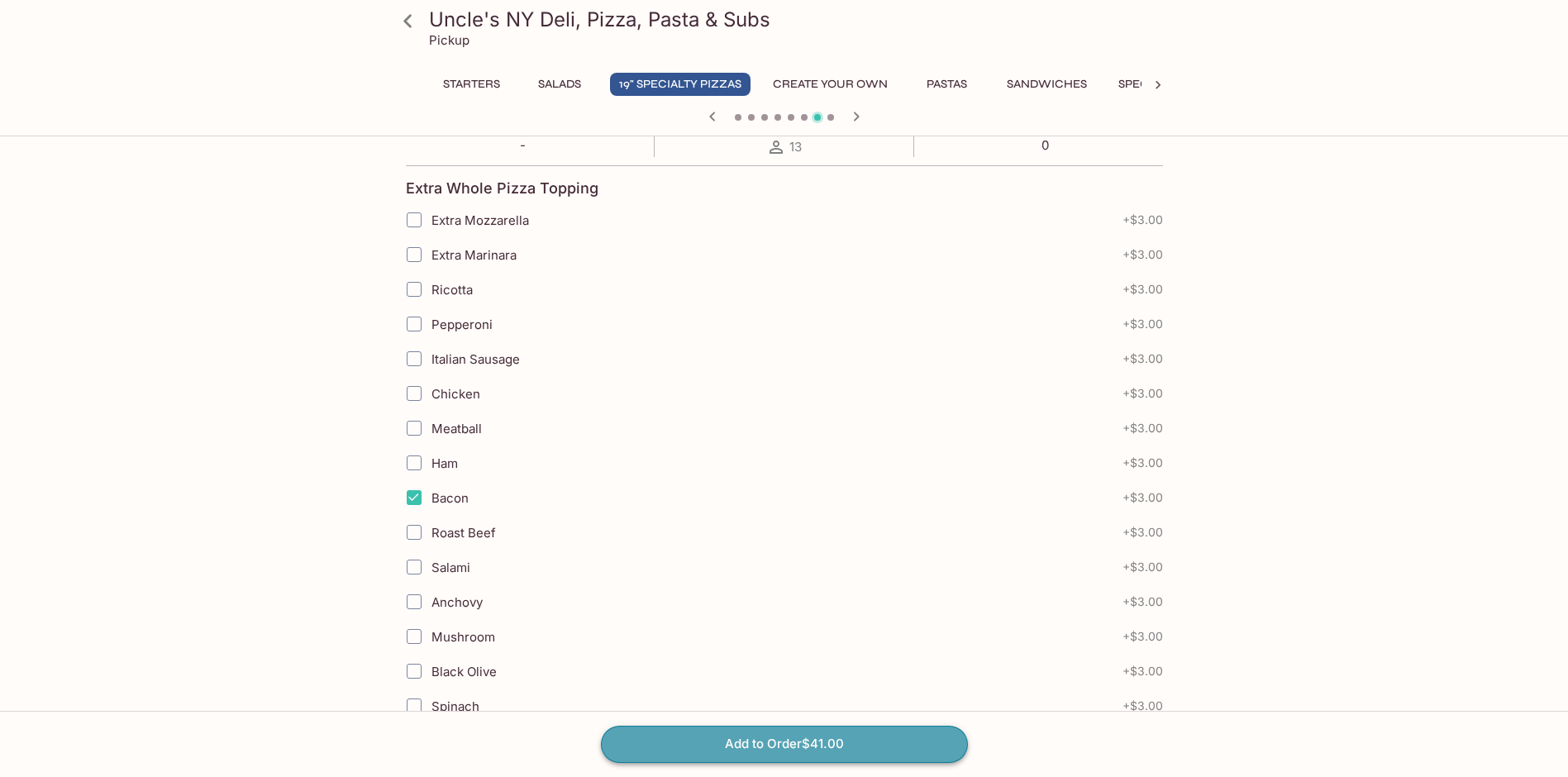
click at [849, 748] on button "Add to Order $41.00" at bounding box center [784, 744] width 367 height 37
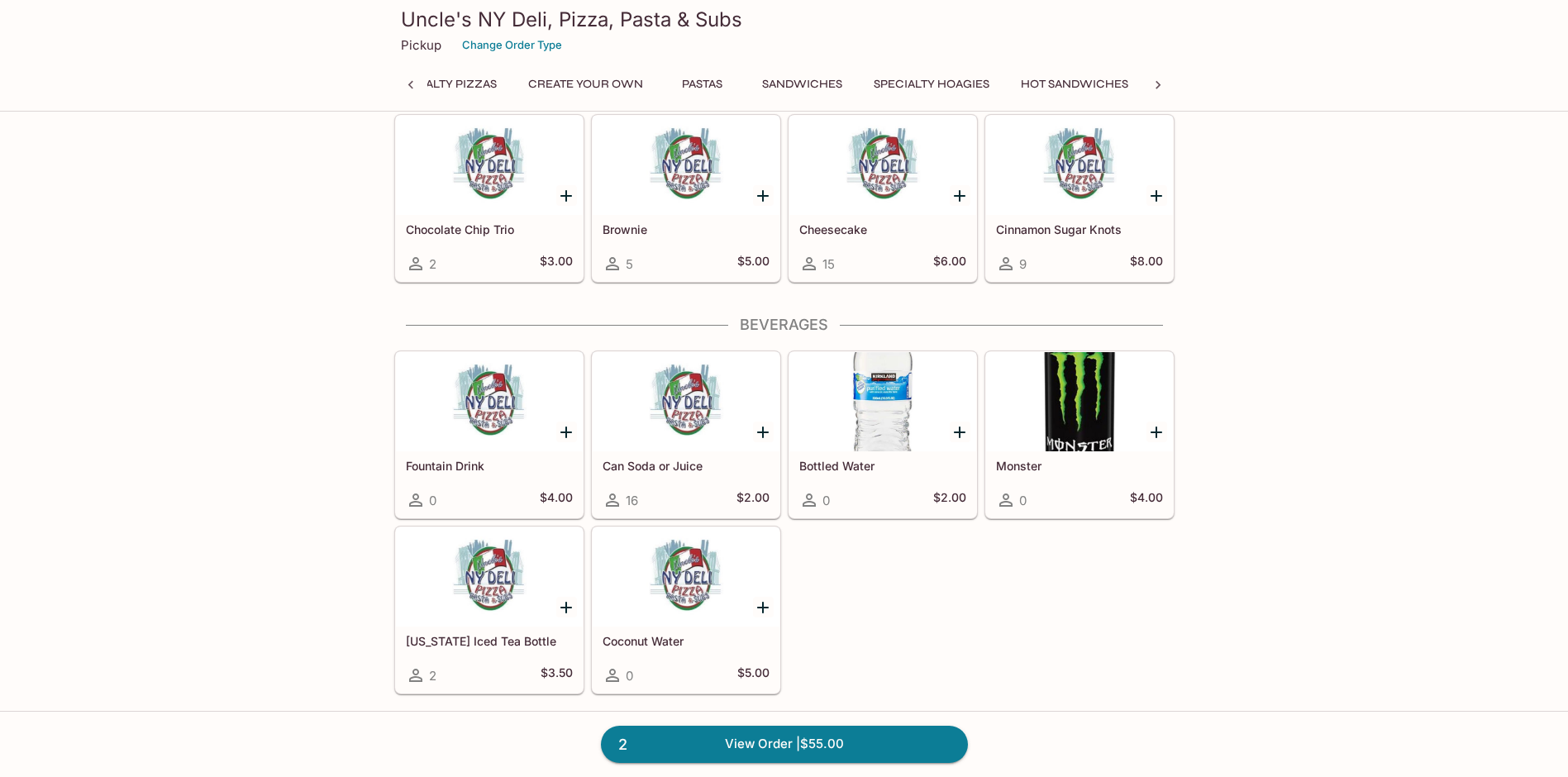
scroll to position [0, 335]
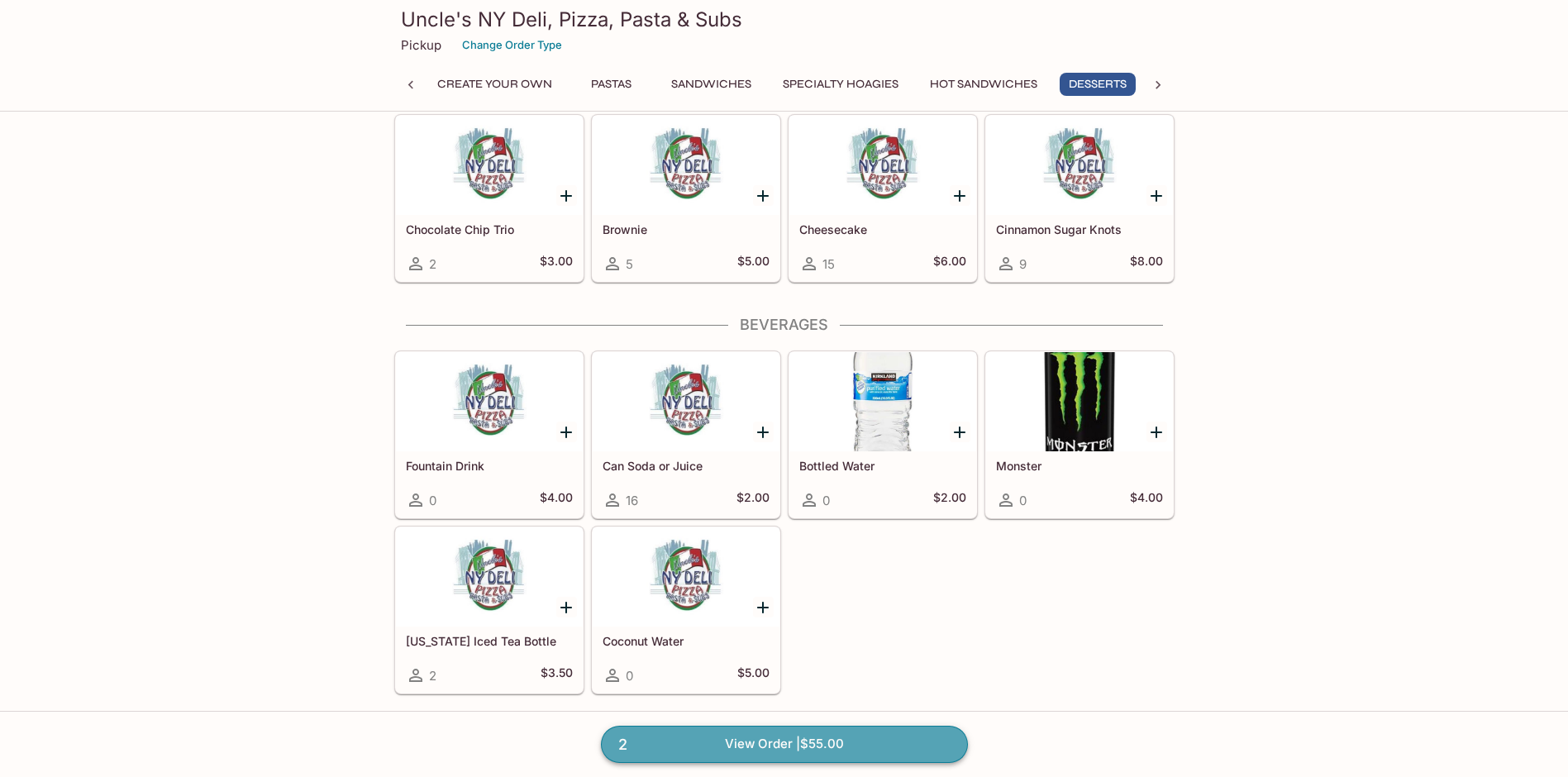
click at [842, 741] on link "2 View Order | $55.00" at bounding box center [784, 744] width 367 height 37
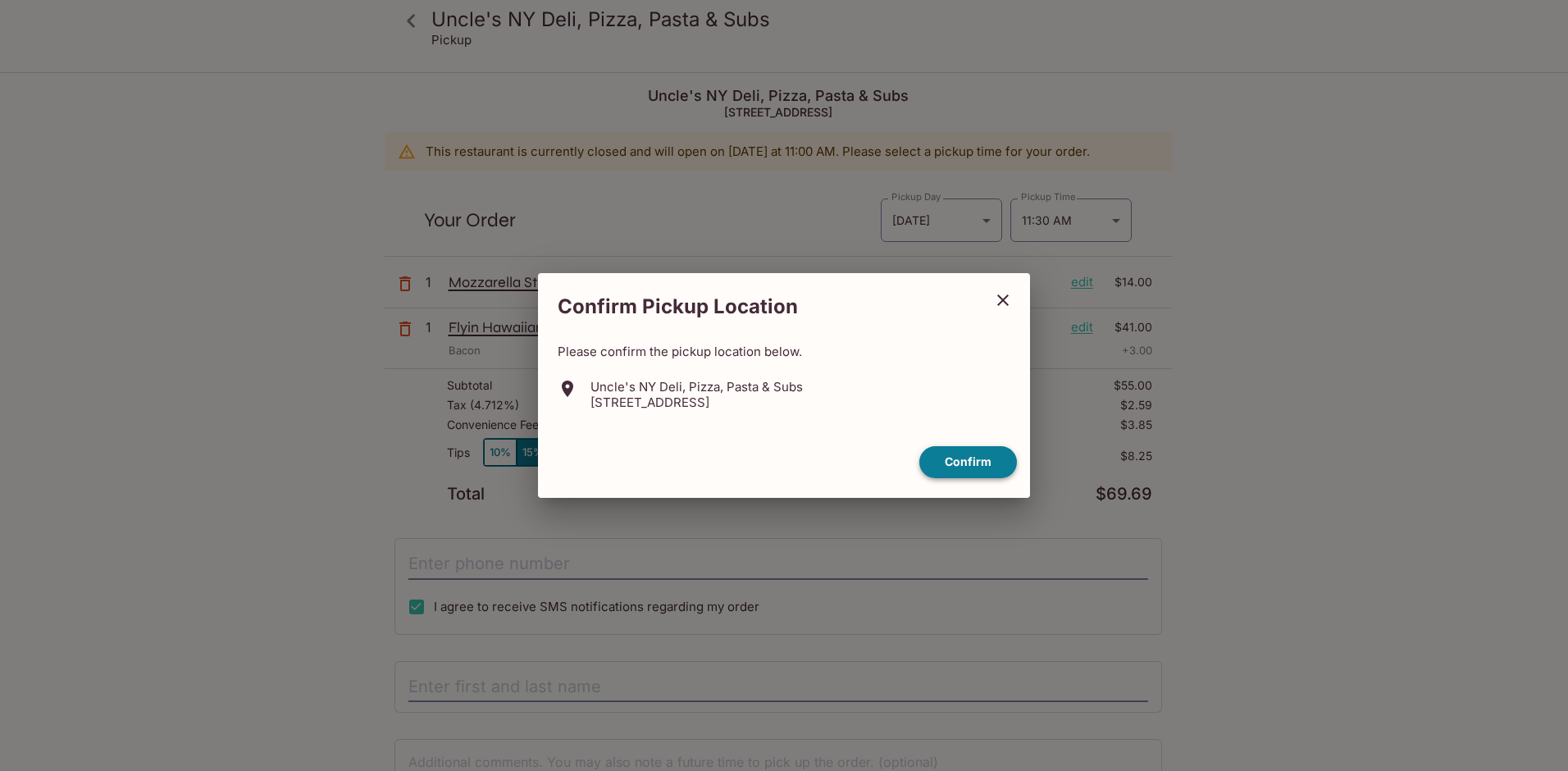
click at [957, 458] on button "Confirm" at bounding box center [967, 462] width 97 height 32
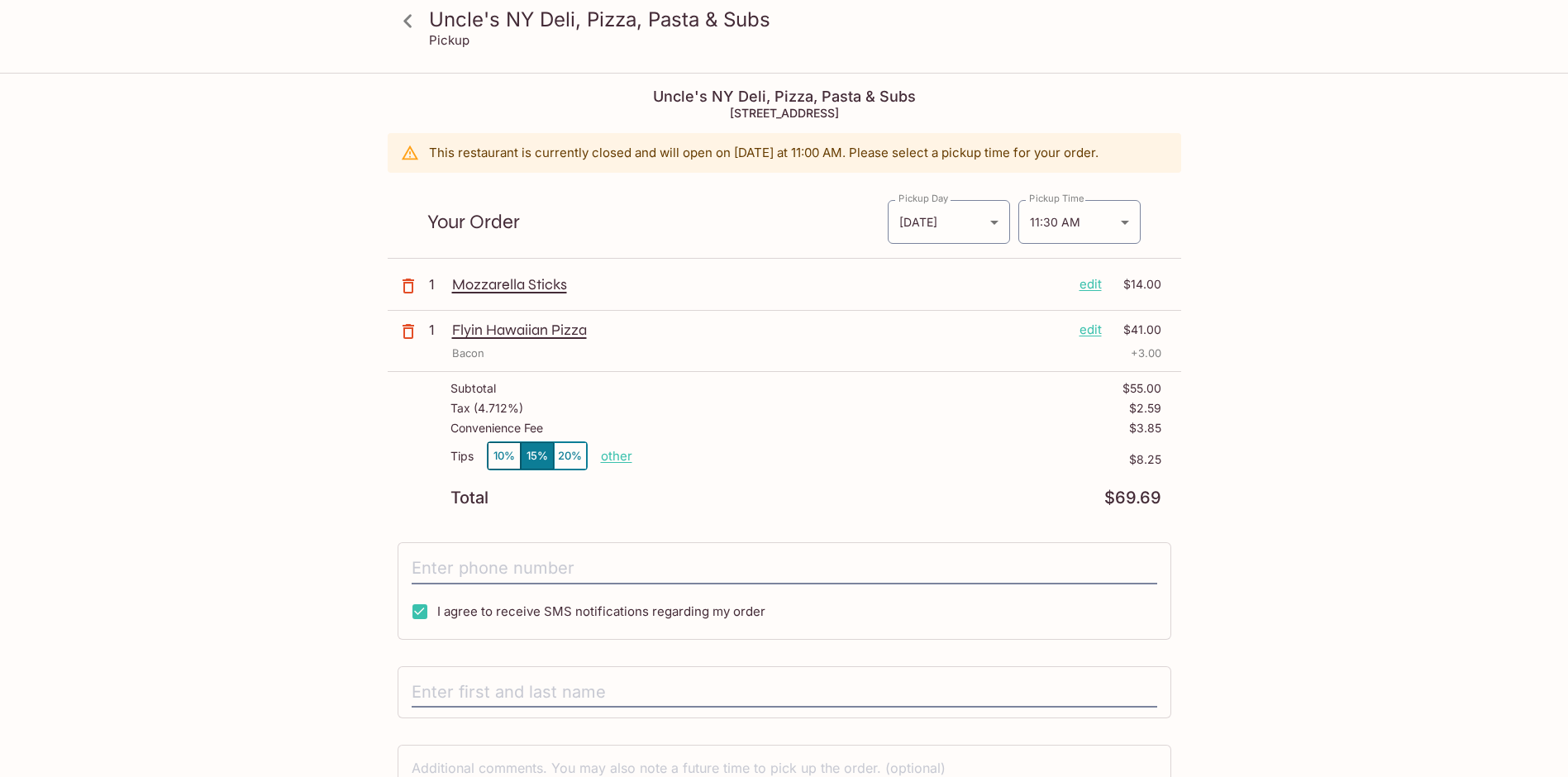
click at [508, 458] on button "10%" at bounding box center [504, 456] width 33 height 27
click at [592, 576] on input "tel" at bounding box center [784, 568] width 745 height 32
type input "706664134613413456"
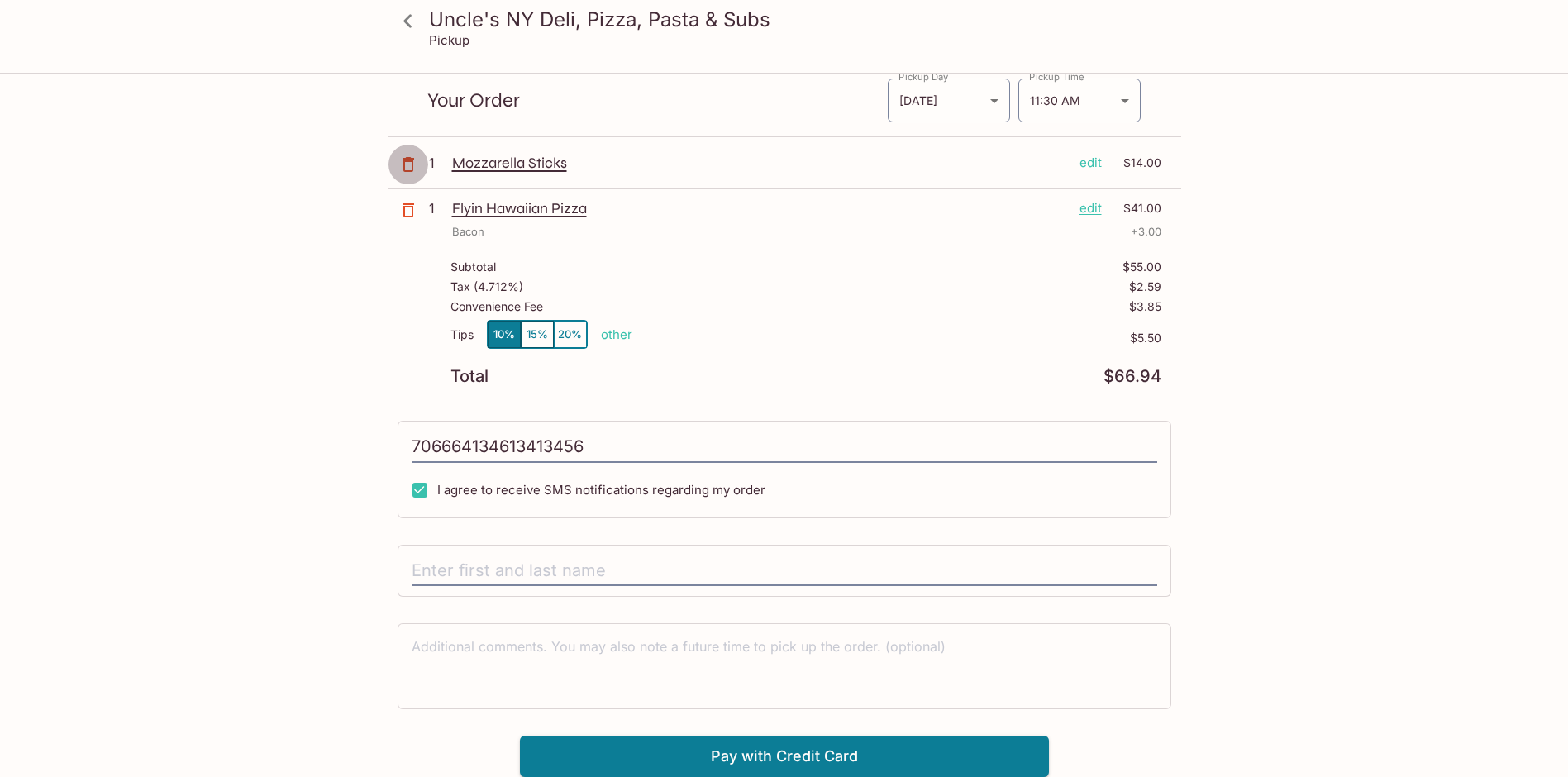
click at [504, 447] on input "706664134613413456" at bounding box center [784, 447] width 745 height 32
click at [98, 447] on div "Uncle's NY Deli, Pizza, Pasta & Subs Pickup Uncle's NY Deli, Pizza, Pasta & Sub…" at bounding box center [784, 341] width 1568 height 777
click at [464, 565] on input "text" at bounding box center [784, 571] width 745 height 32
click at [411, 486] on input "I agree to receive SMS notifications regarding my order" at bounding box center [419, 490] width 33 height 33
checkbox input "false"
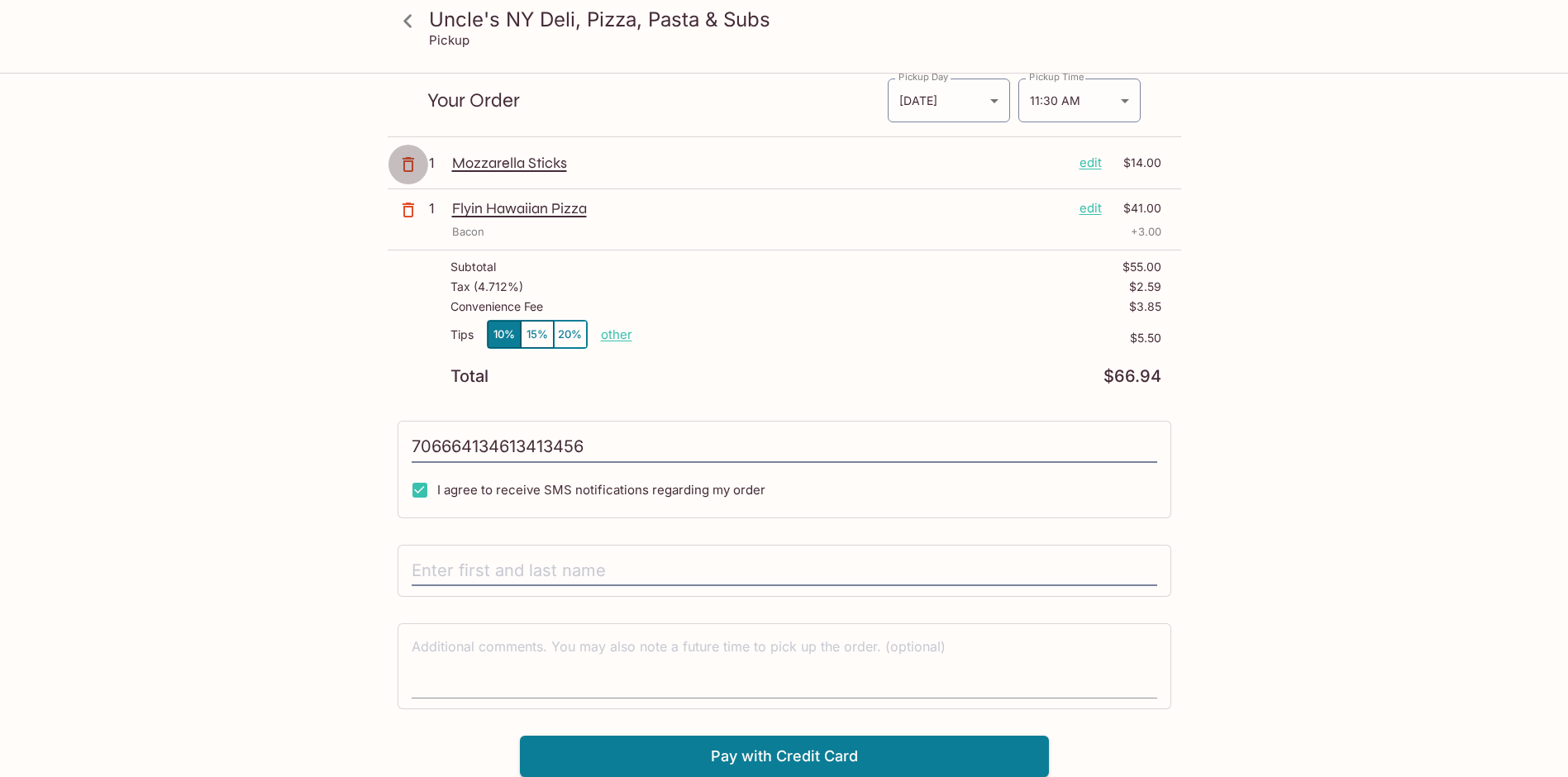
click at [528, 432] on input "706664134613413456" at bounding box center [784, 447] width 745 height 32
click at [550, 561] on input "text" at bounding box center [784, 571] width 745 height 32
click at [617, 548] on div at bounding box center [784, 571] width 773 height 53
click at [634, 566] on input "text" at bounding box center [784, 571] width 745 height 32
click at [634, 567] on input "text" at bounding box center [784, 571] width 745 height 32
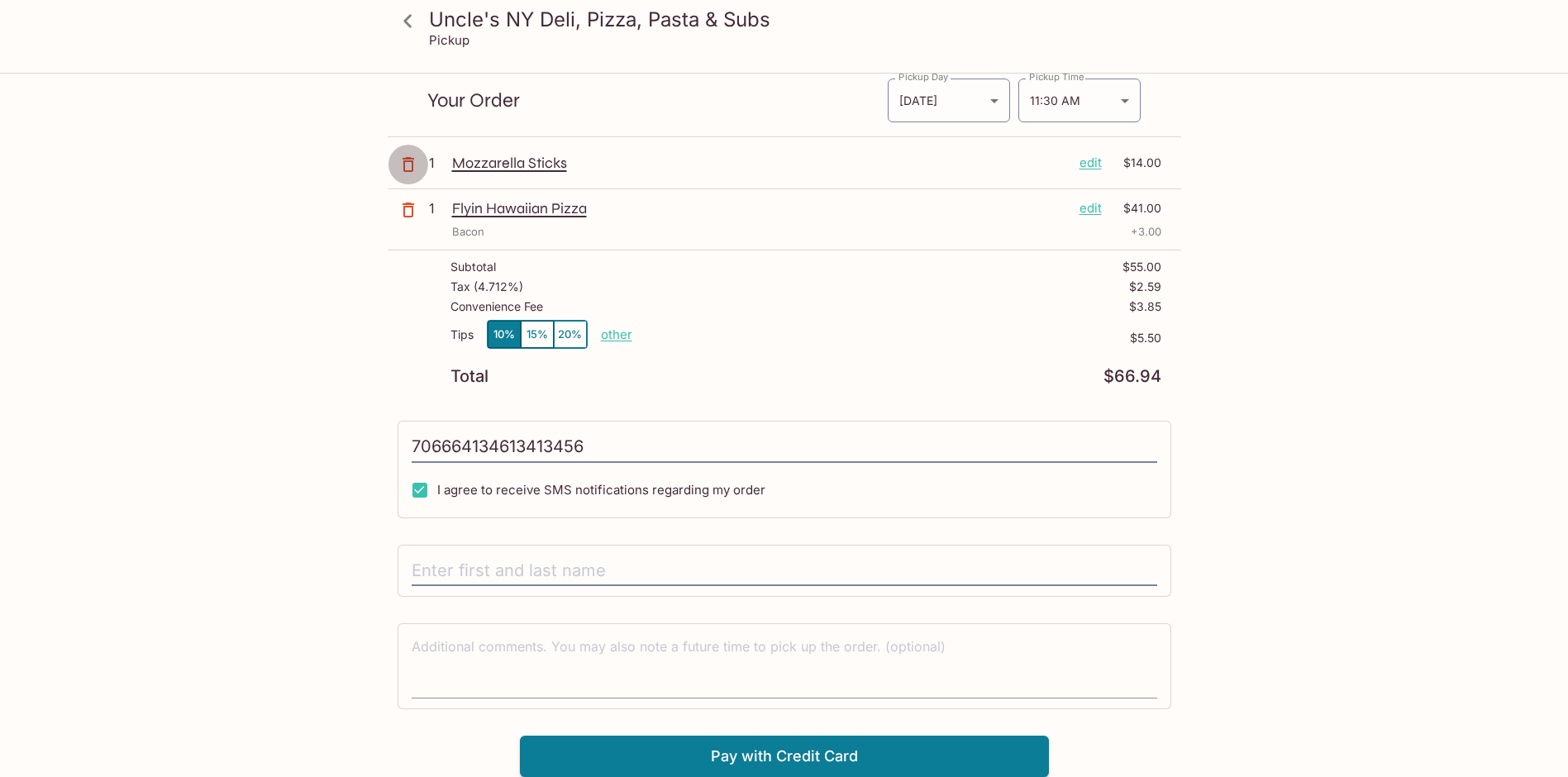
click at [634, 567] on input "text" at bounding box center [784, 571] width 745 height 32
click at [522, 463] on input "706664134613413456" at bounding box center [784, 447] width 745 height 32
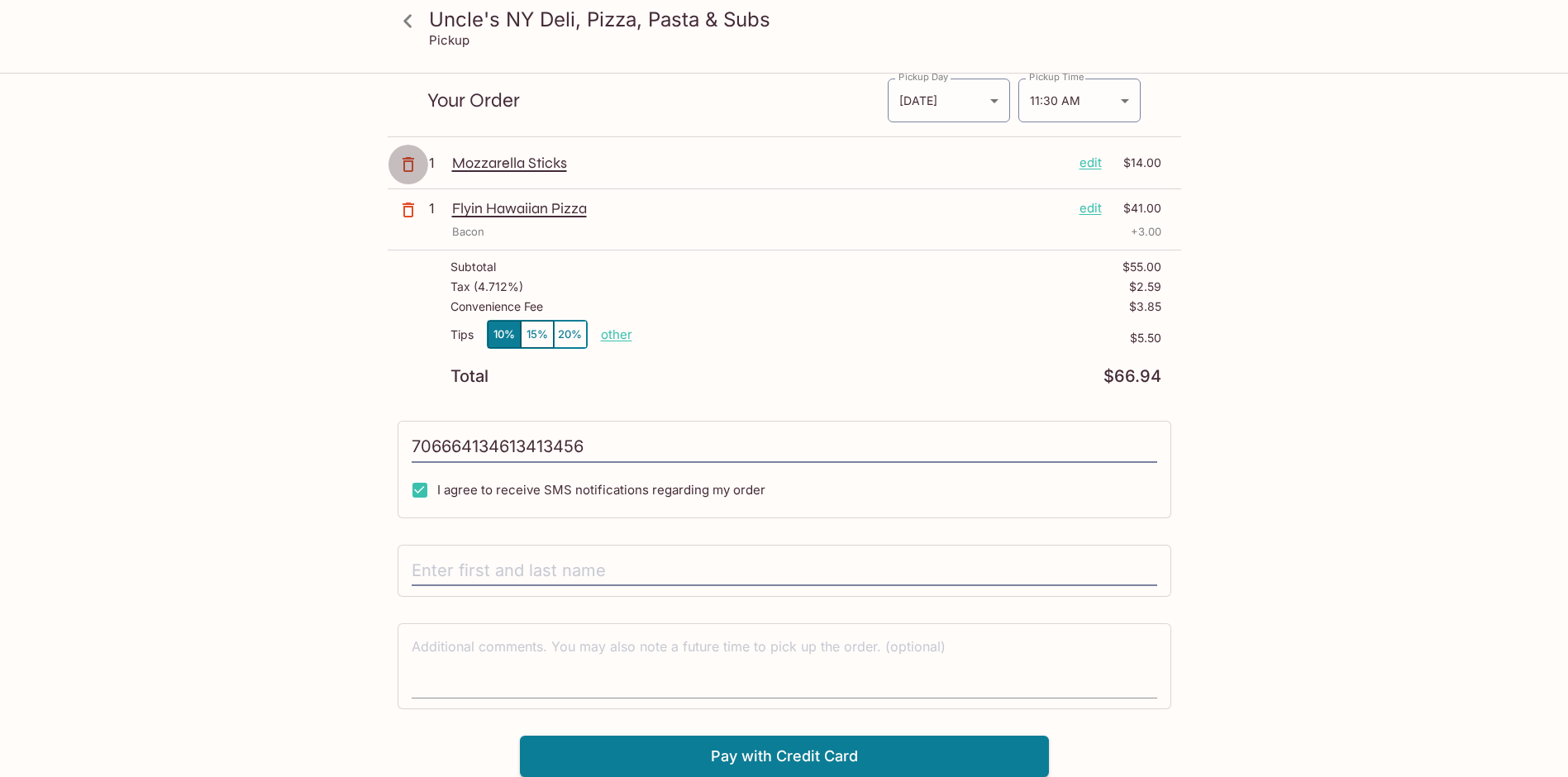
click at [691, 598] on div at bounding box center [784, 571] width 773 height 53
click at [692, 587] on input "text" at bounding box center [784, 571] width 745 height 32
click at [609, 642] on textarea at bounding box center [784, 665] width 745 height 57
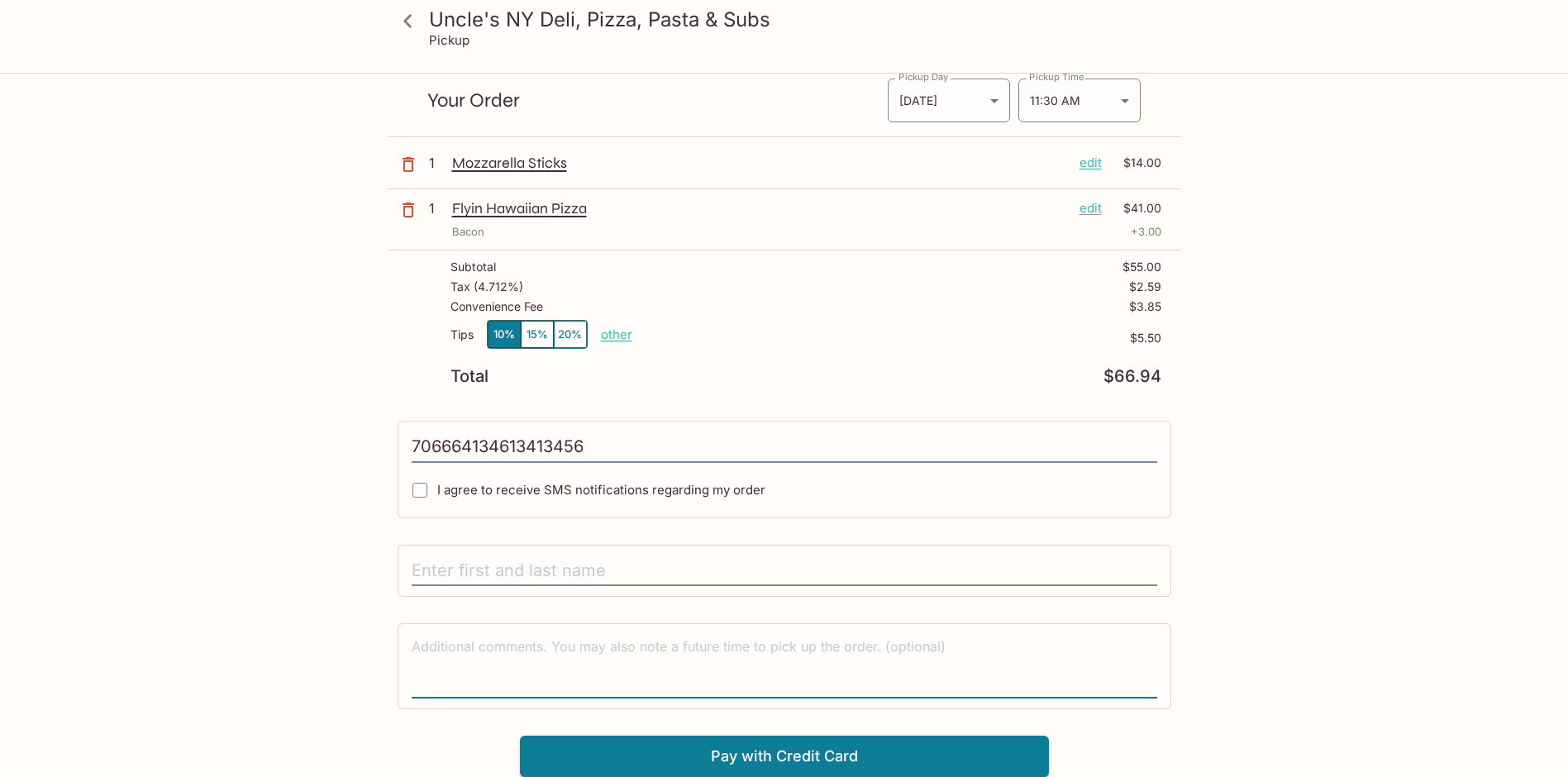
scroll to position [0, 0]
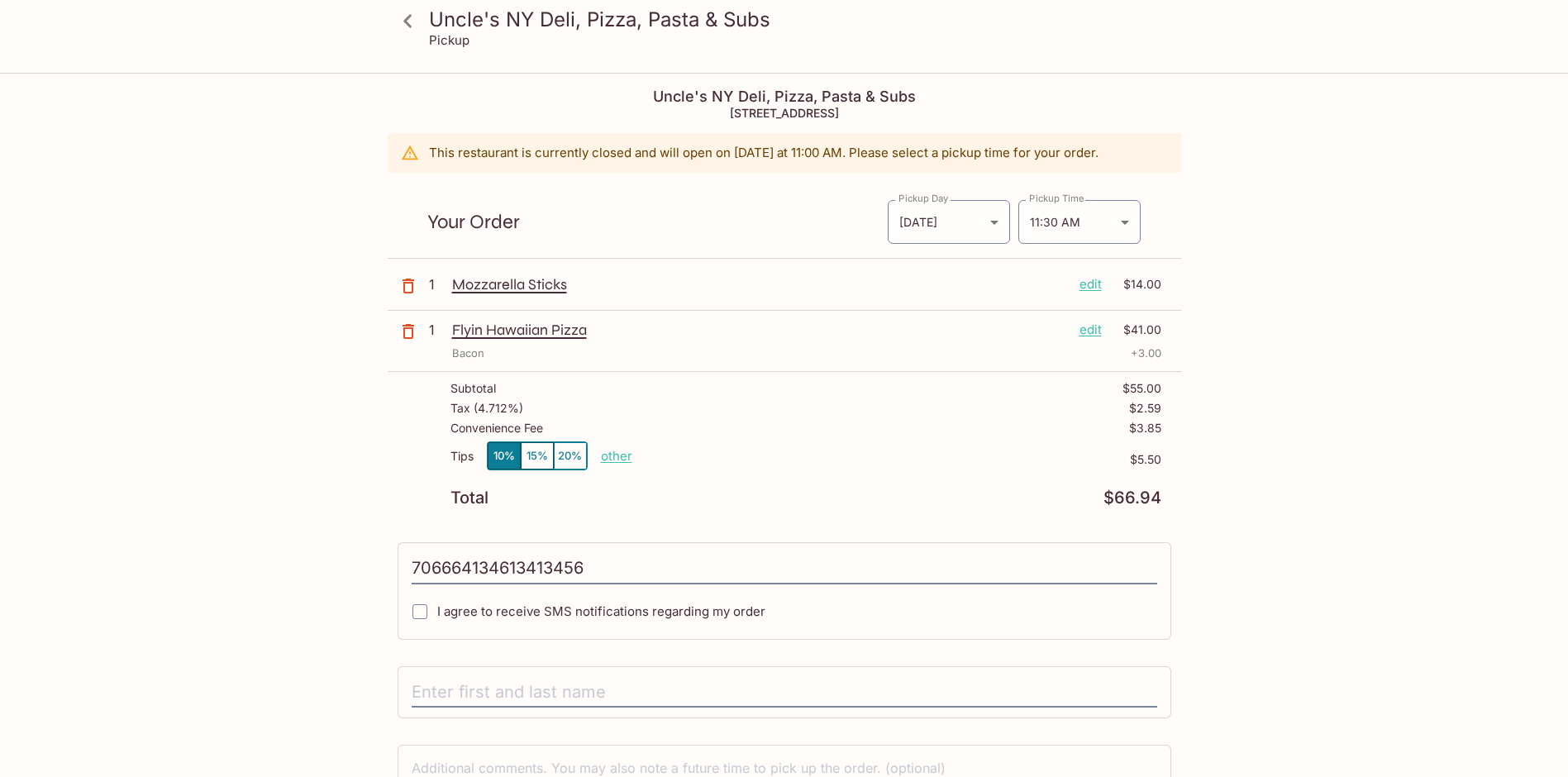
drag, startPoint x: 614, startPoint y: 570, endPoint x: 185, endPoint y: 491, distance: 436.2
click at [182, 493] on div "Uncle's NY Deli, Pizza, Pasta & Subs Pickup Uncle's NY Deli, Pizza, Pasta & Sub…" at bounding box center [784, 462] width 1568 height 777
type input "706"
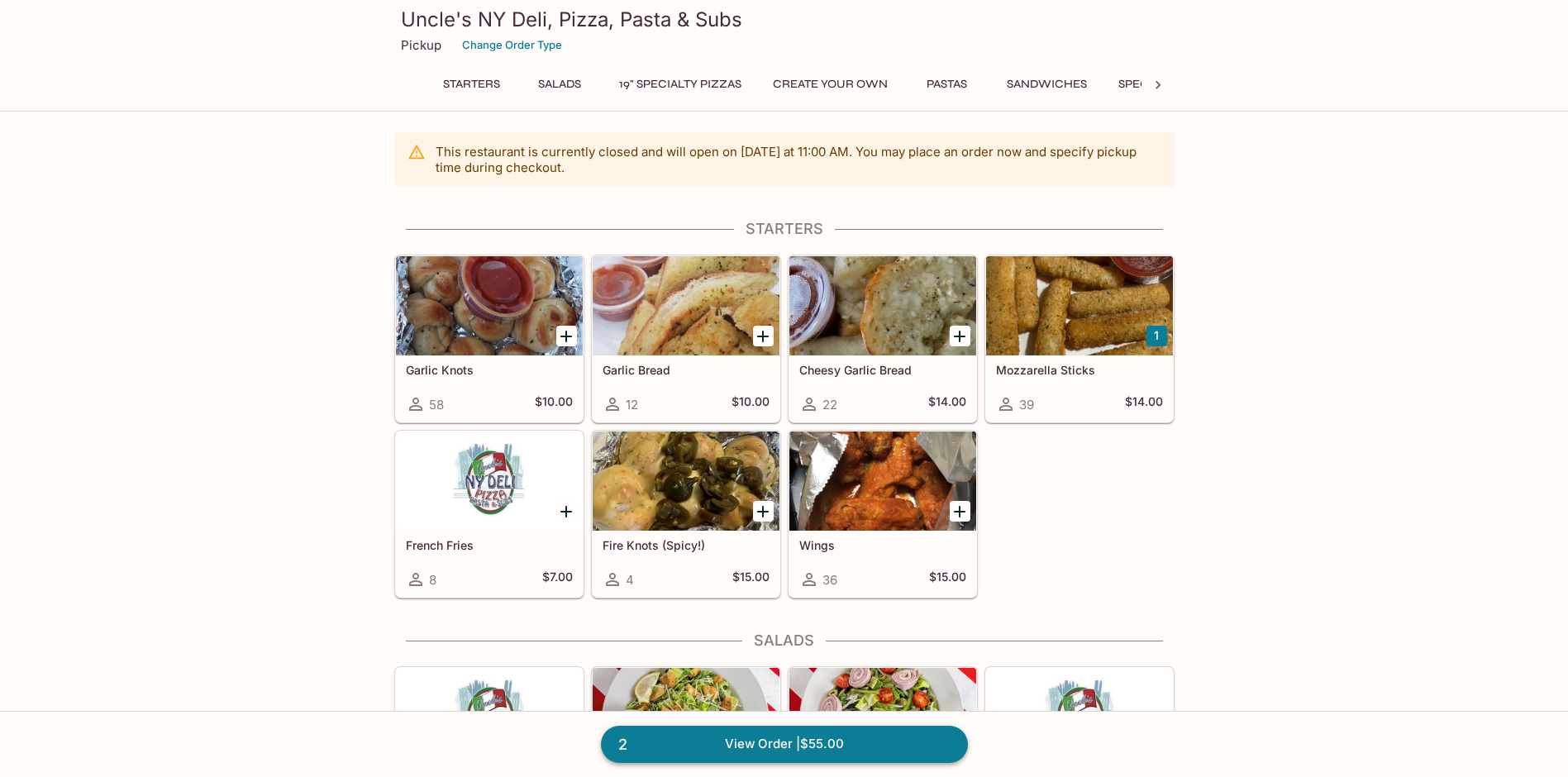
click at [838, 740] on link "2 View Order | $55.00" at bounding box center [784, 744] width 367 height 37
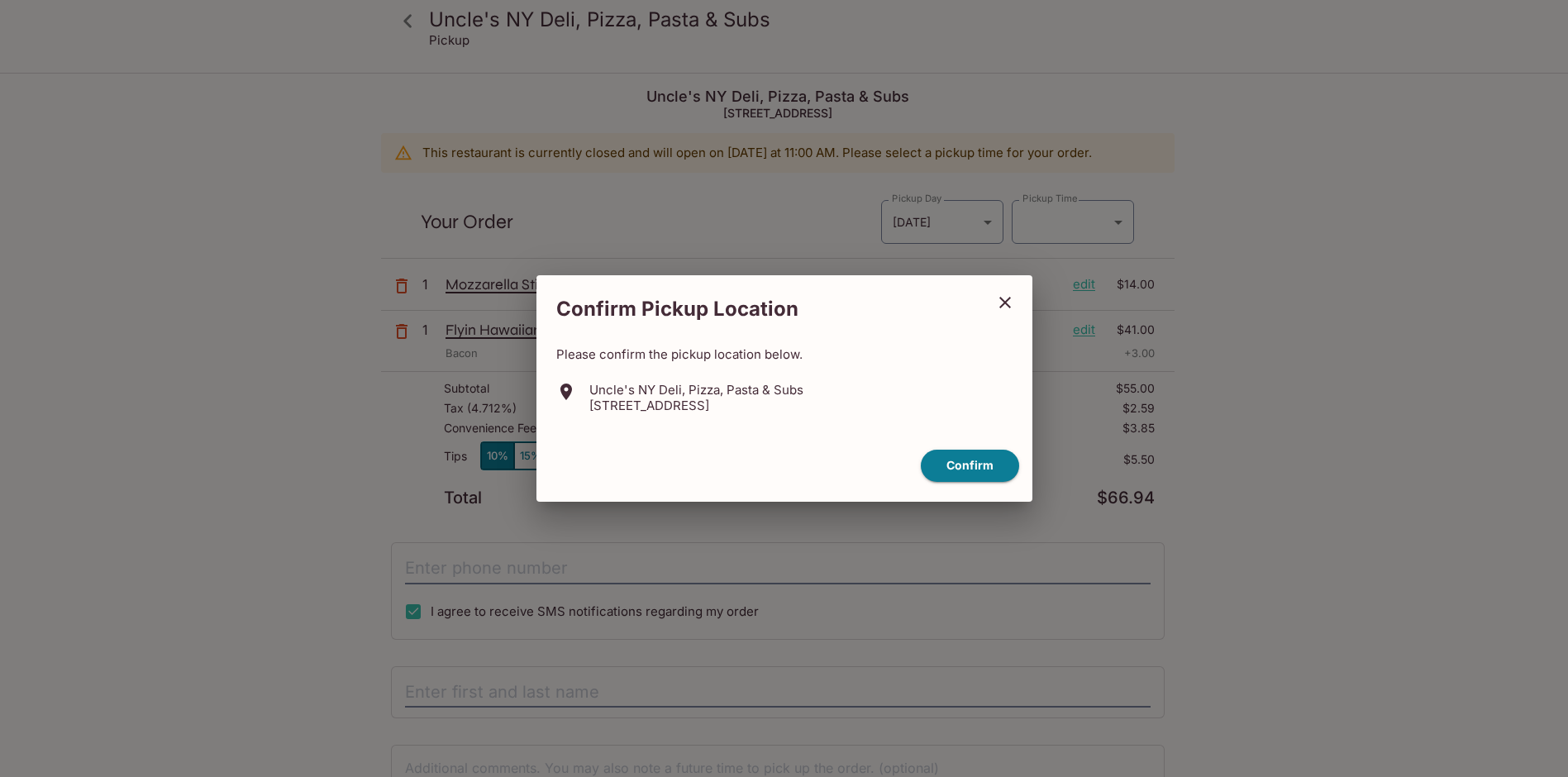
type input "[DATE]T21:30:00.000000Z"
type input "[PHONE_NUMBER]"
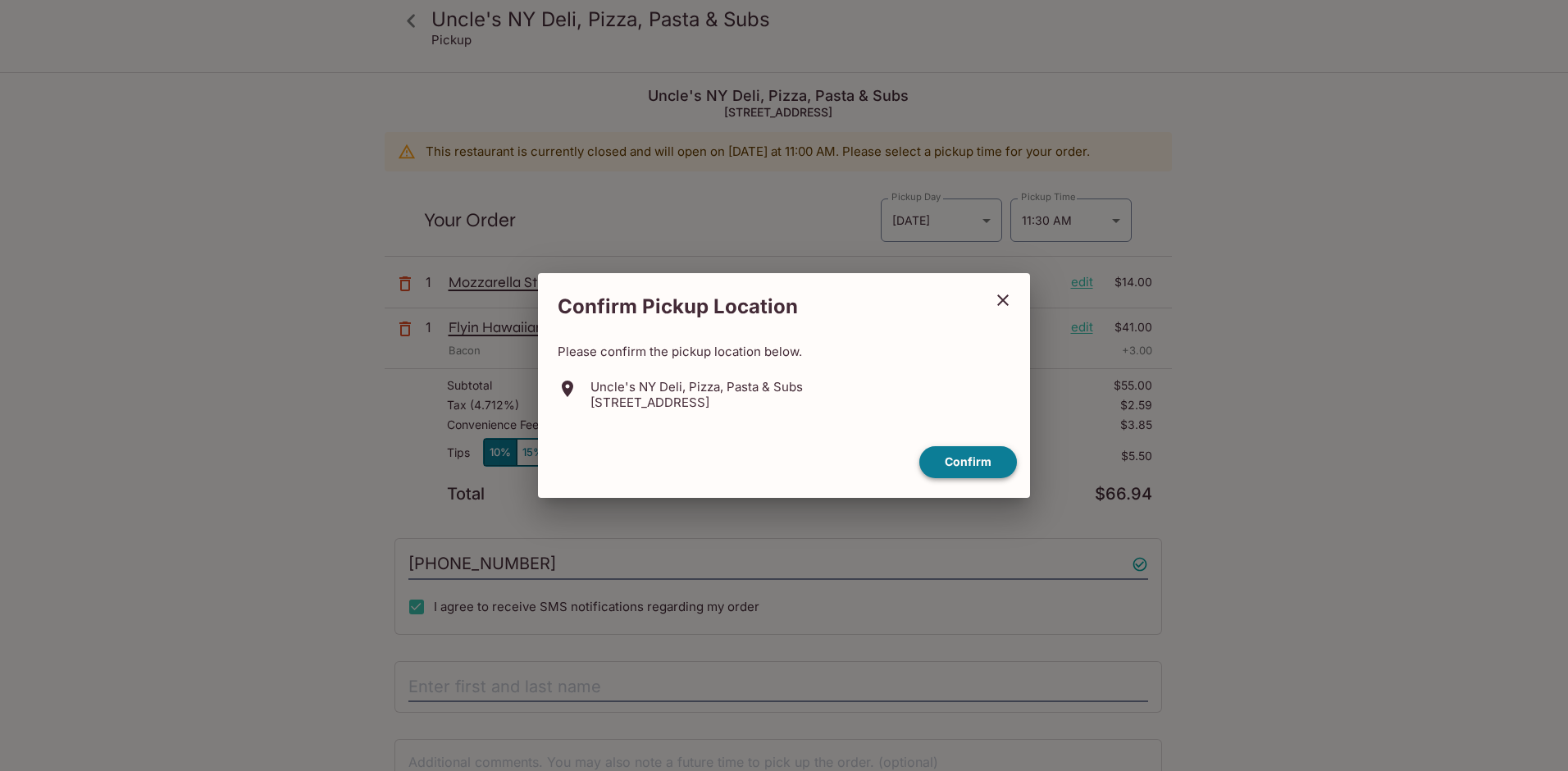
click at [971, 457] on button "Confirm" at bounding box center [967, 462] width 97 height 32
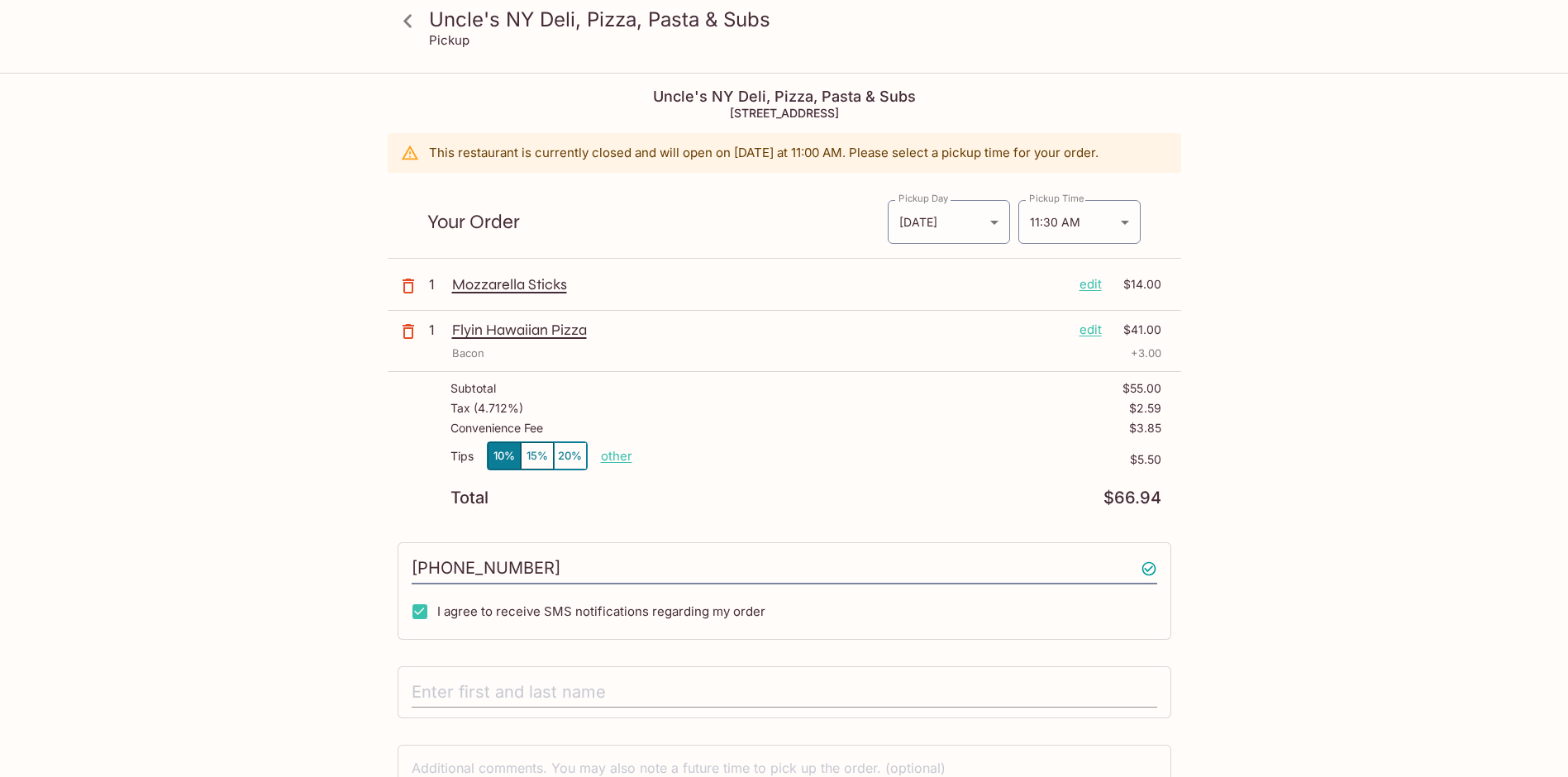
click at [741, 701] on input "text" at bounding box center [784, 693] width 745 height 32
type input "[PERSON_NAME]"
click at [1083, 290] on p "edit" at bounding box center [1091, 284] width 22 height 18
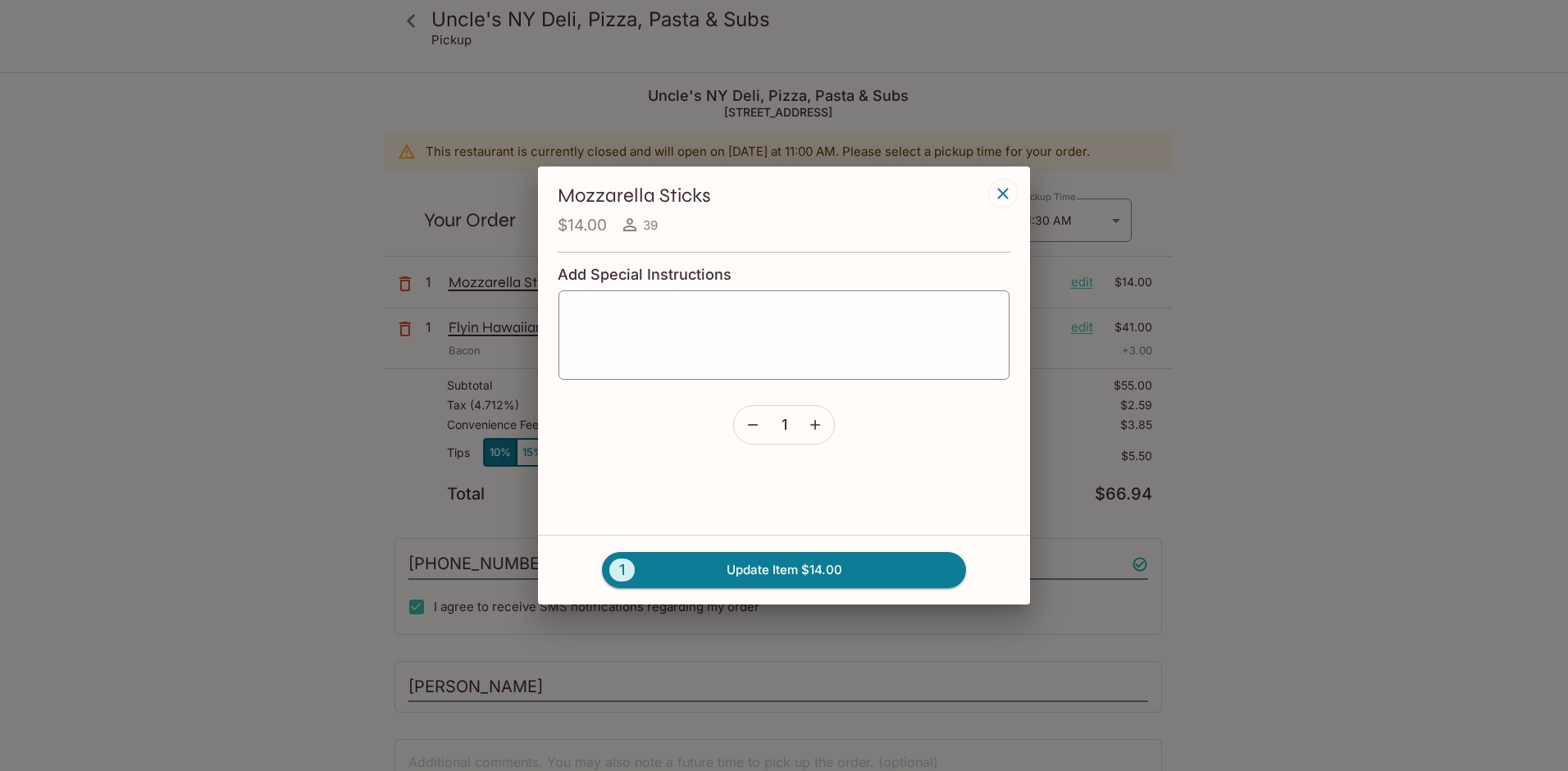
click at [751, 424] on icon "button" at bounding box center [753, 425] width 10 height 2
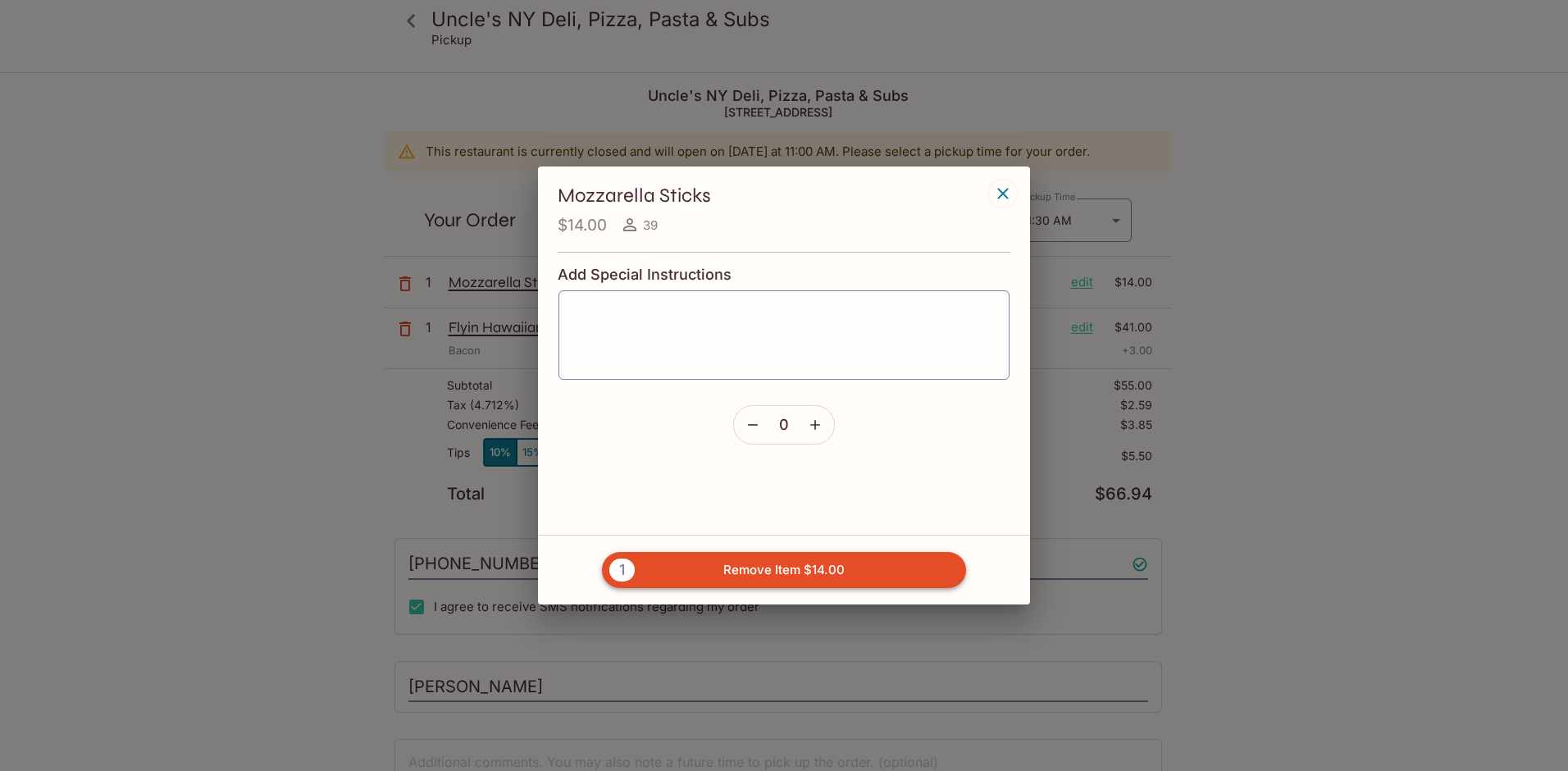
click at [892, 572] on button "1 Remove Item $14.00" at bounding box center [784, 570] width 364 height 36
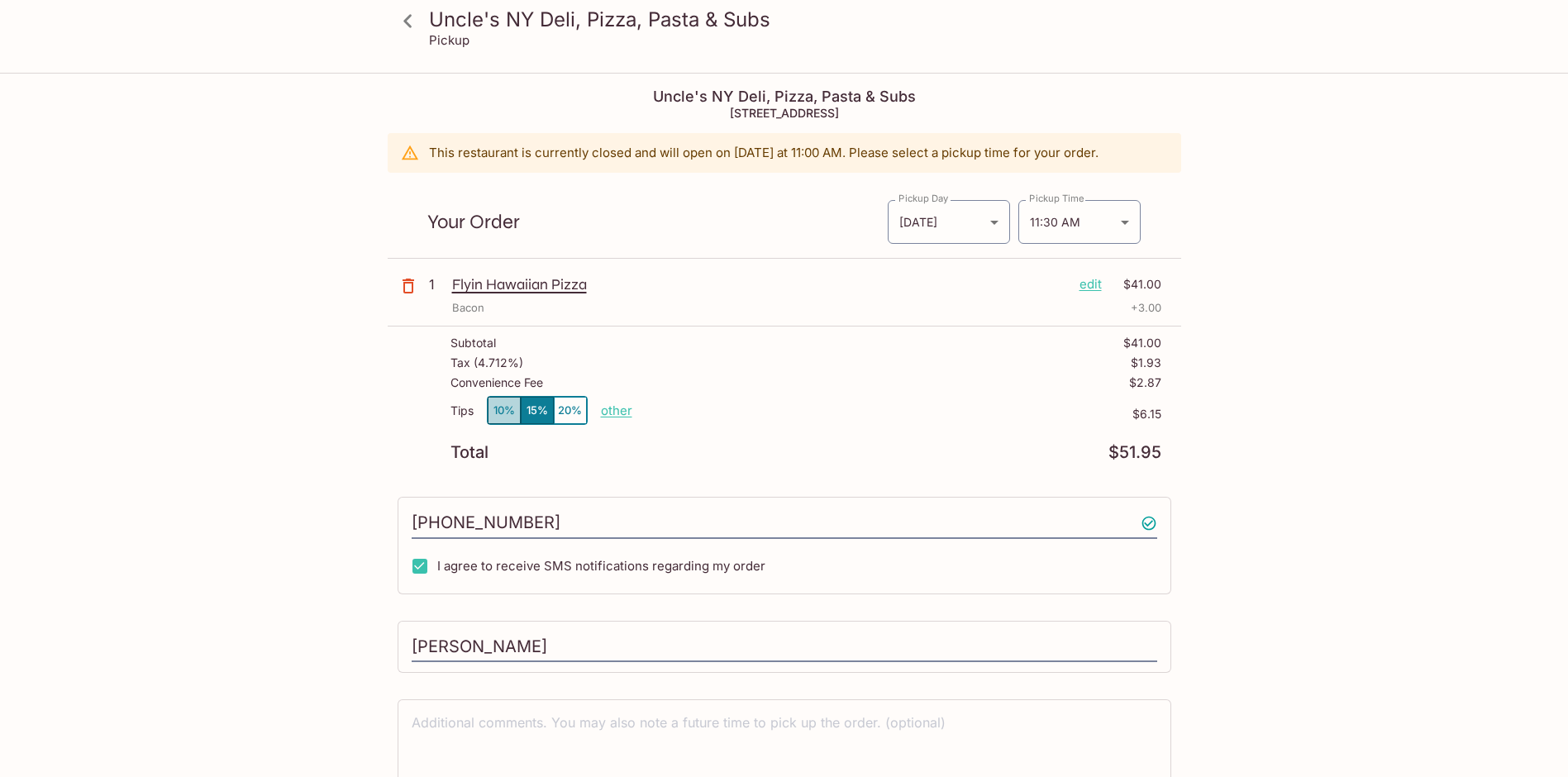
click at [500, 405] on button "10%" at bounding box center [504, 410] width 33 height 27
click at [408, 25] on icon at bounding box center [408, 20] width 9 height 14
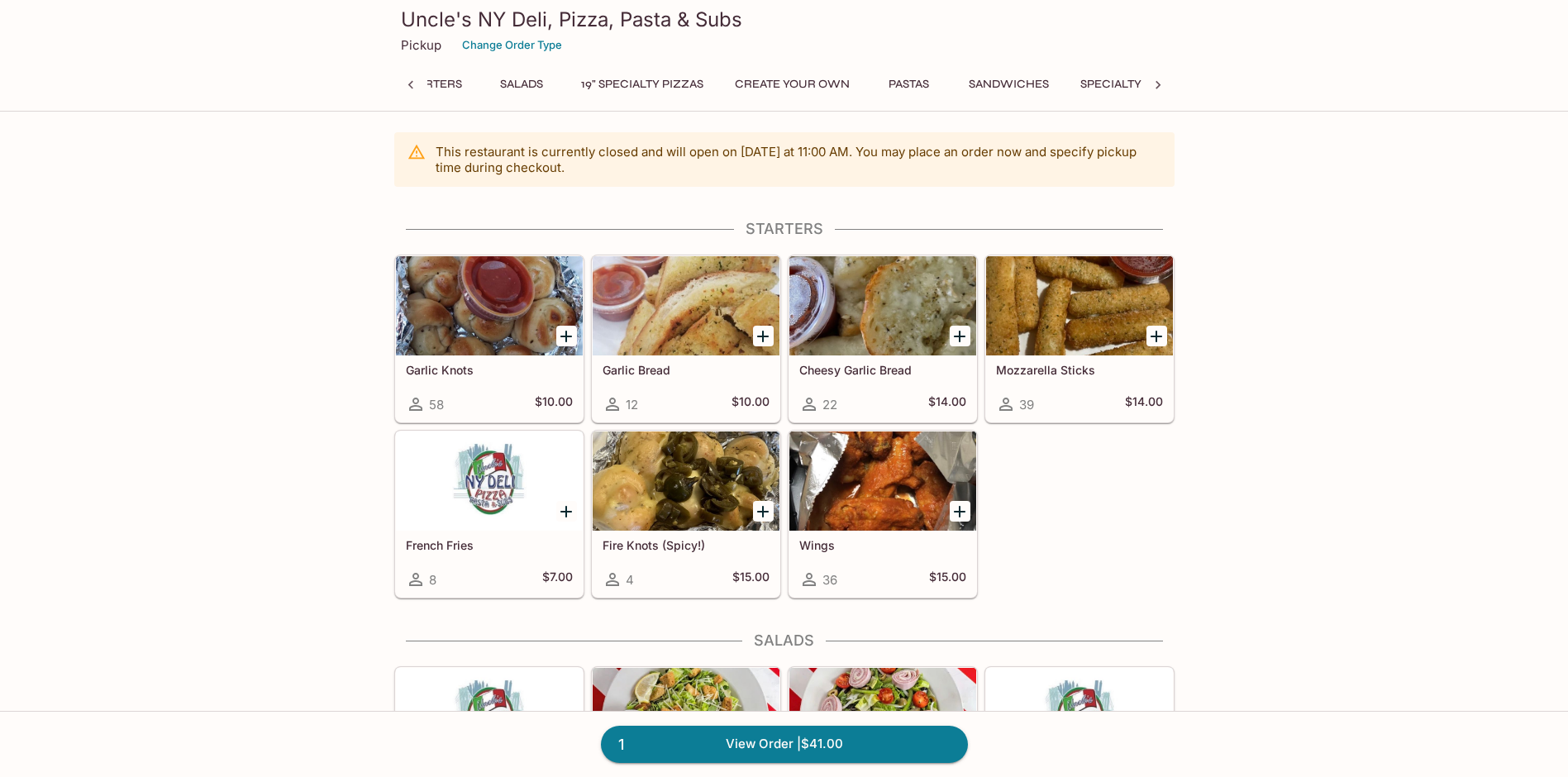
scroll to position [0, 7]
click at [956, 338] on icon "Add Cheesy Garlic Bread" at bounding box center [959, 336] width 20 height 20
click at [800, 738] on link "2 View Order | $55.00" at bounding box center [784, 744] width 367 height 37
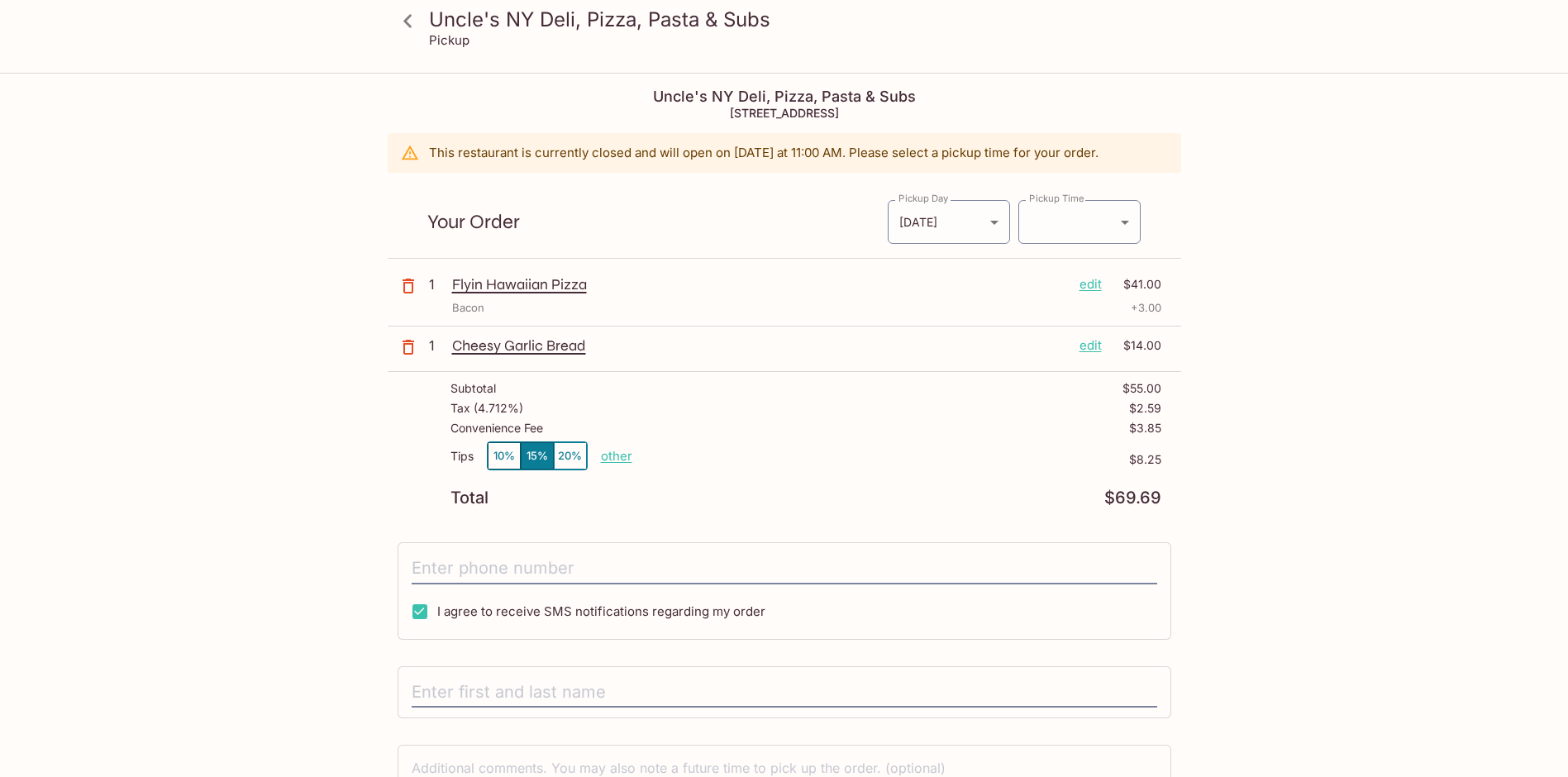
type input "[DATE]T21:30:00.000000Z"
type input "[PHONE_NUMBER]"
type input "[PERSON_NAME]"
click at [499, 450] on button "10%" at bounding box center [504, 456] width 33 height 27
click at [1087, 345] on p "edit" at bounding box center [1091, 345] width 22 height 18
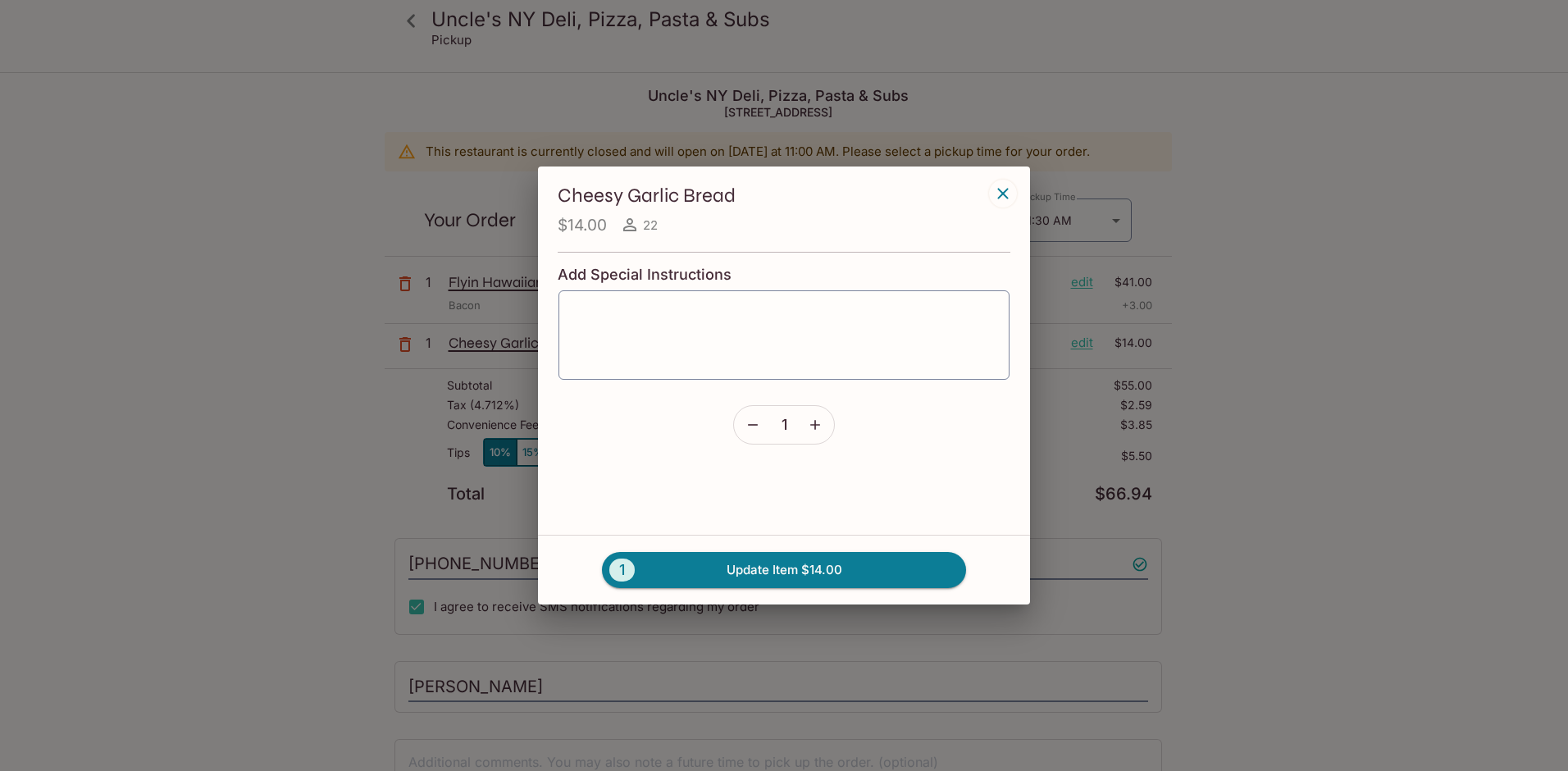
click at [754, 419] on icon "button" at bounding box center [752, 424] width 16 height 16
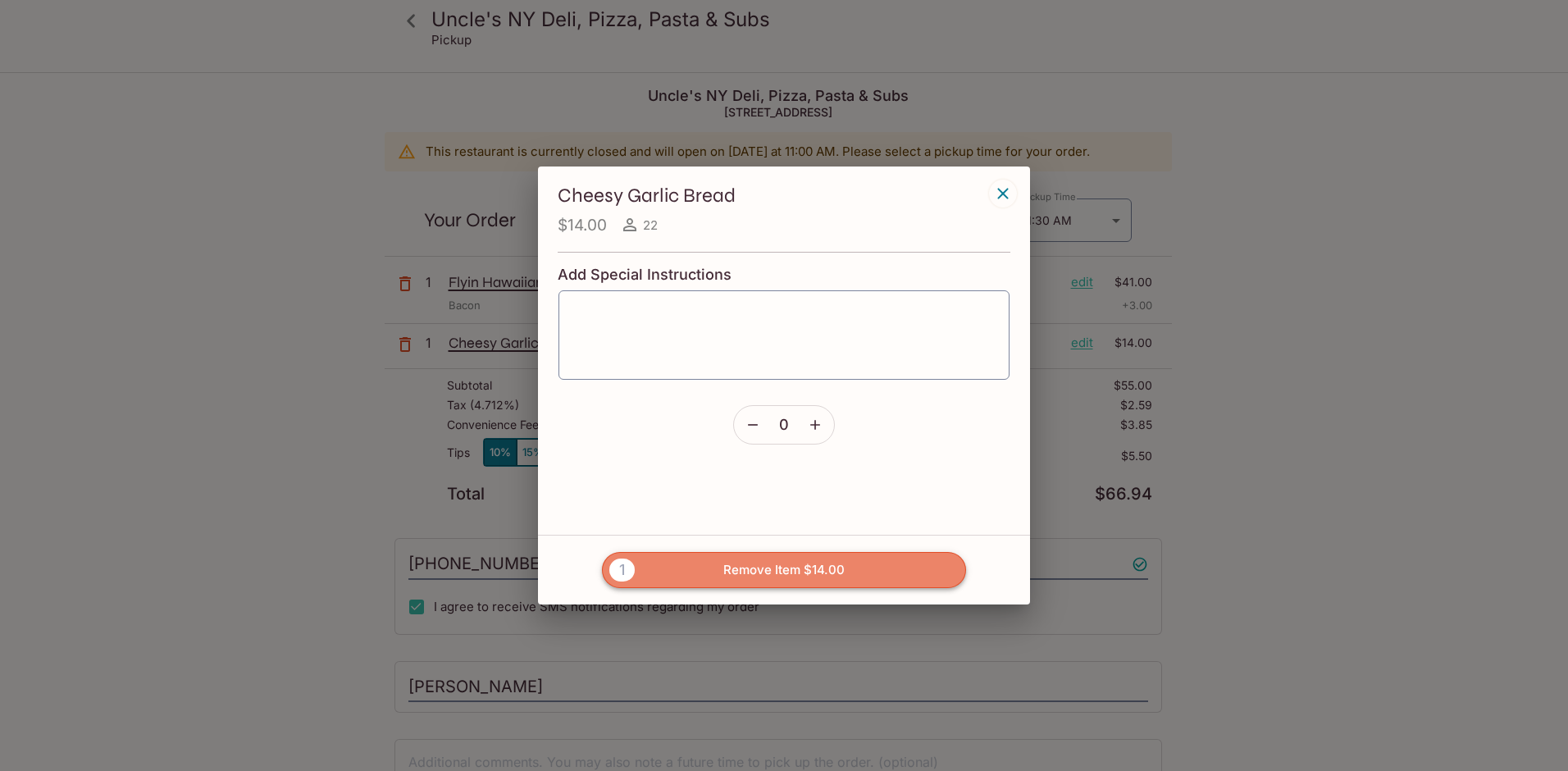
click at [808, 572] on button "1 Remove Item $14.00" at bounding box center [784, 570] width 364 height 36
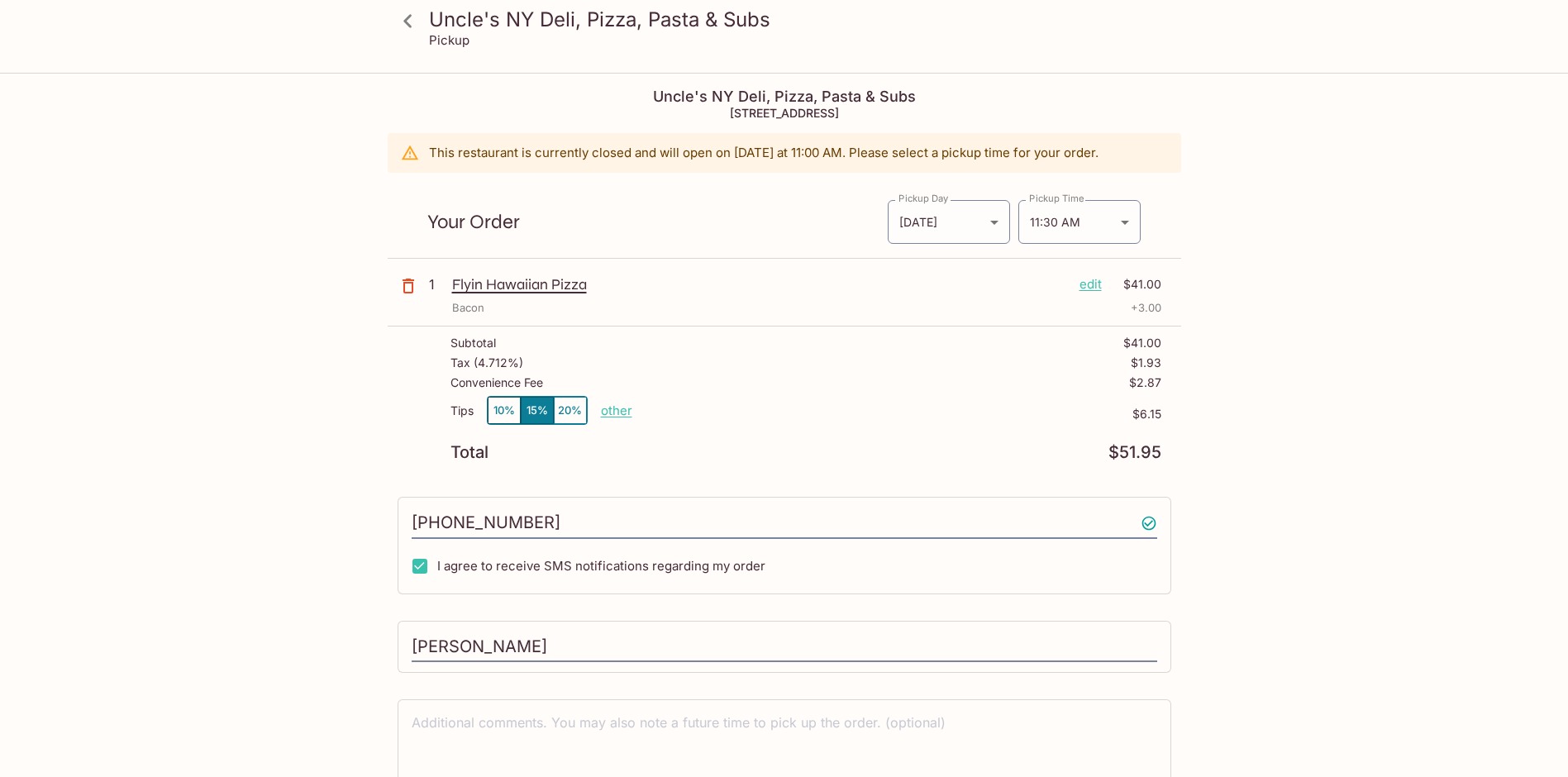
click at [406, 30] on icon at bounding box center [408, 21] width 29 height 29
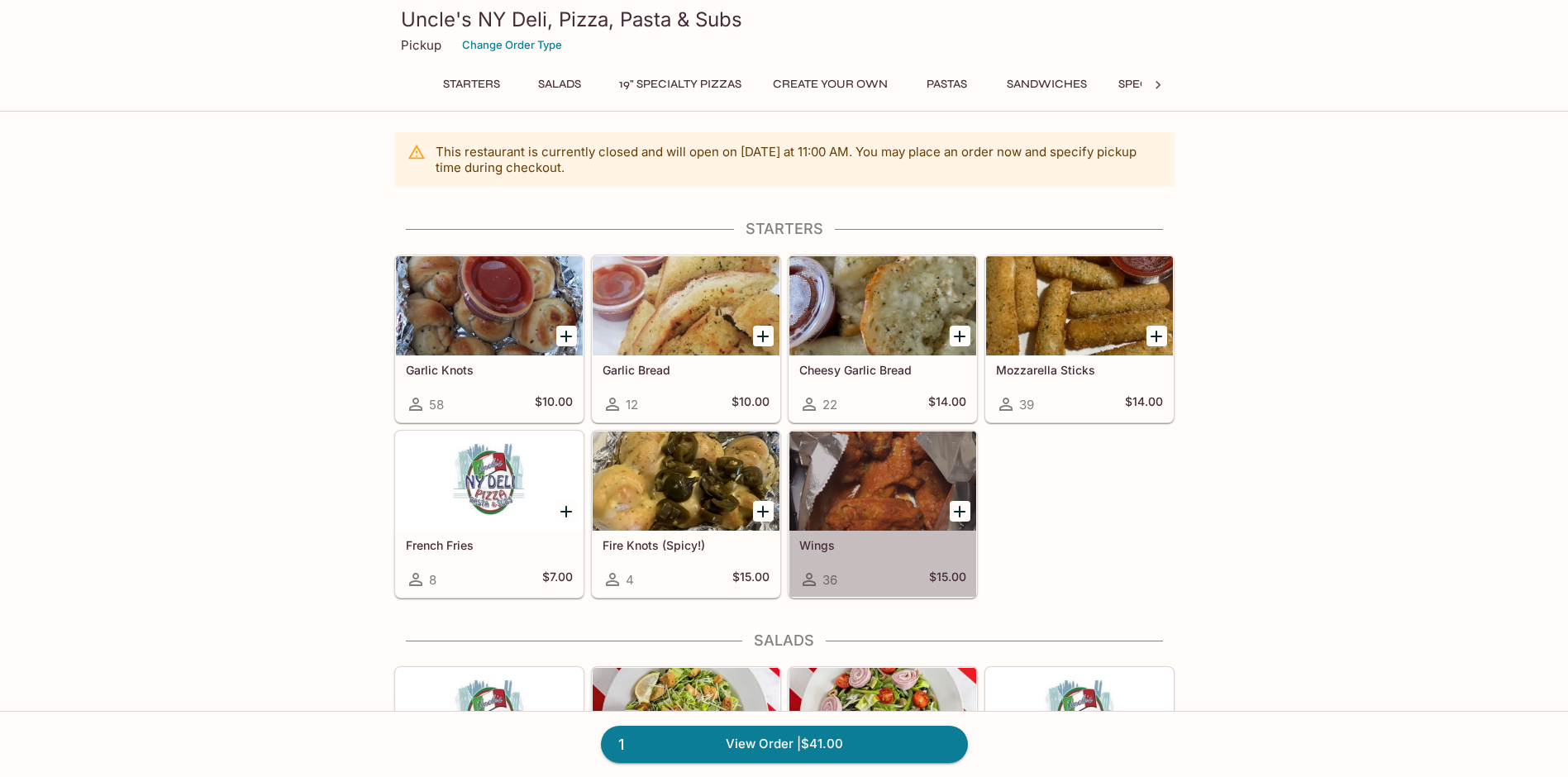
click at [873, 502] on div at bounding box center [882, 481] width 187 height 99
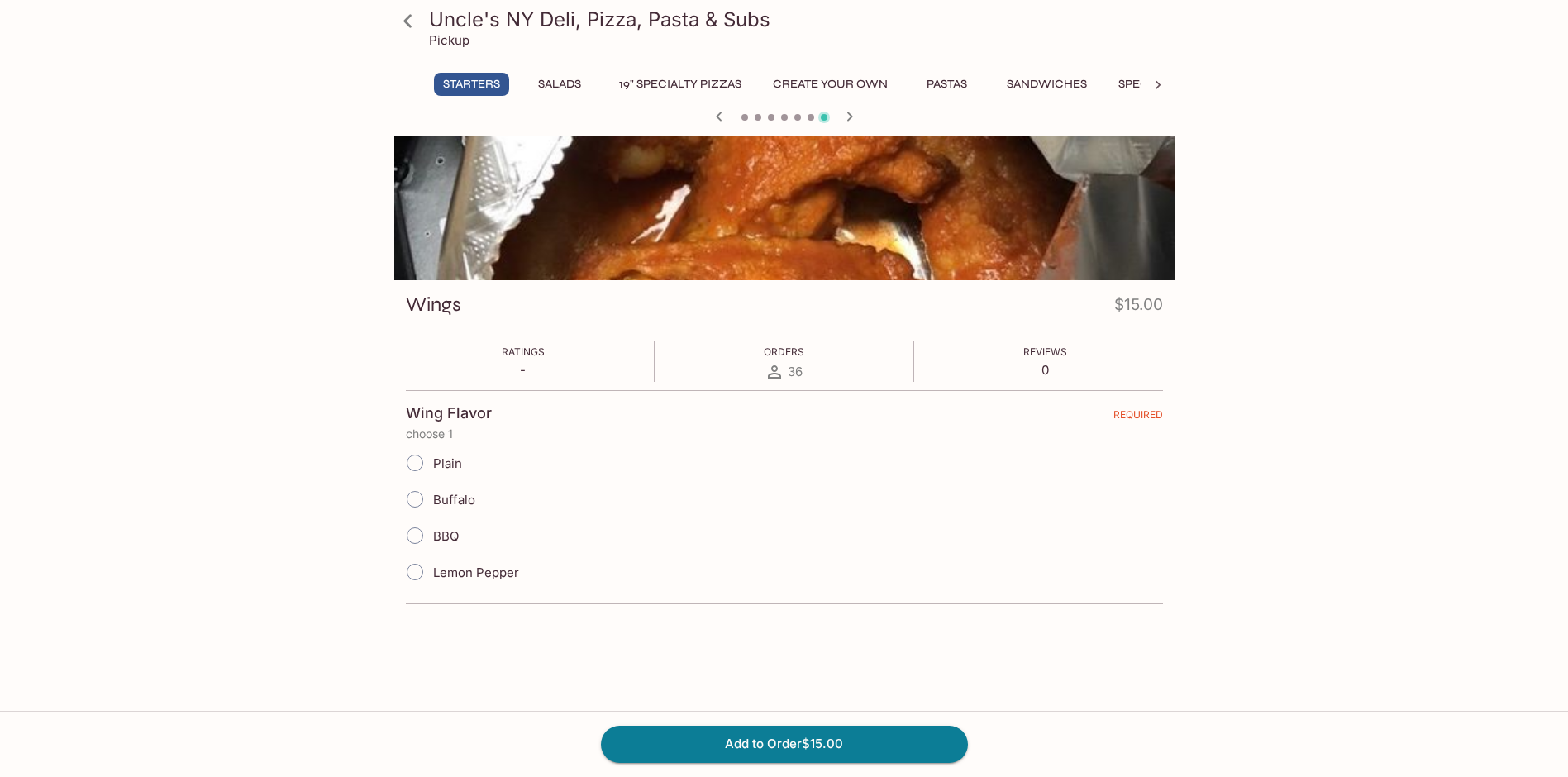
scroll to position [83, 0]
click at [457, 502] on span "Buffalo" at bounding box center [454, 499] width 42 height 15
click at [432, 502] on input "Buffalo" at bounding box center [414, 498] width 35 height 35
radio input "true"
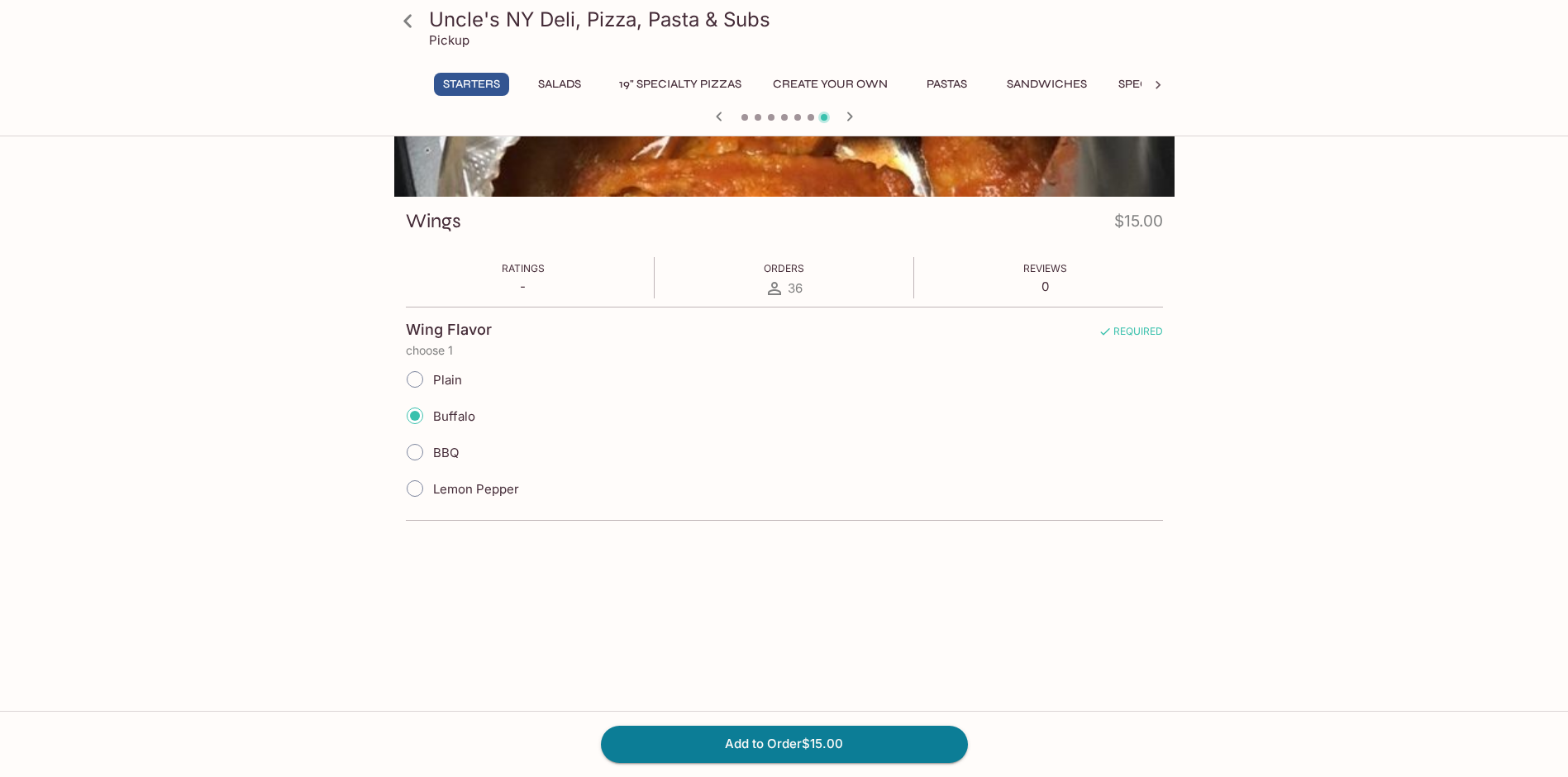
scroll to position [0, 0]
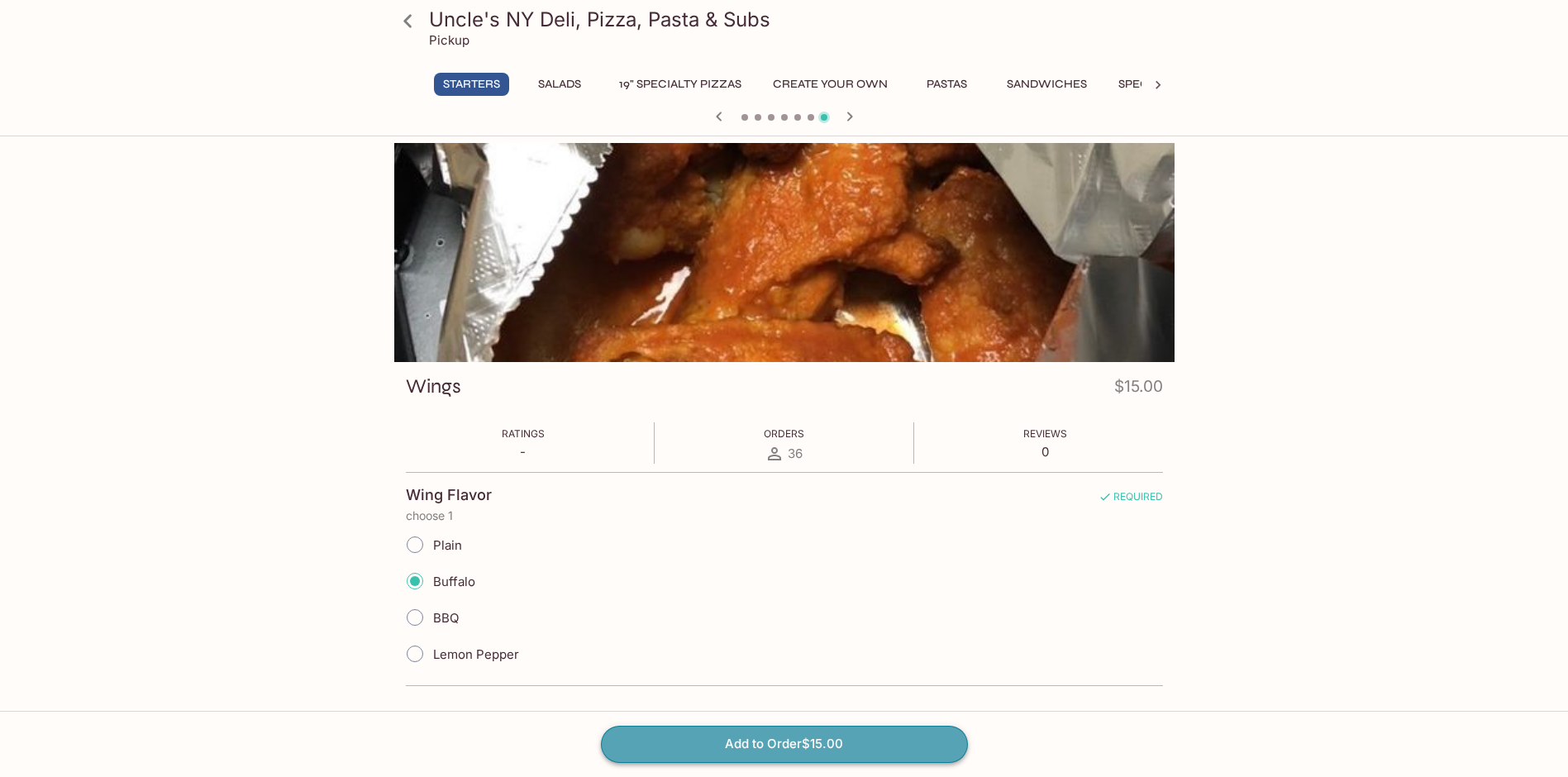
click at [836, 741] on button "Add to Order $15.00" at bounding box center [784, 744] width 367 height 37
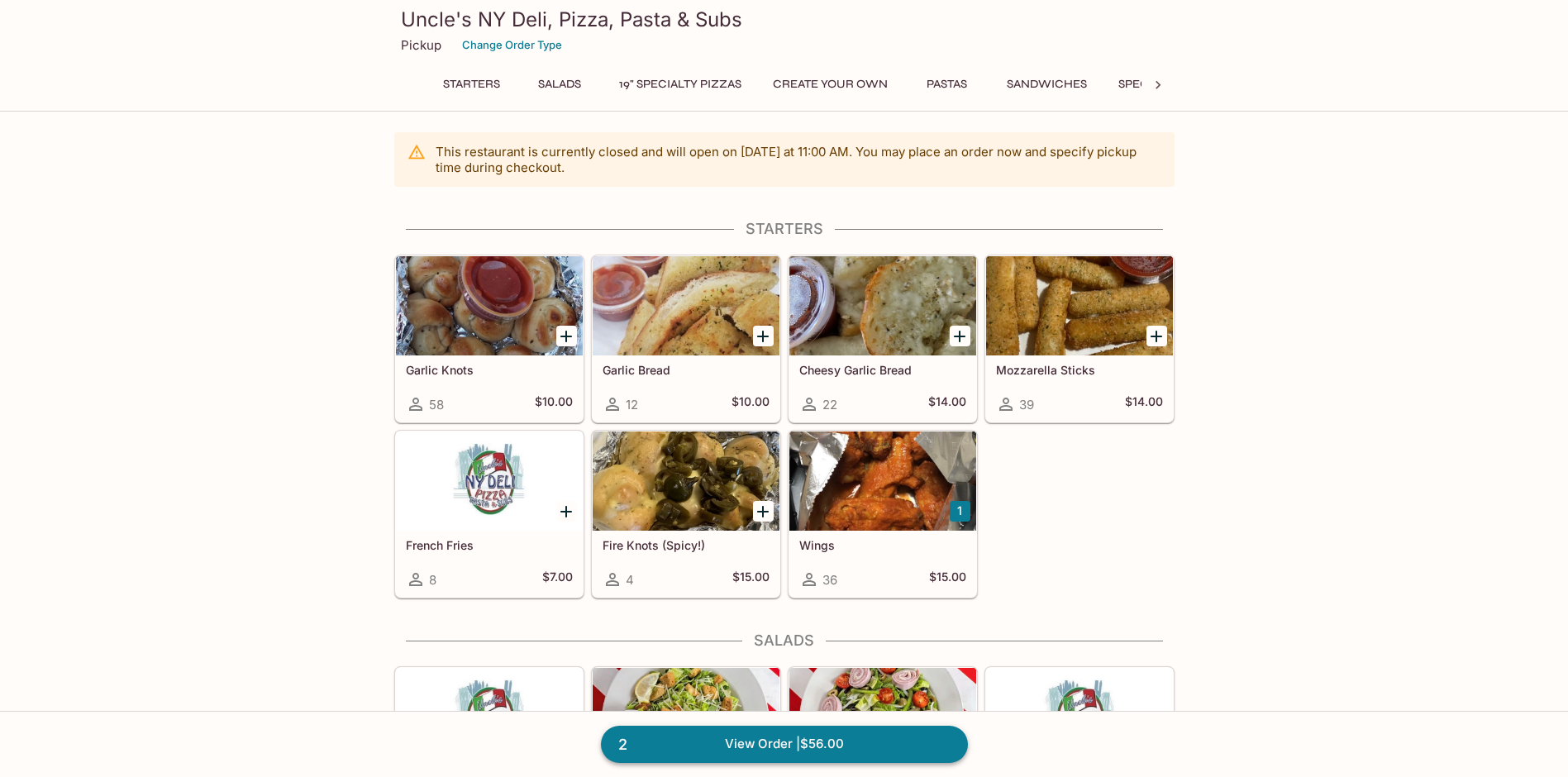
click at [792, 739] on link "2 View Order | $56.00" at bounding box center [784, 744] width 367 height 37
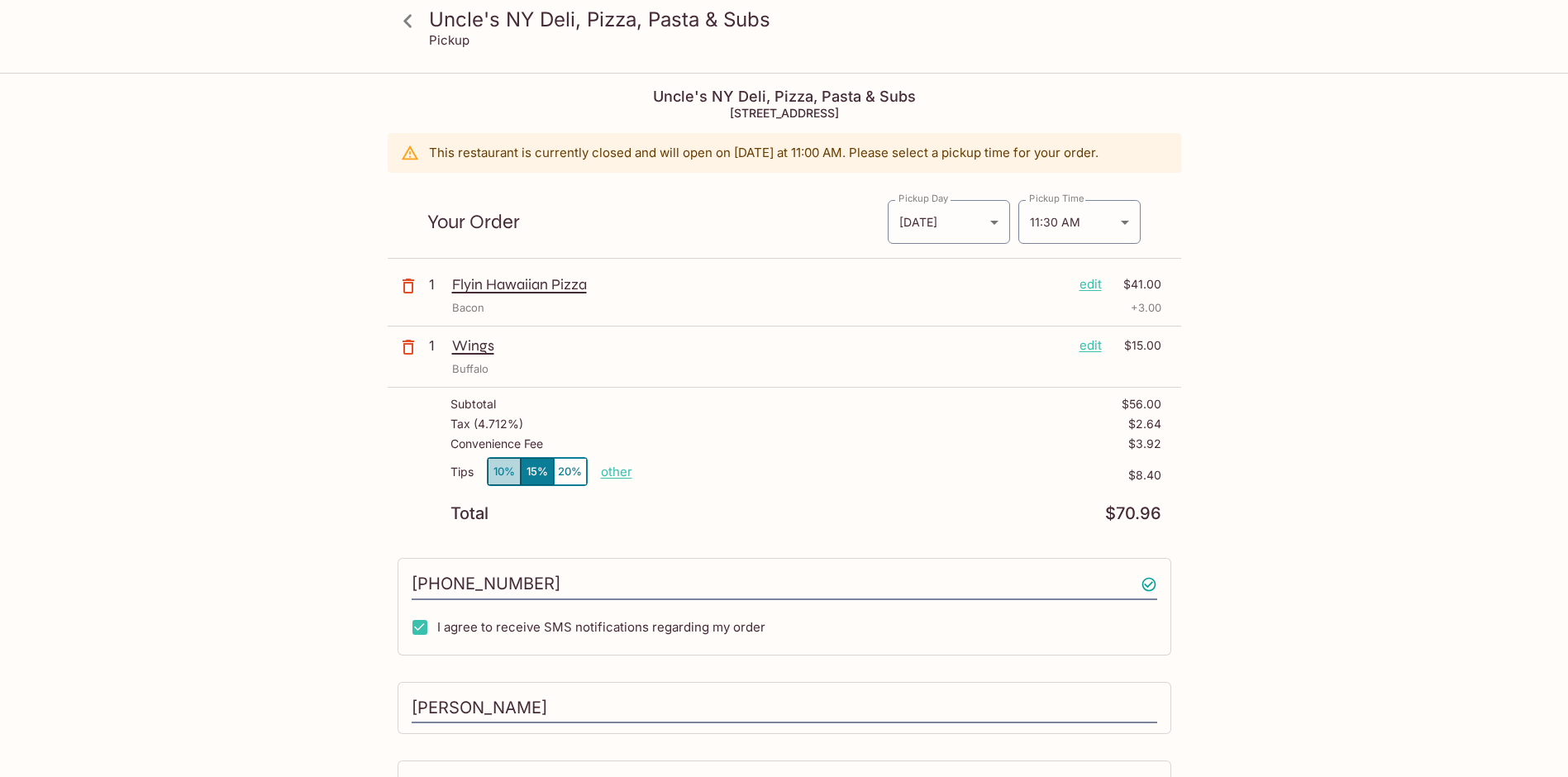
click at [496, 478] on button "10%" at bounding box center [504, 472] width 33 height 27
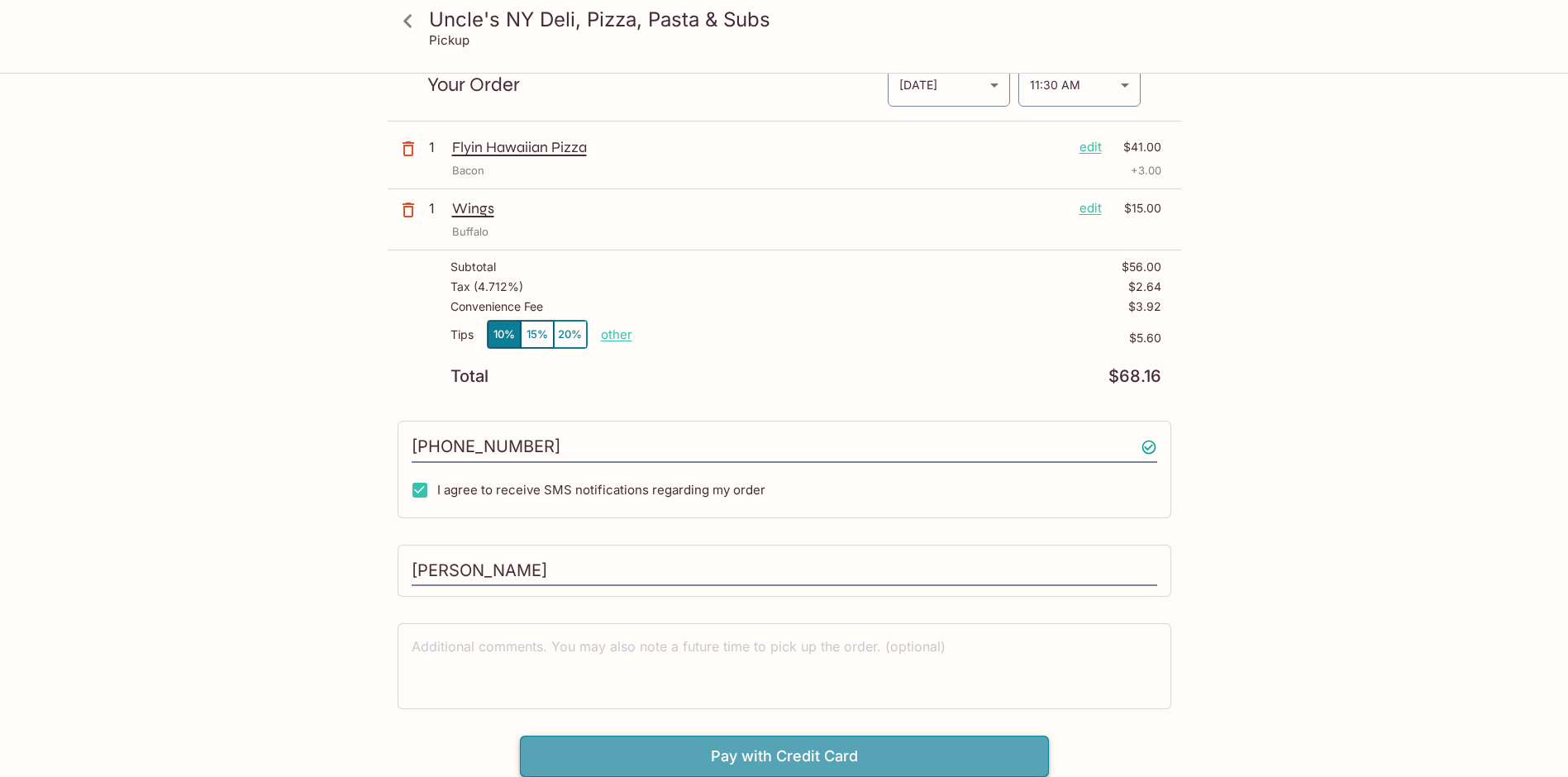
click at [767, 748] on button "Pay with Credit Card" at bounding box center [784, 757] width 529 height 41
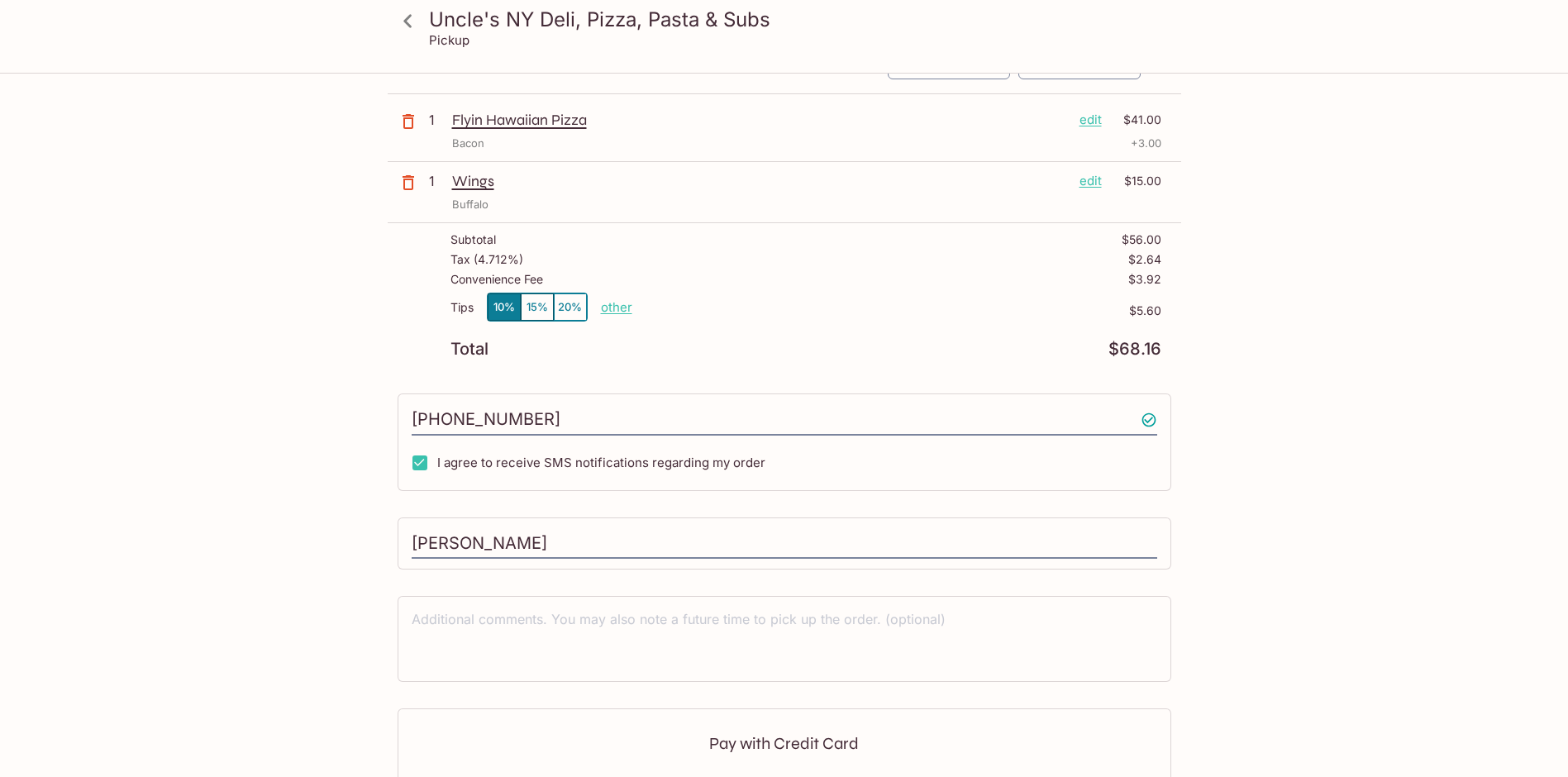
scroll to position [386, 0]
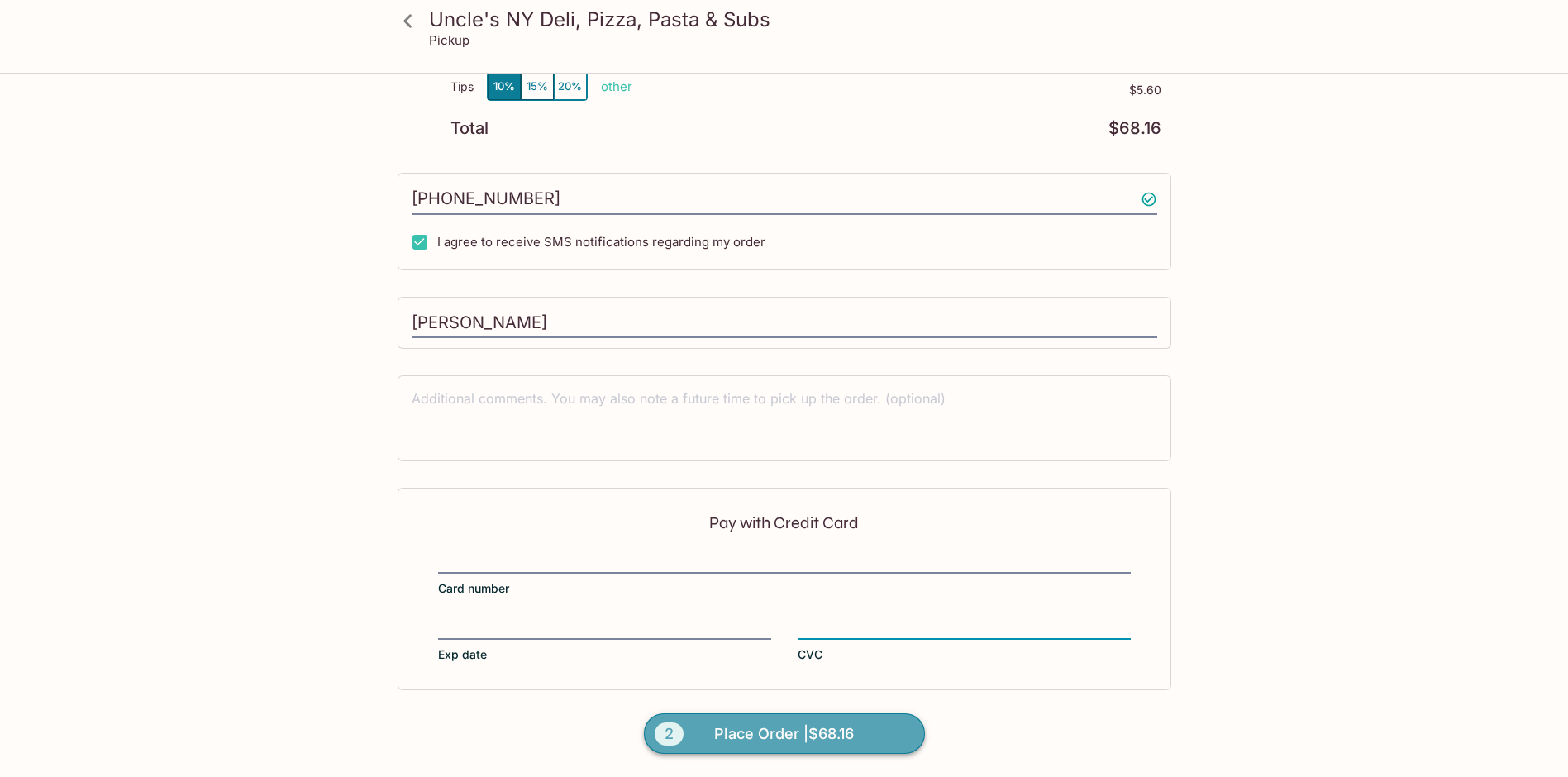
click at [826, 738] on span "Place Order | $68.16" at bounding box center [784, 734] width 140 height 26
